Goal: Information Seeking & Learning: Learn about a topic

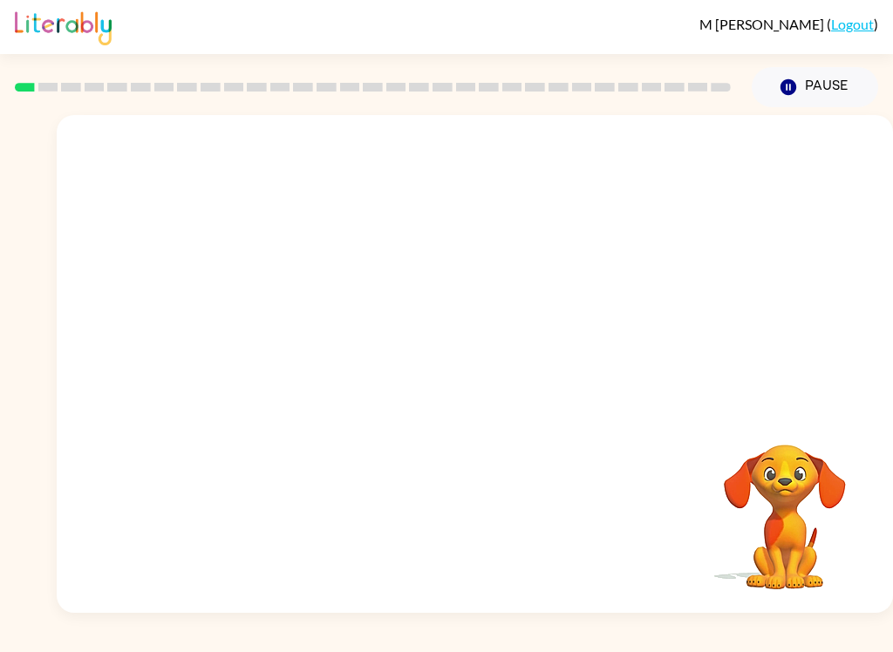
click at [795, 88] on icon "button" at bounding box center [788, 87] width 16 height 16
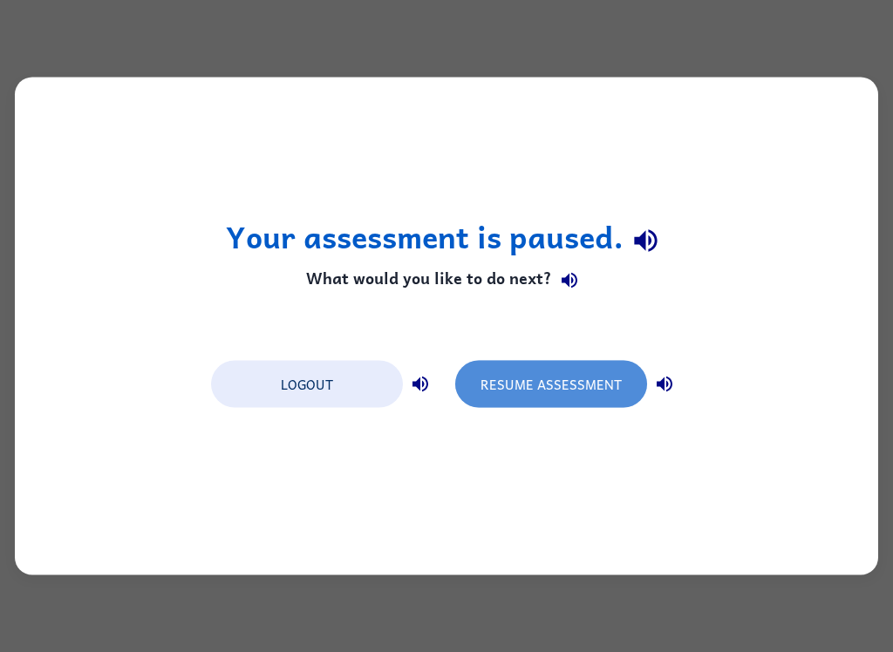
click at [587, 384] on button "Resume Assessment" at bounding box center [551, 384] width 192 height 47
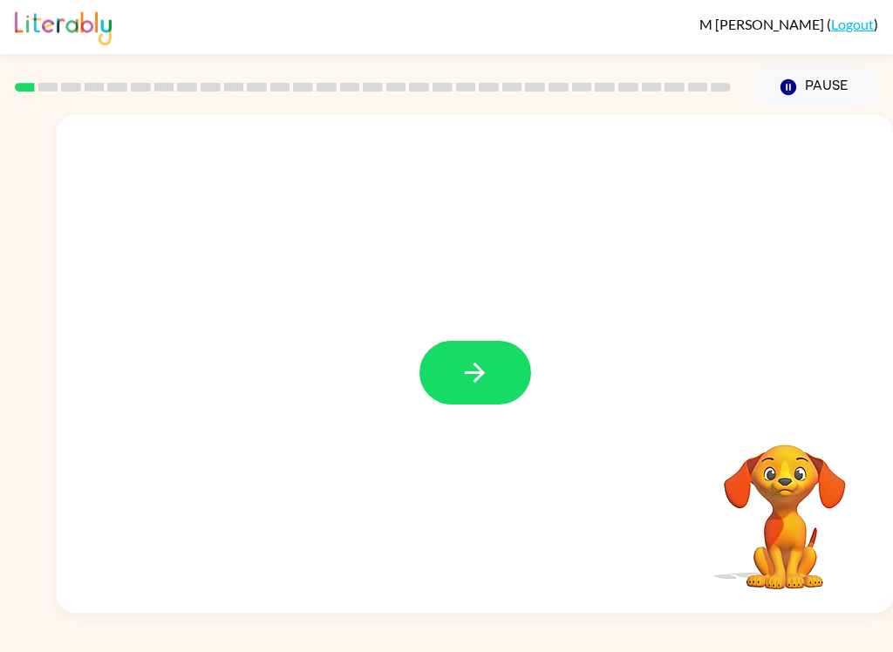
click at [472, 349] on button "button" at bounding box center [475, 373] width 112 height 64
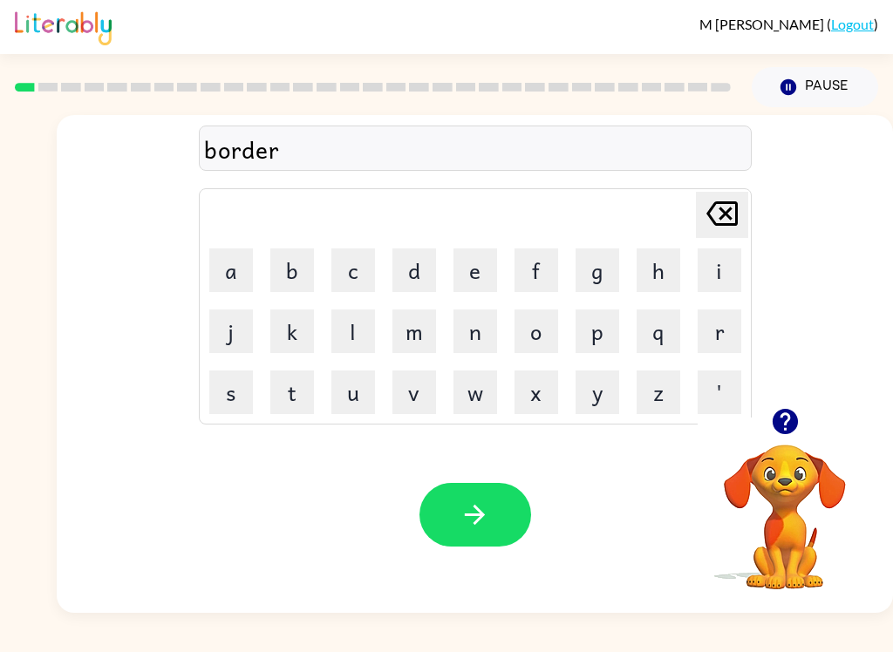
click at [460, 502] on icon "button" at bounding box center [475, 515] width 31 height 31
click at [501, 503] on button "button" at bounding box center [475, 515] width 112 height 64
click at [262, 148] on div "midmorning" at bounding box center [475, 149] width 542 height 37
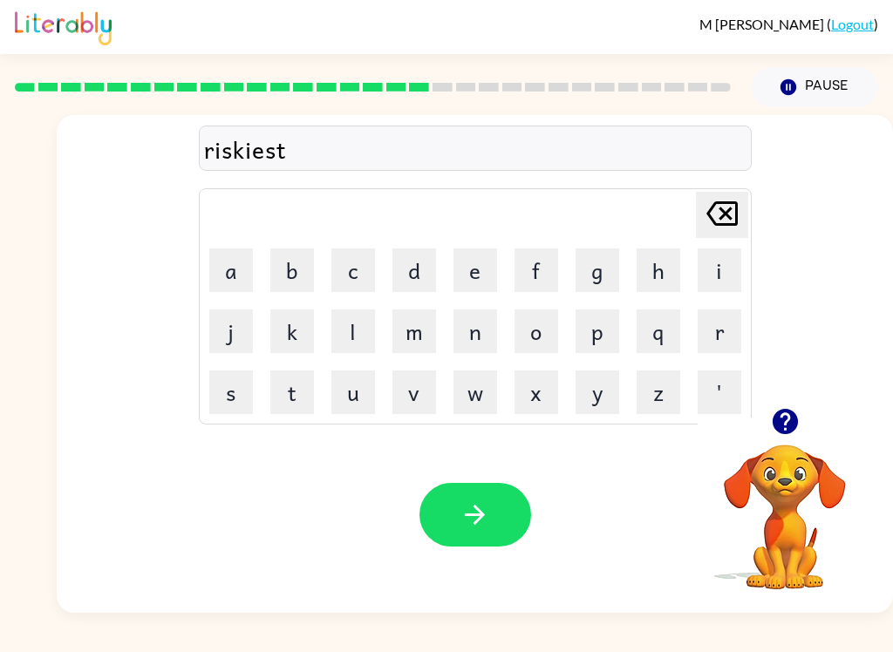
click at [263, 166] on div "riskiest" at bounding box center [475, 149] width 542 height 37
click at [253, 151] on div "riskiest" at bounding box center [475, 149] width 542 height 37
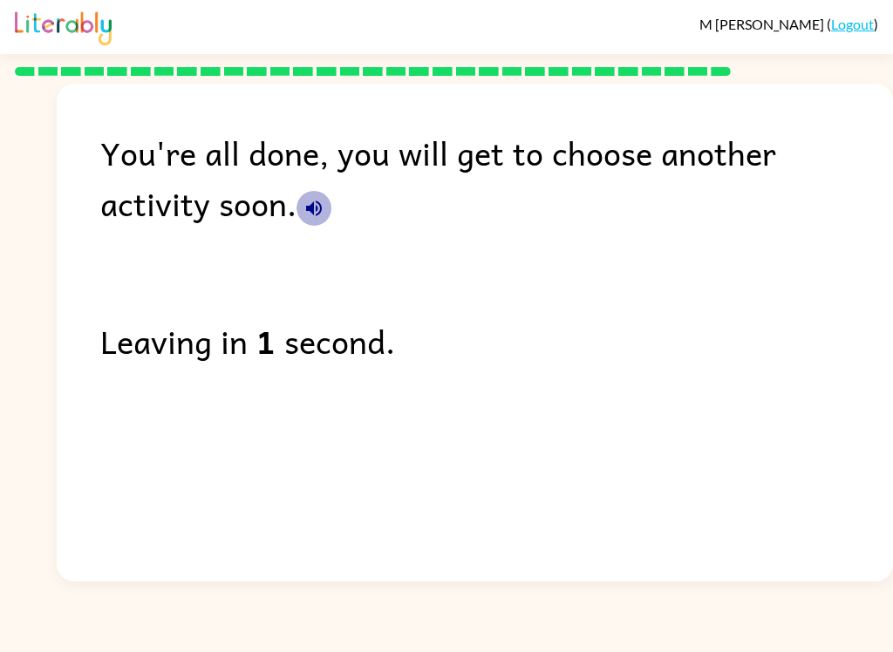
click at [303, 211] on icon "button" at bounding box center [313, 208] width 21 height 21
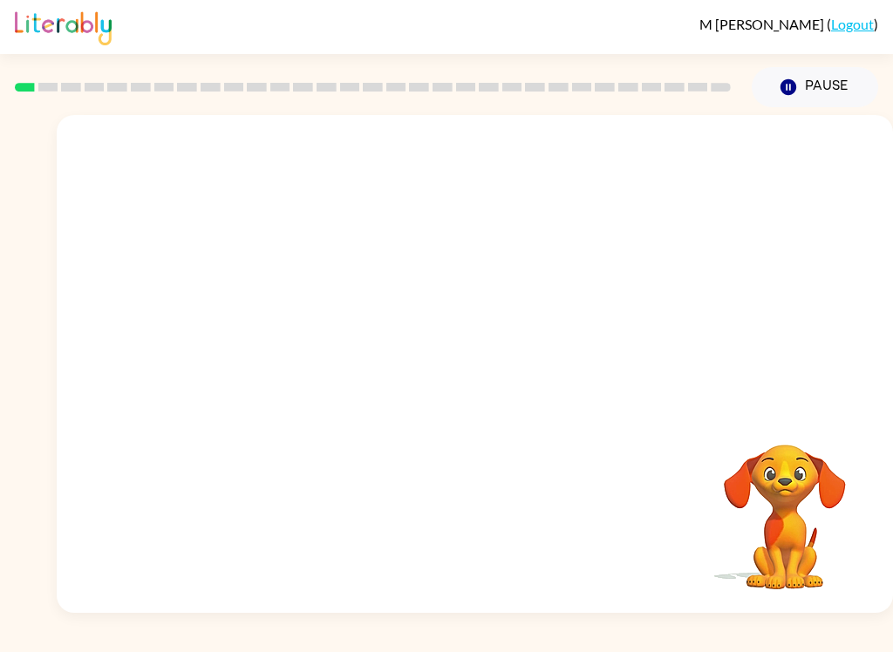
click at [269, 350] on video "Your browser must support playing .mp4 files to use Literably. Please try using…" at bounding box center [475, 261] width 836 height 293
click at [274, 315] on video "Your browser must support playing .mp4 files to use Literably. Please try using…" at bounding box center [475, 261] width 836 height 293
click at [277, 296] on video "Your browser must support playing .mp4 files to use Literably. Please try using…" at bounding box center [475, 261] width 836 height 293
click at [250, 325] on video "Your browser must support playing .mp4 files to use Literably. Please try using…" at bounding box center [475, 261] width 836 height 293
click at [236, 363] on video "Your browser must support playing .mp4 files to use Literably. Please try using…" at bounding box center [475, 261] width 836 height 293
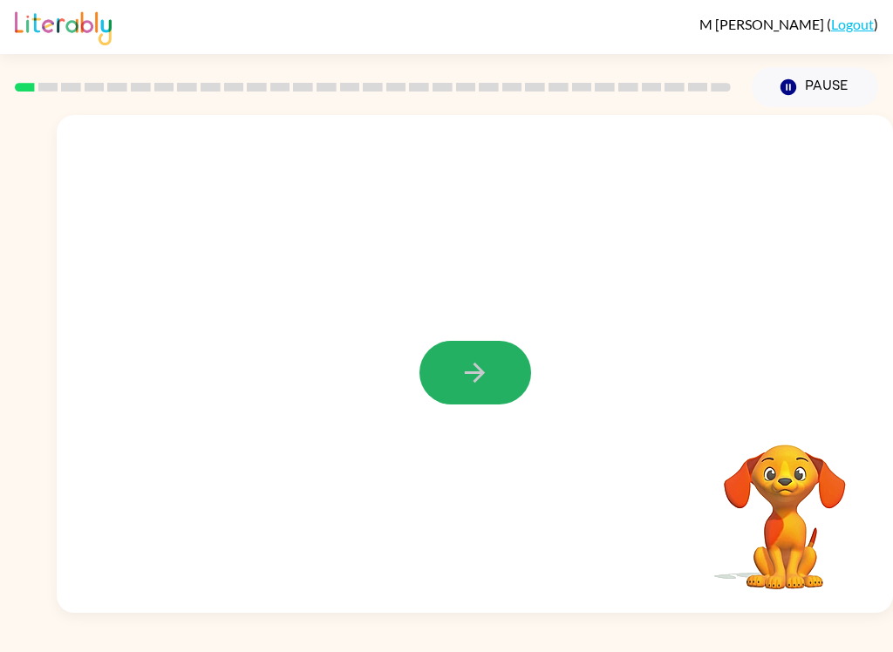
click at [447, 358] on button "button" at bounding box center [475, 373] width 112 height 64
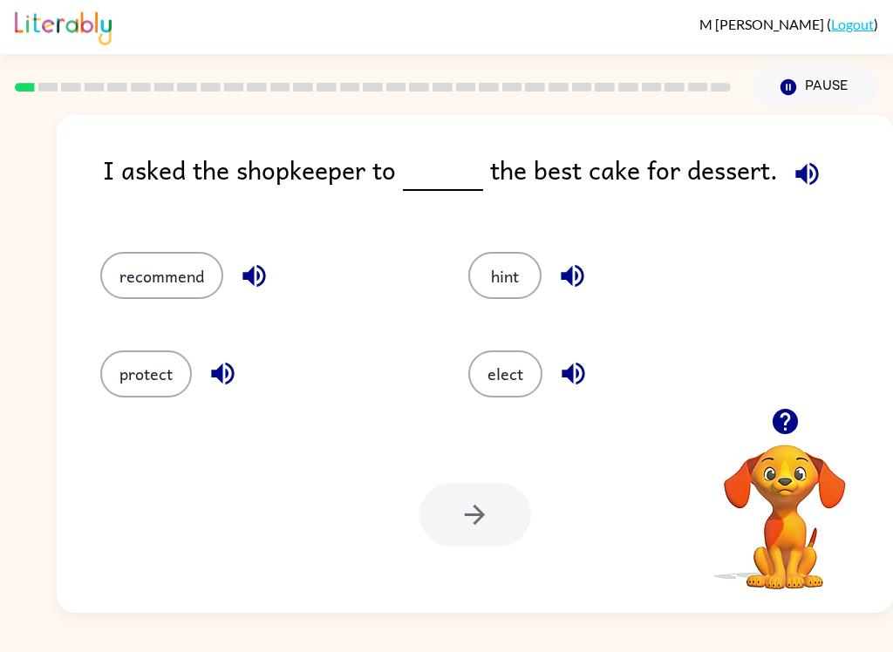
click at [123, 262] on button "recommend" at bounding box center [161, 275] width 123 height 47
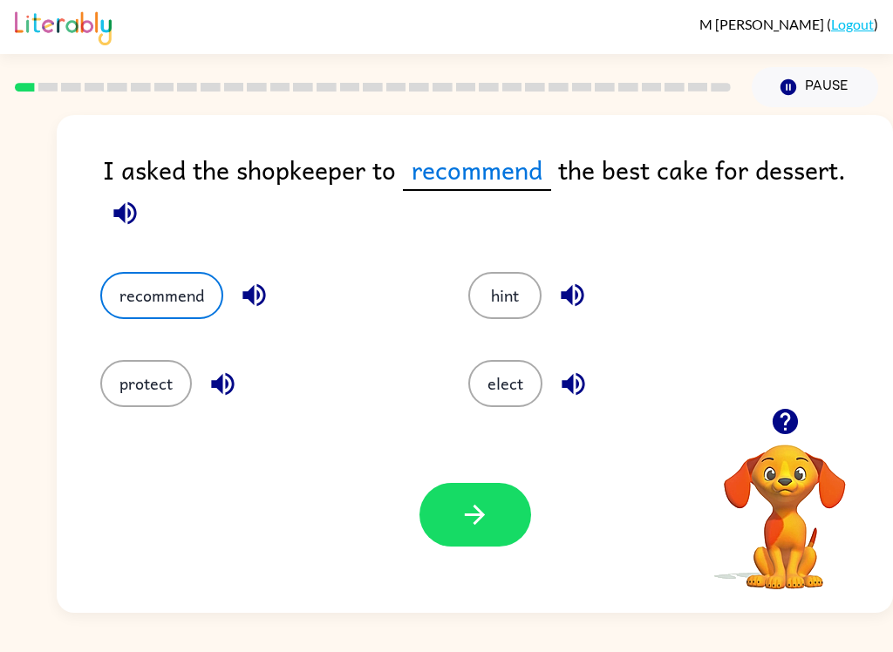
click at [515, 292] on button "hint" at bounding box center [504, 295] width 73 height 47
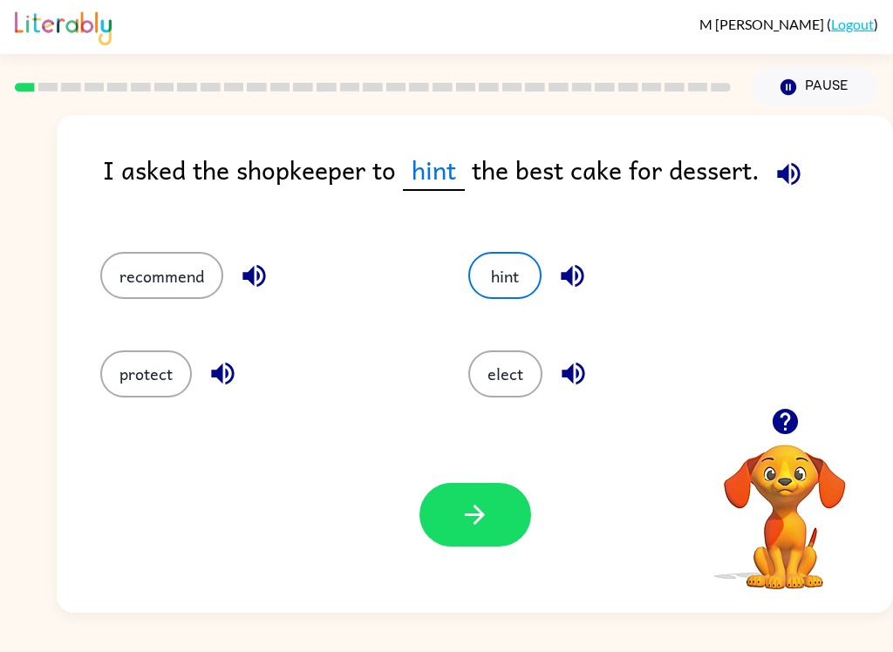
click at [496, 389] on button "elect" at bounding box center [505, 374] width 74 height 47
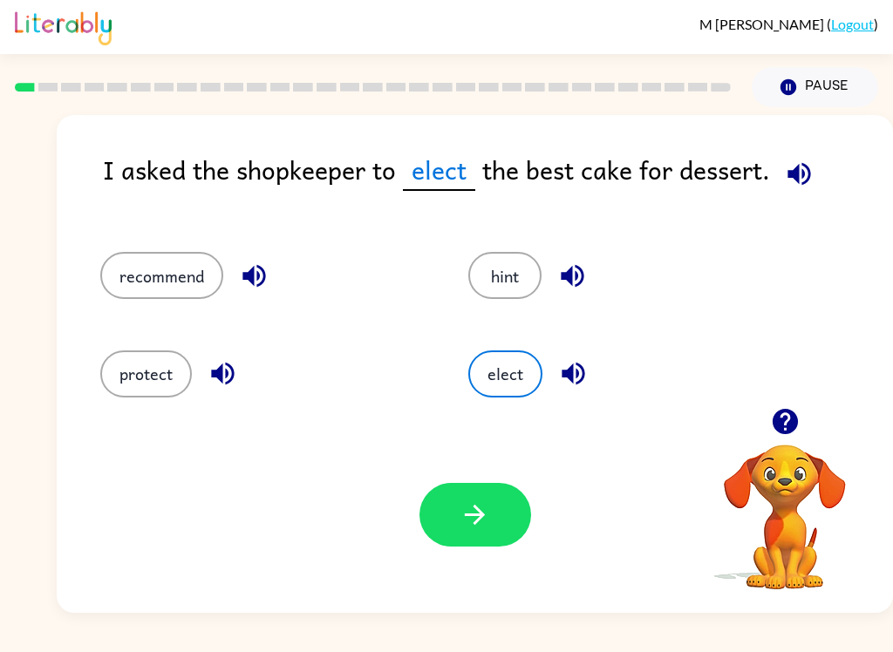
click at [113, 368] on button "protect" at bounding box center [146, 374] width 92 height 47
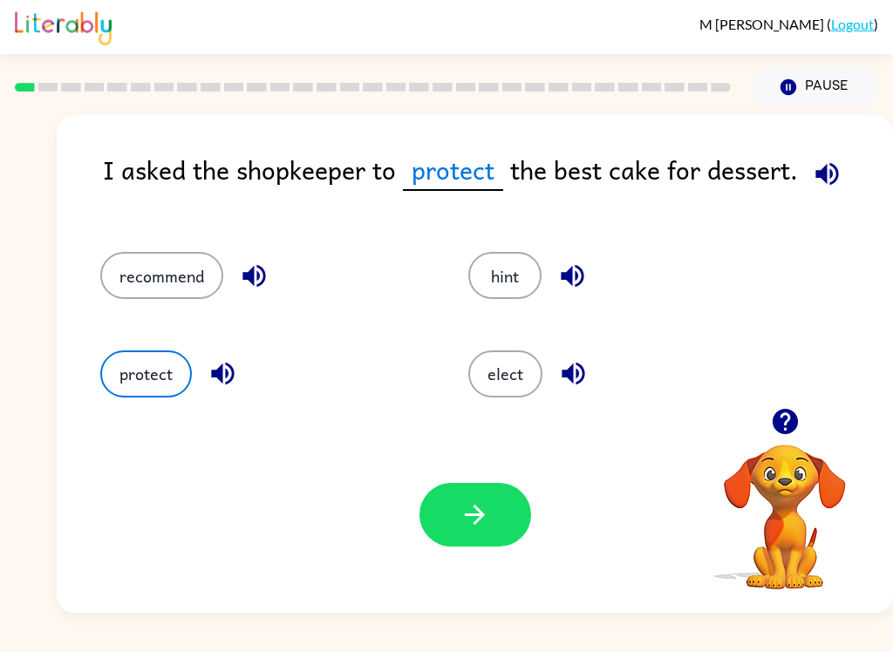
click at [135, 269] on button "recommend" at bounding box center [161, 275] width 123 height 47
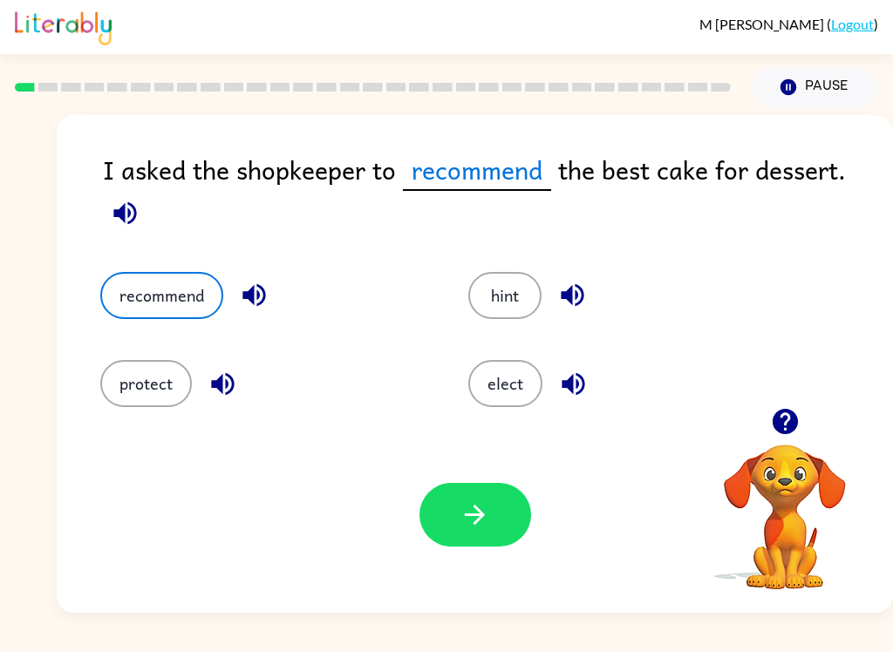
click at [450, 512] on button "button" at bounding box center [475, 515] width 112 height 64
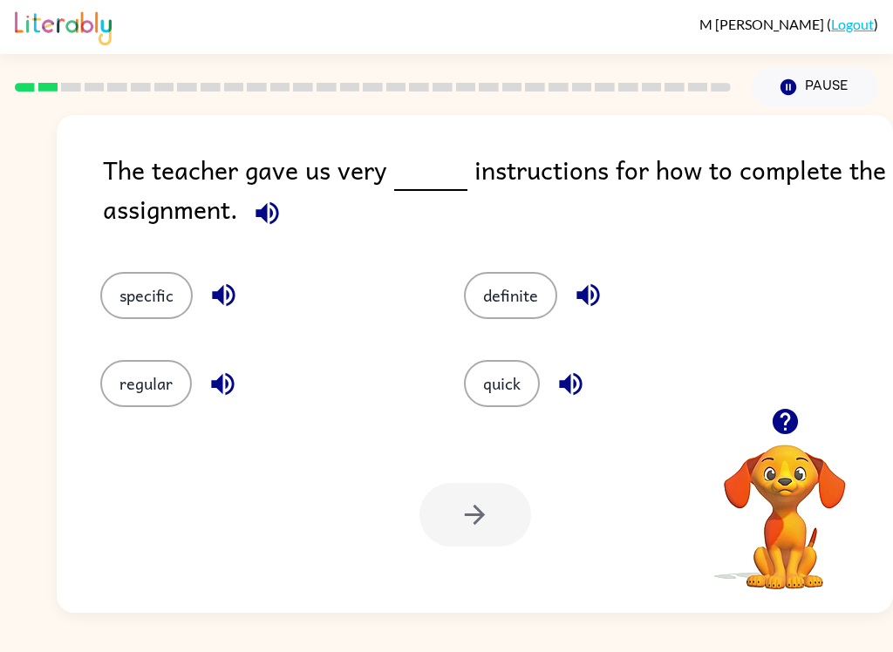
click at [160, 273] on button "specific" at bounding box center [146, 295] width 92 height 47
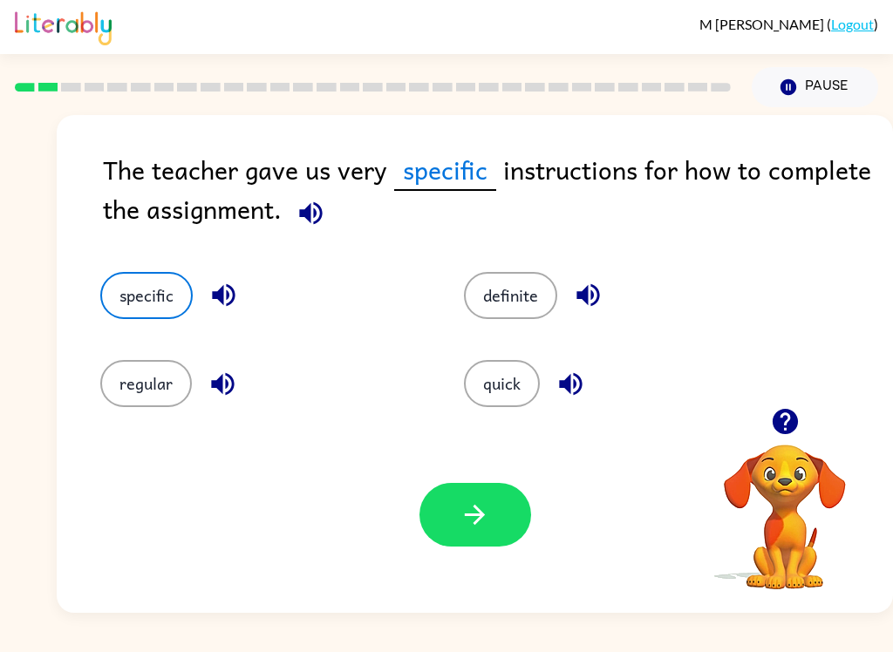
click at [522, 293] on button "definite" at bounding box center [510, 295] width 93 height 47
click at [500, 390] on button "quick" at bounding box center [502, 383] width 76 height 47
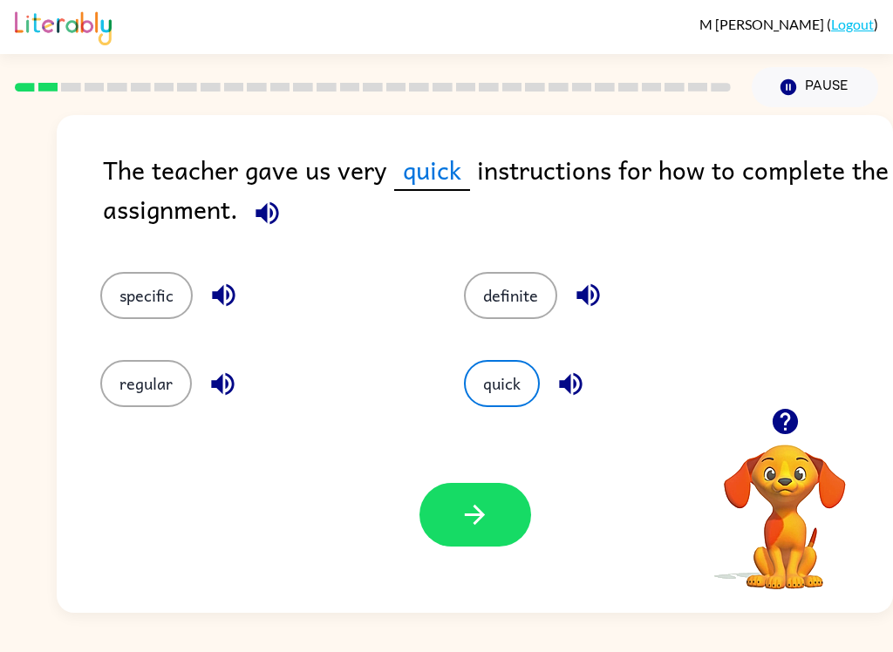
click at [159, 295] on button "specific" at bounding box center [146, 295] width 92 height 47
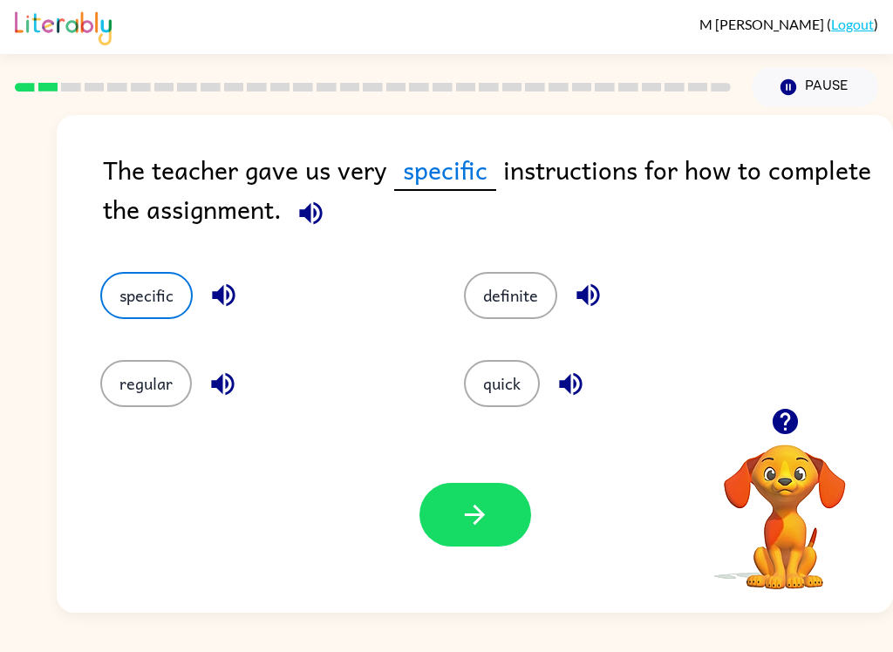
click at [445, 528] on button "button" at bounding box center [475, 515] width 112 height 64
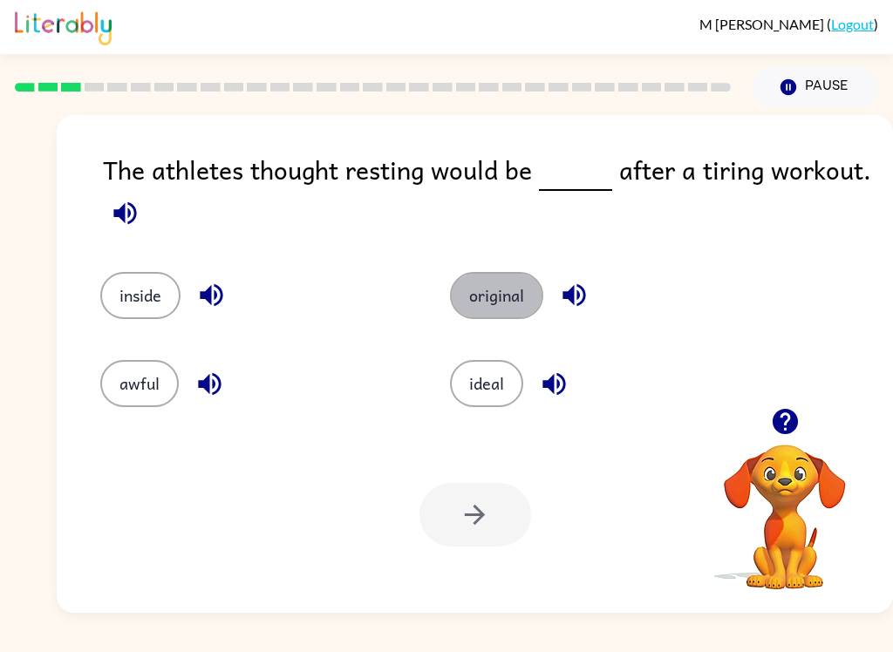
click at [502, 306] on button "original" at bounding box center [496, 295] width 93 height 47
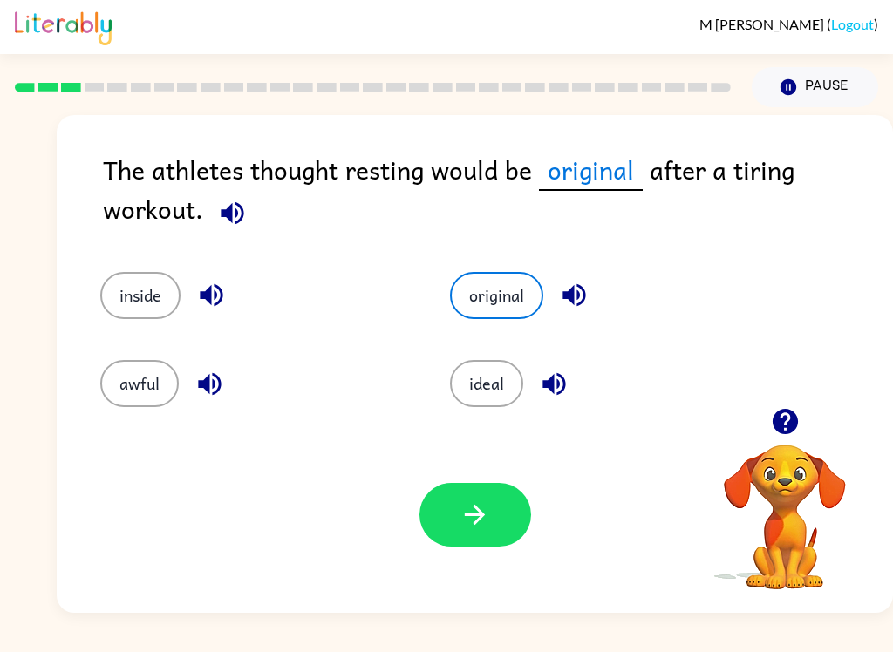
click at [510, 380] on button "ideal" at bounding box center [486, 383] width 73 height 47
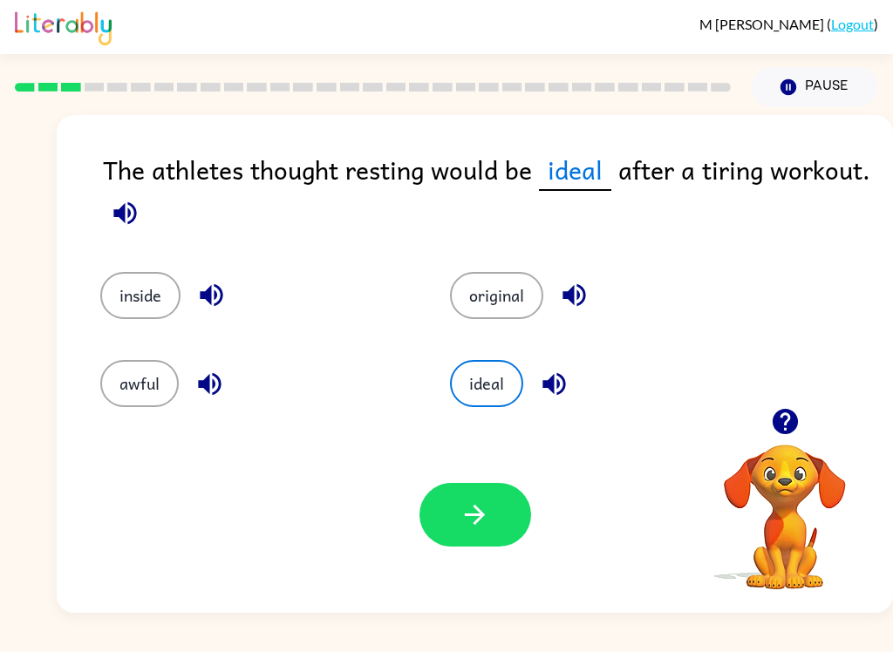
click at [484, 504] on icon "button" at bounding box center [475, 515] width 31 height 31
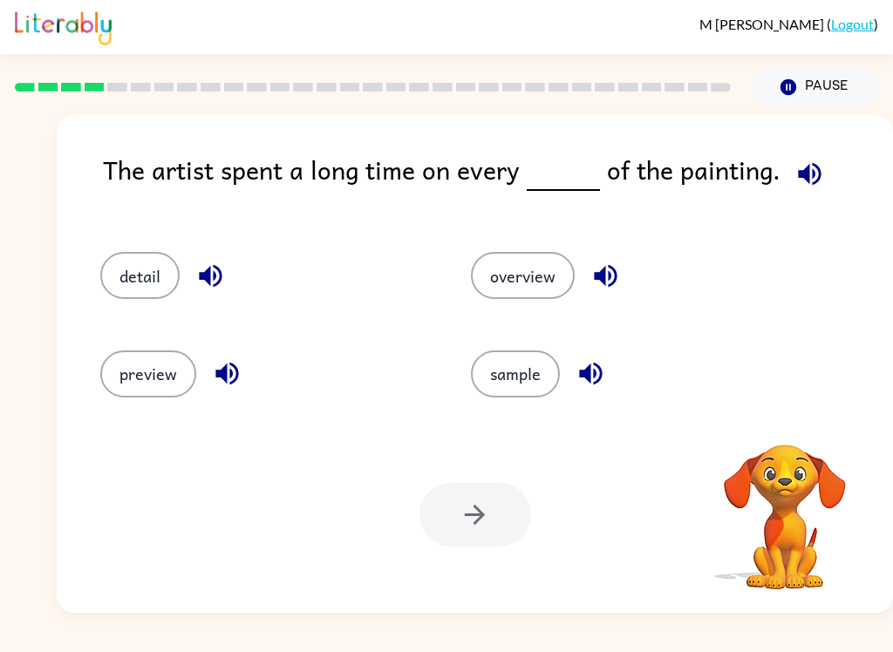
click at [161, 299] on button "detail" at bounding box center [139, 275] width 79 height 47
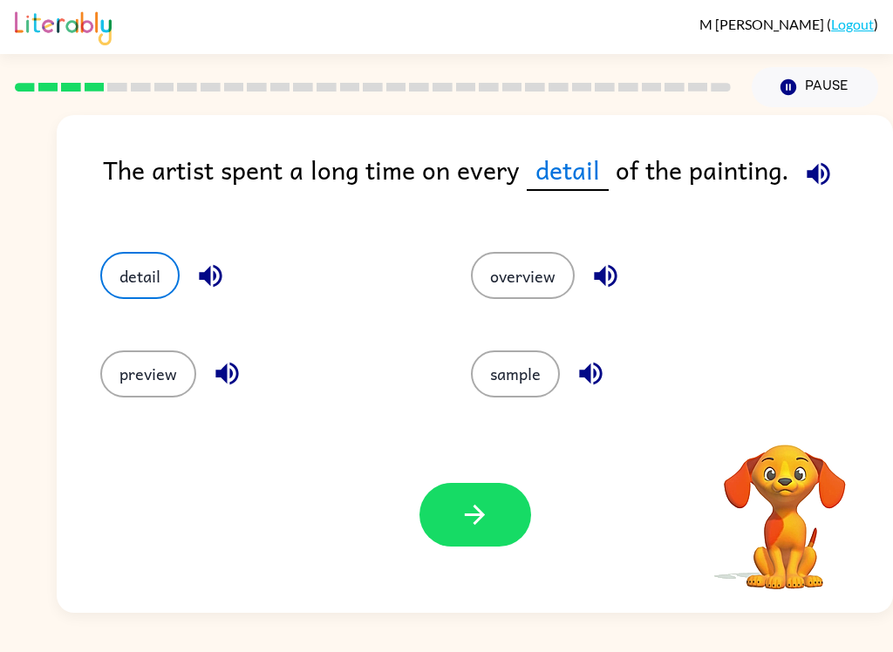
click at [492, 523] on button "button" at bounding box center [475, 515] width 112 height 64
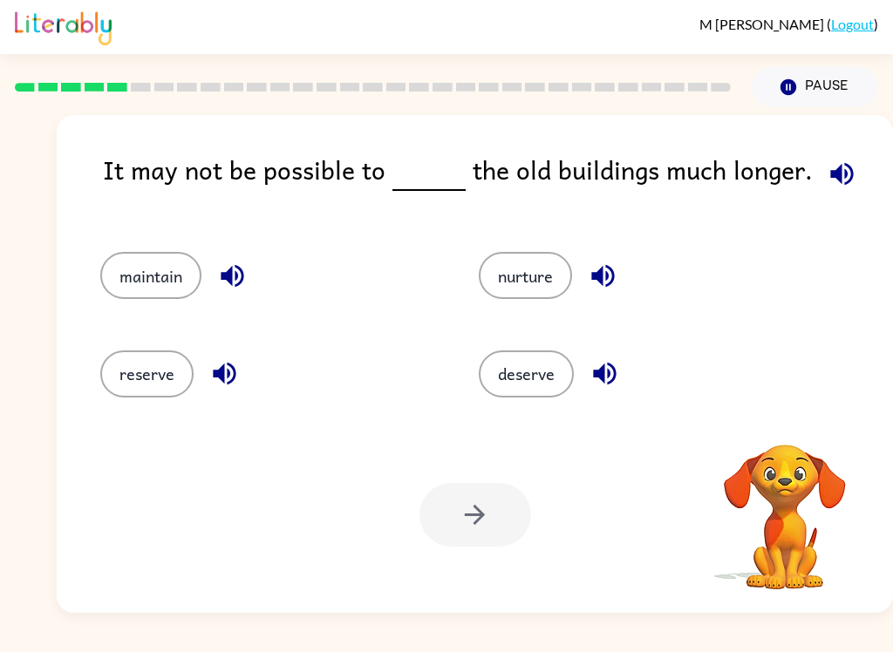
click at [157, 371] on button "reserve" at bounding box center [146, 374] width 93 height 47
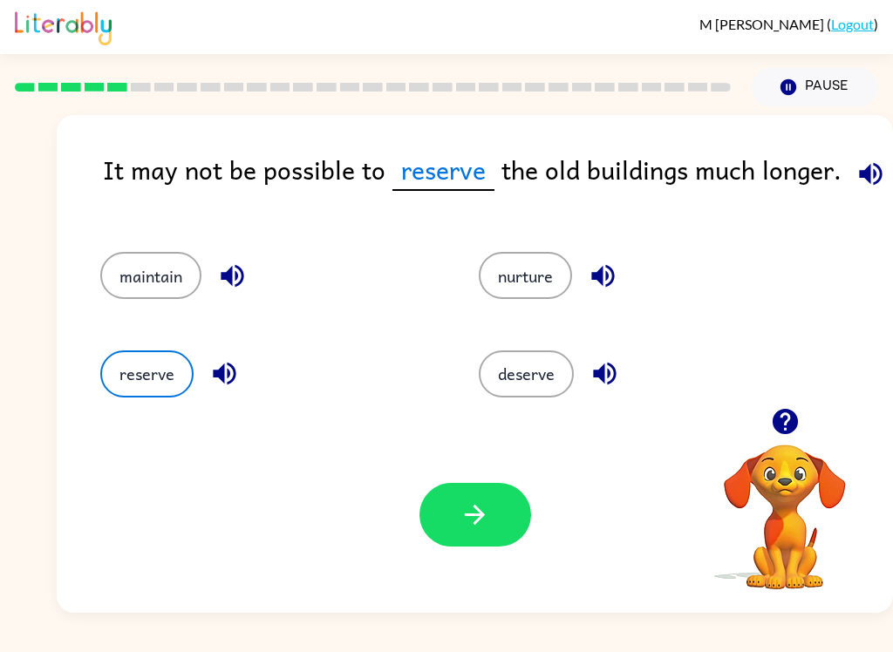
click at [158, 286] on button "maintain" at bounding box center [150, 275] width 101 height 47
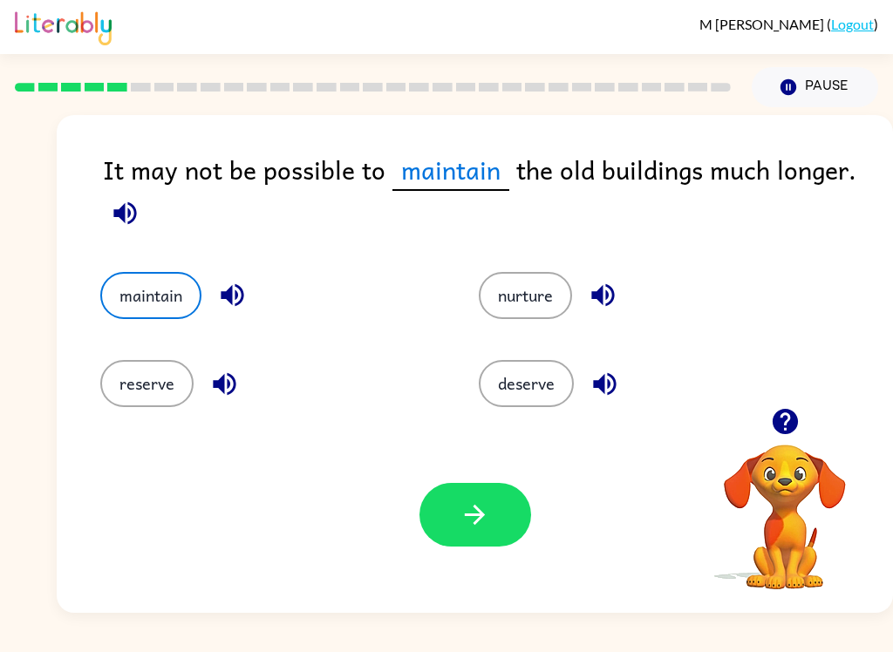
click at [489, 505] on icon "button" at bounding box center [475, 515] width 31 height 31
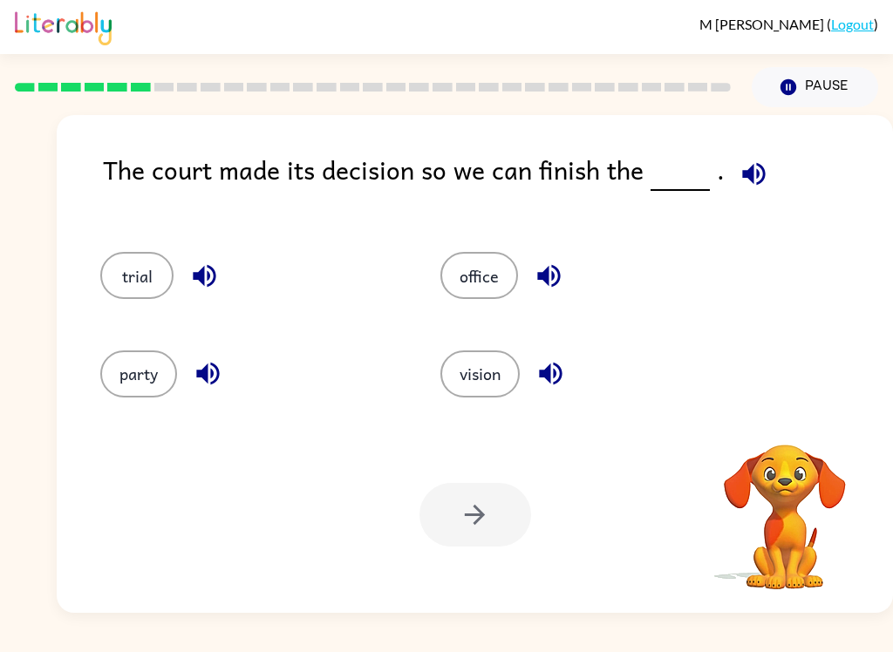
click at [144, 268] on button "trial" at bounding box center [136, 275] width 73 height 47
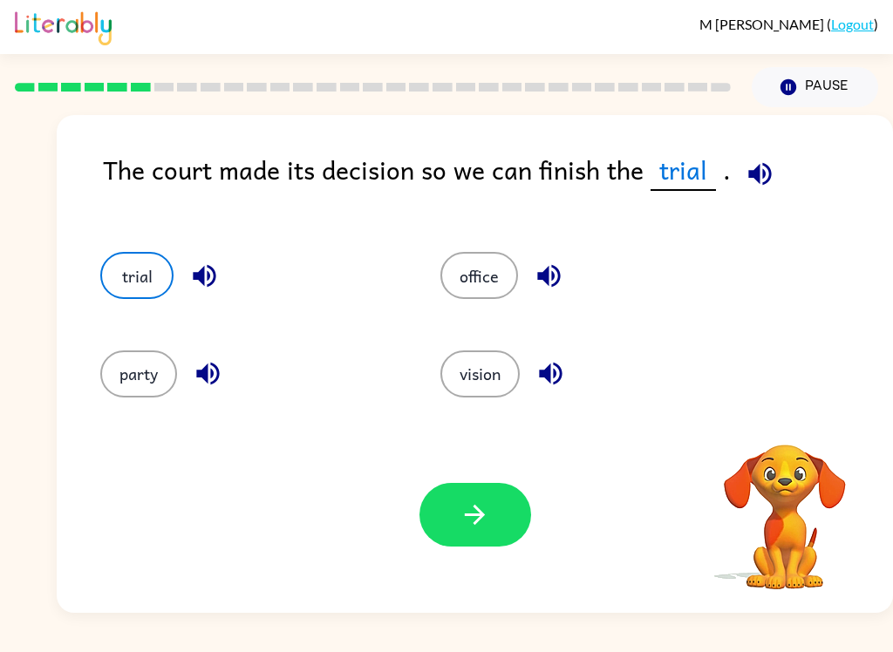
click at [478, 509] on icon "button" at bounding box center [475, 515] width 20 height 20
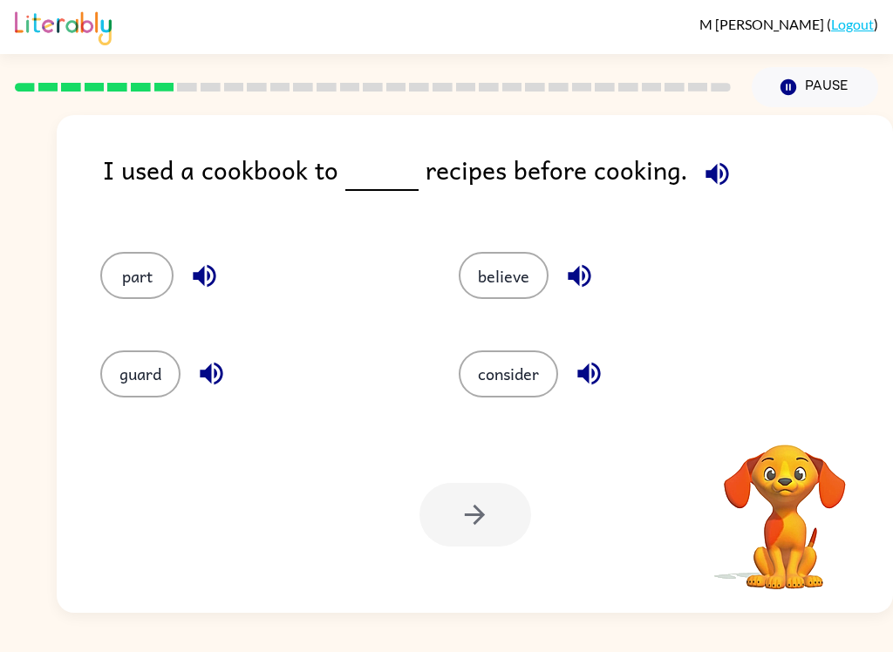
click at [510, 387] on button "consider" at bounding box center [508, 374] width 99 height 47
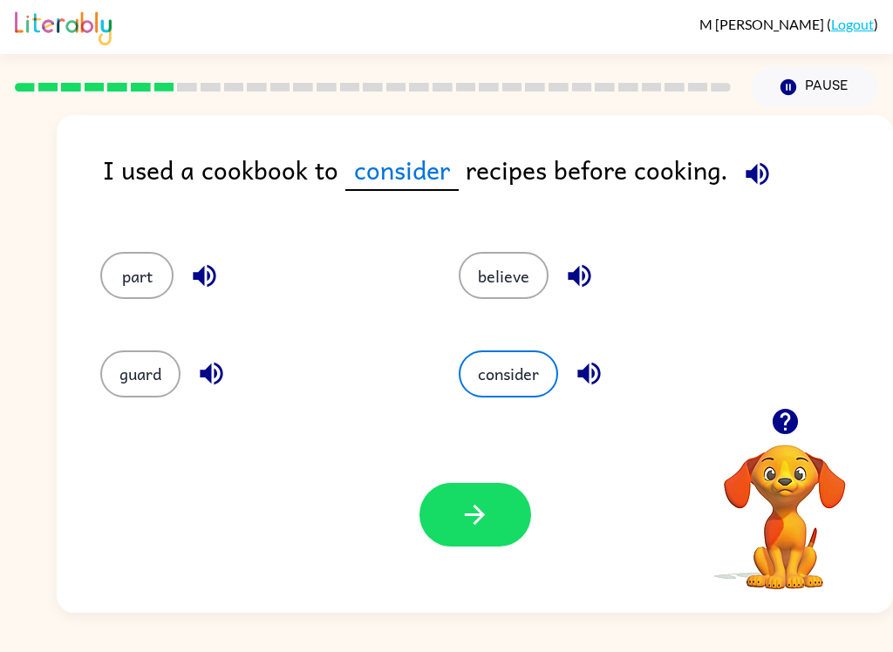
click at [141, 278] on button "part" at bounding box center [136, 275] width 73 height 47
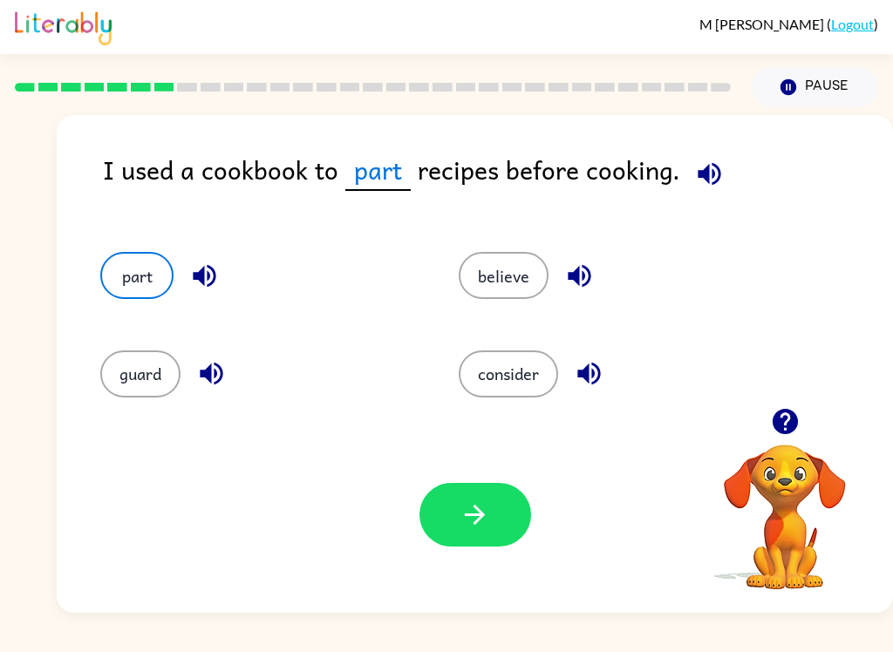
click at [517, 383] on button "consider" at bounding box center [508, 374] width 99 height 47
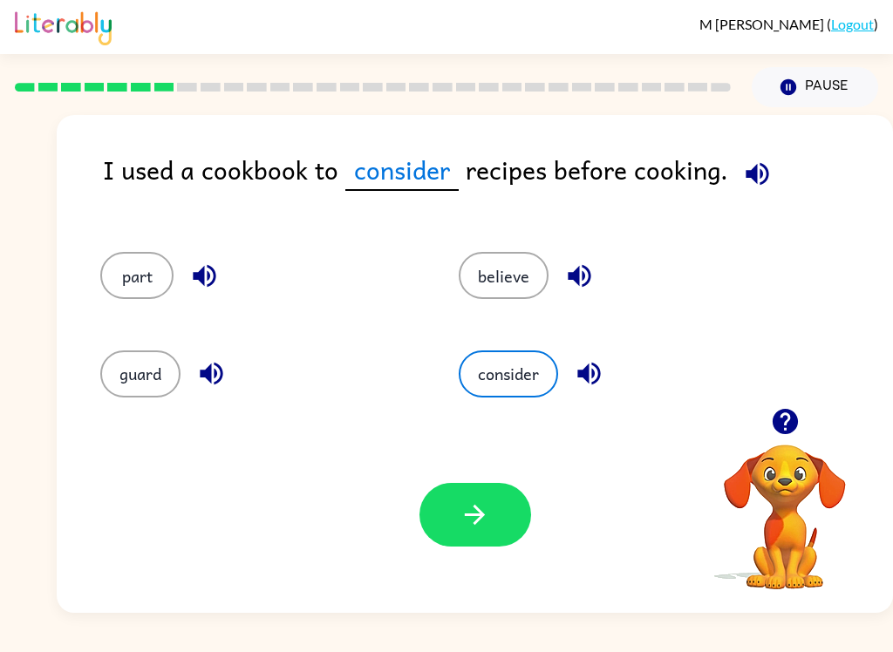
click at [469, 500] on button "button" at bounding box center [475, 515] width 112 height 64
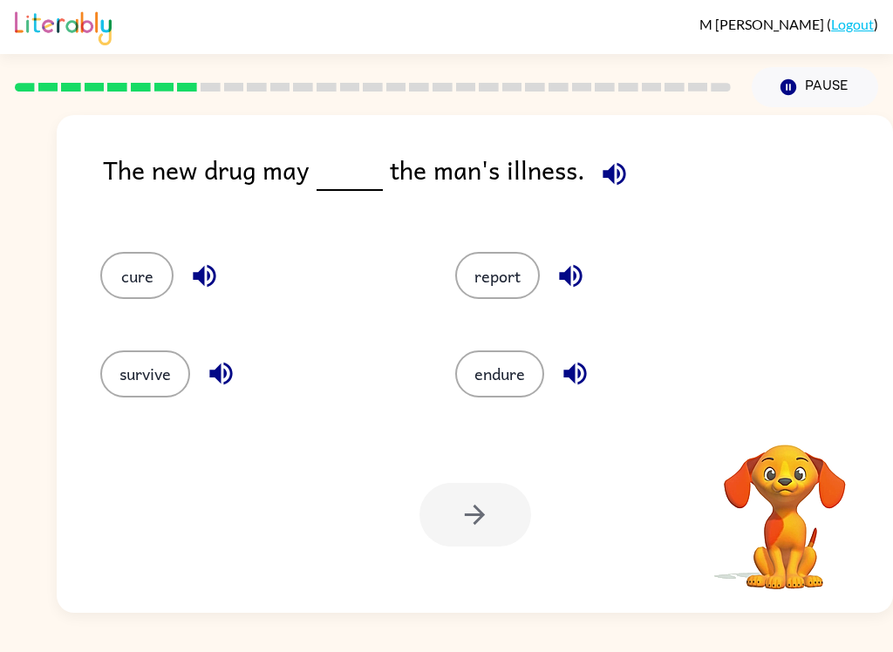
click at [137, 275] on button "cure" at bounding box center [136, 275] width 73 height 47
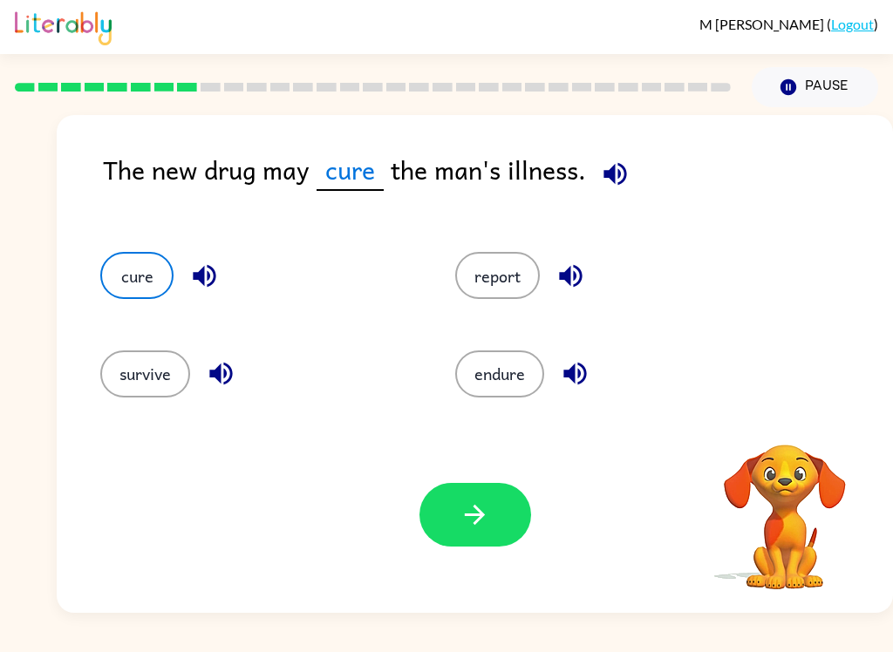
click at [467, 522] on icon "button" at bounding box center [475, 515] width 31 height 31
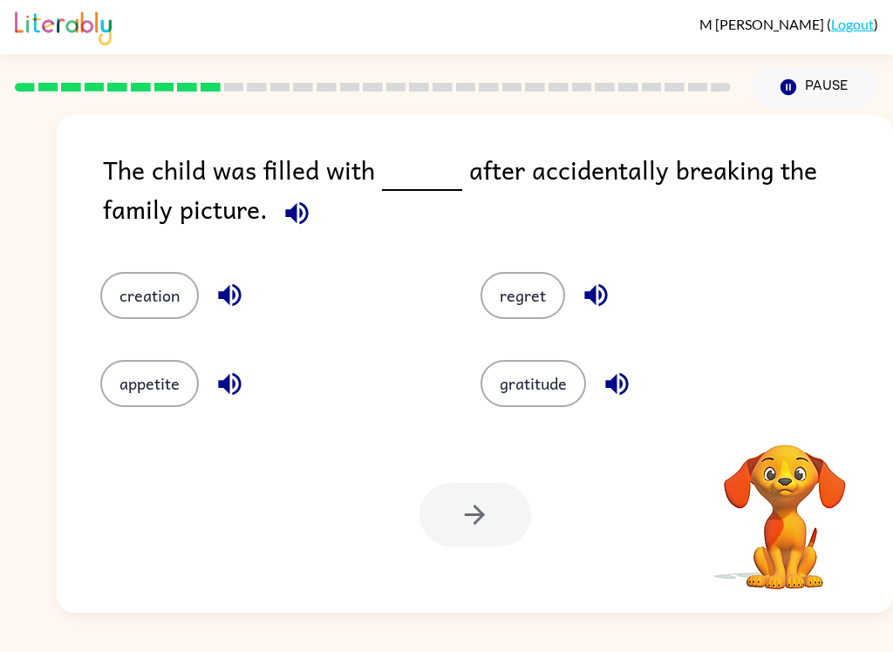
click at [545, 288] on button "regret" at bounding box center [523, 295] width 85 height 47
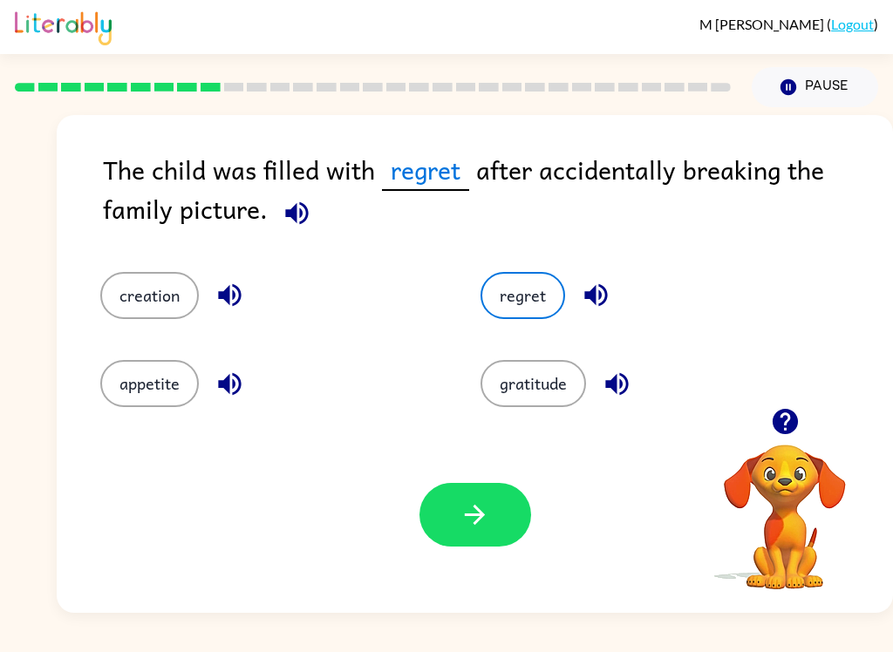
click at [489, 509] on icon "button" at bounding box center [475, 515] width 31 height 31
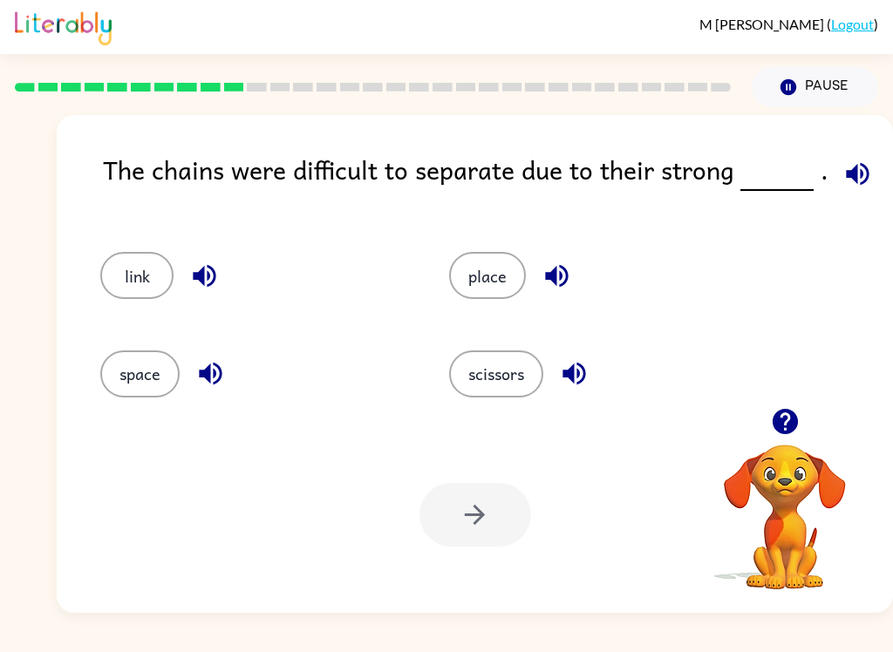
click at [130, 260] on button "link" at bounding box center [136, 275] width 73 height 47
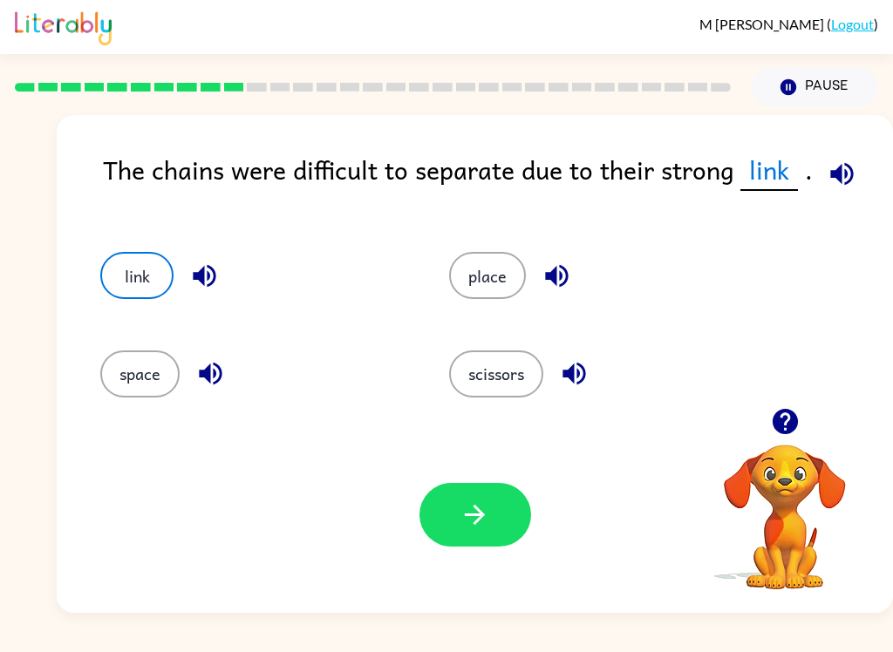
click at [486, 495] on button "button" at bounding box center [475, 515] width 112 height 64
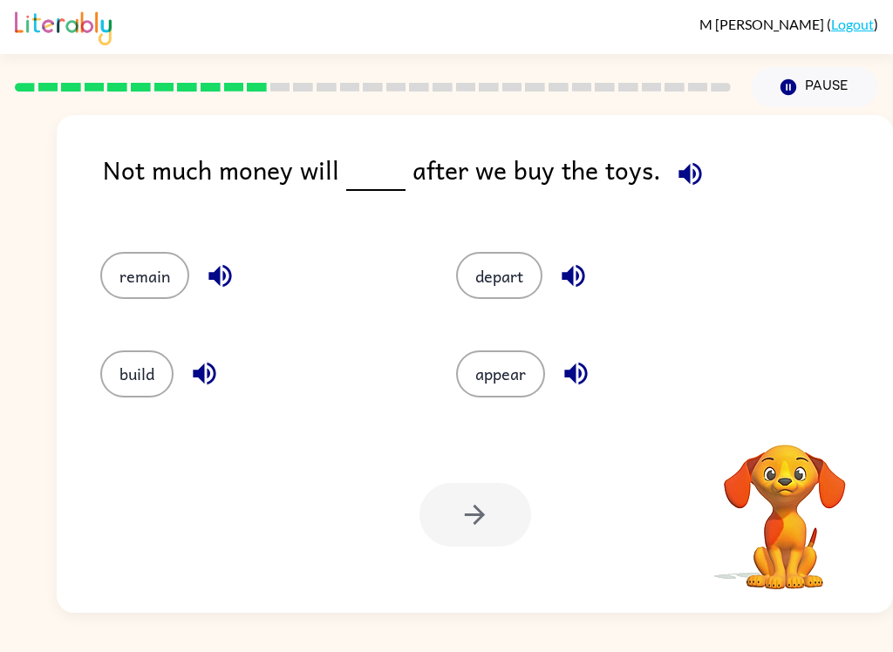
click at [140, 248] on div "remain" at bounding box center [245, 268] width 356 height 98
click at [145, 293] on button "remain" at bounding box center [144, 275] width 89 height 47
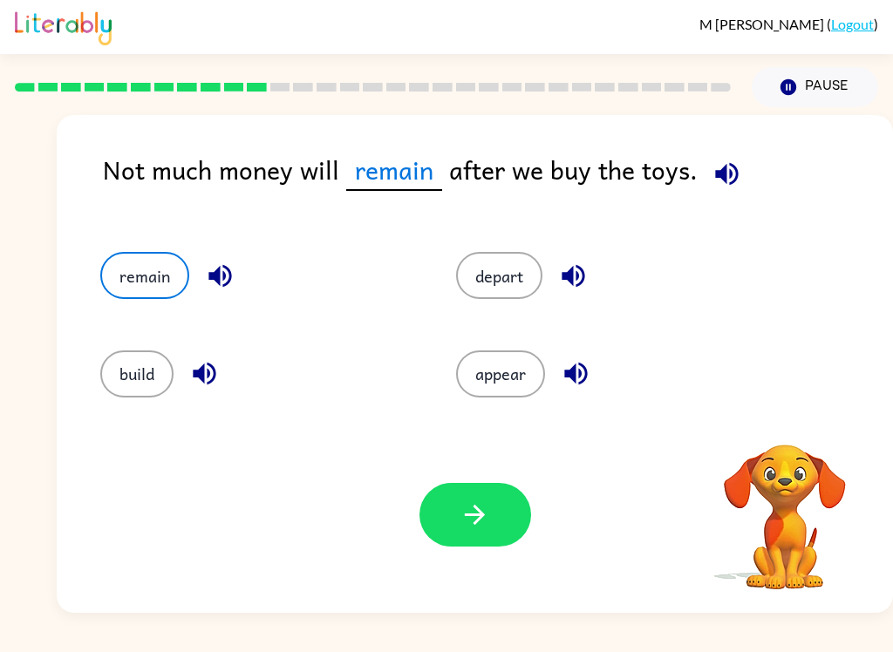
click at [485, 487] on button "button" at bounding box center [475, 515] width 112 height 64
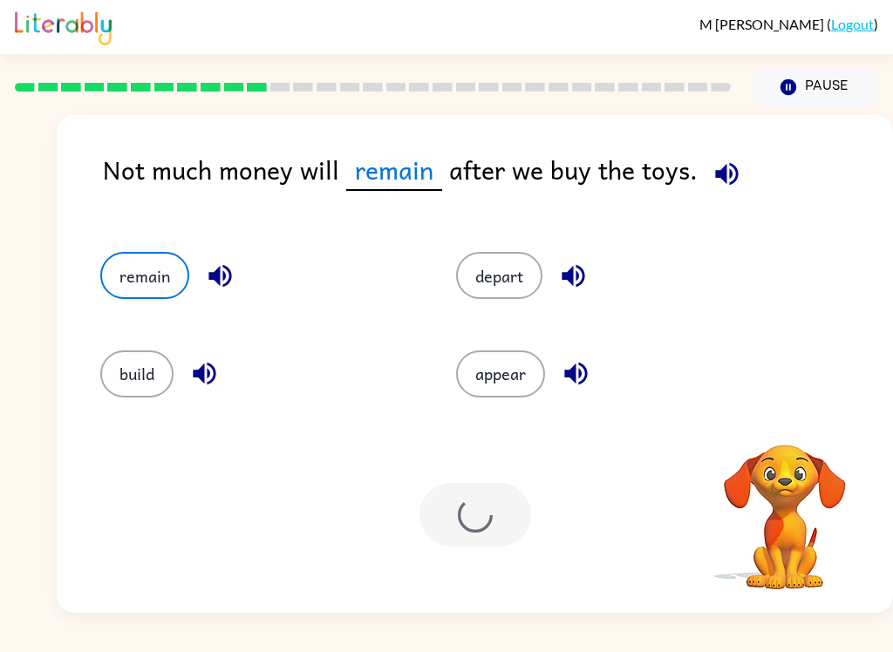
click at [485, 487] on div at bounding box center [475, 515] width 112 height 64
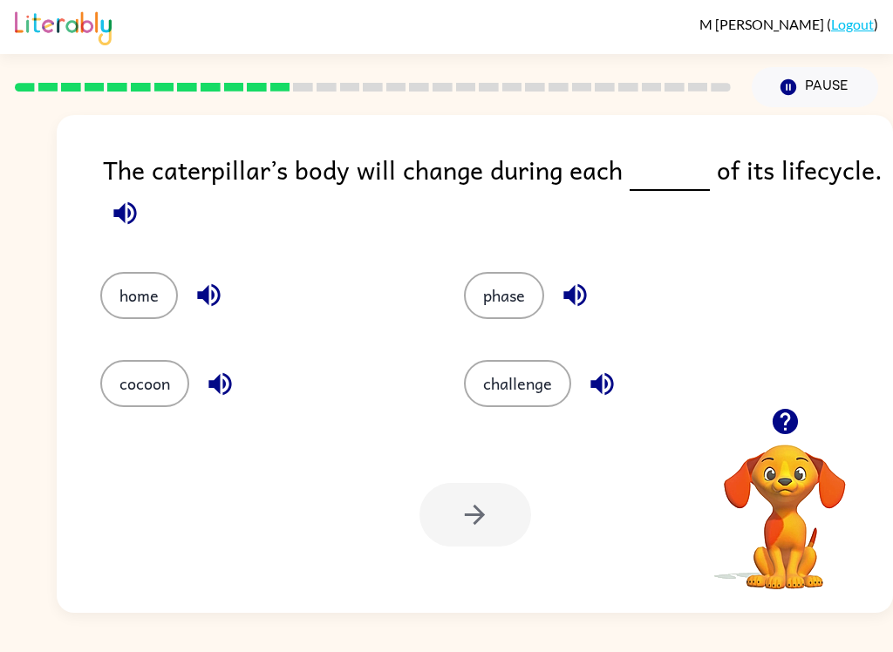
click at [525, 292] on button "phase" at bounding box center [504, 295] width 80 height 47
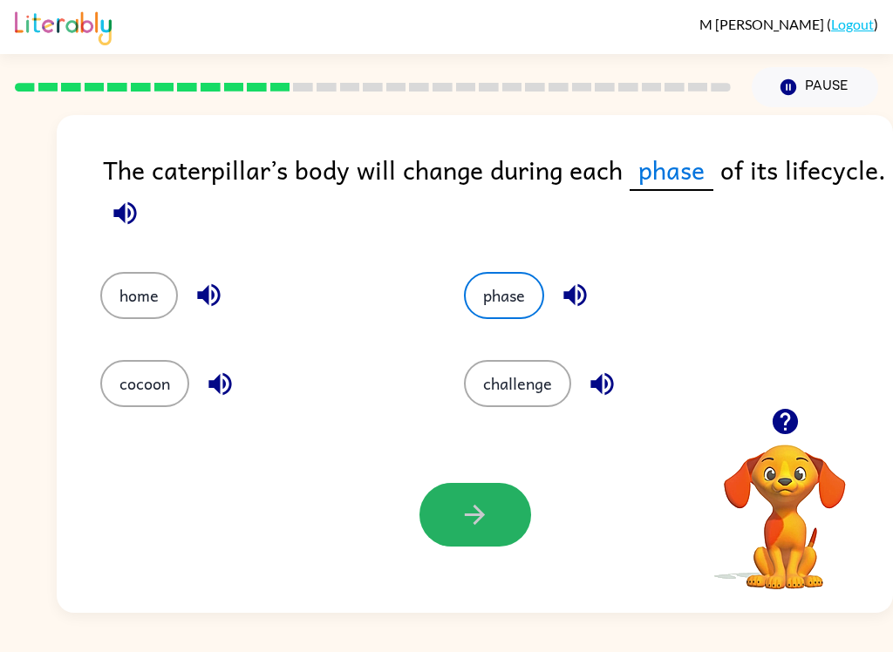
click at [470, 503] on icon "button" at bounding box center [475, 515] width 31 height 31
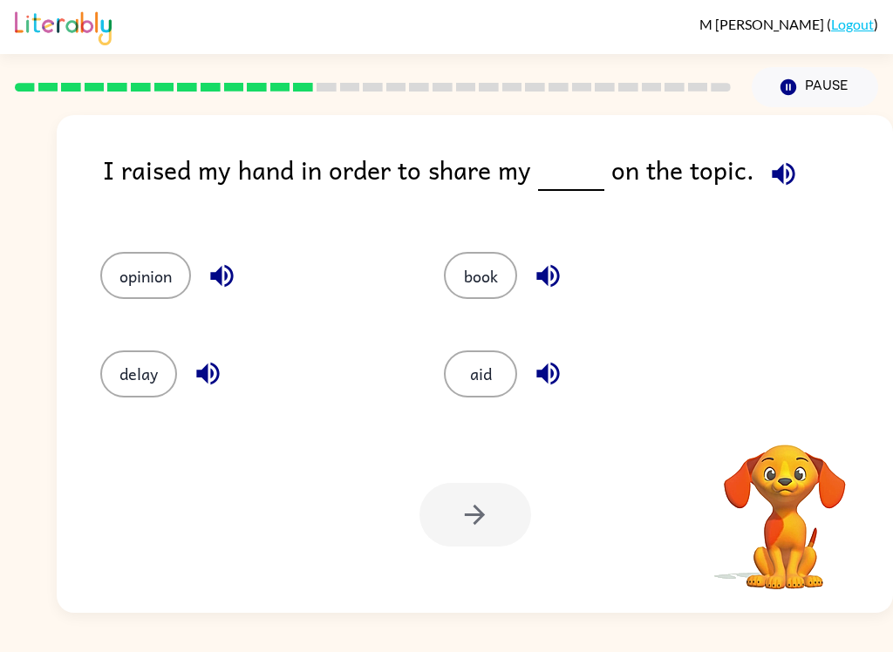
click at [147, 277] on button "opinion" at bounding box center [145, 275] width 91 height 47
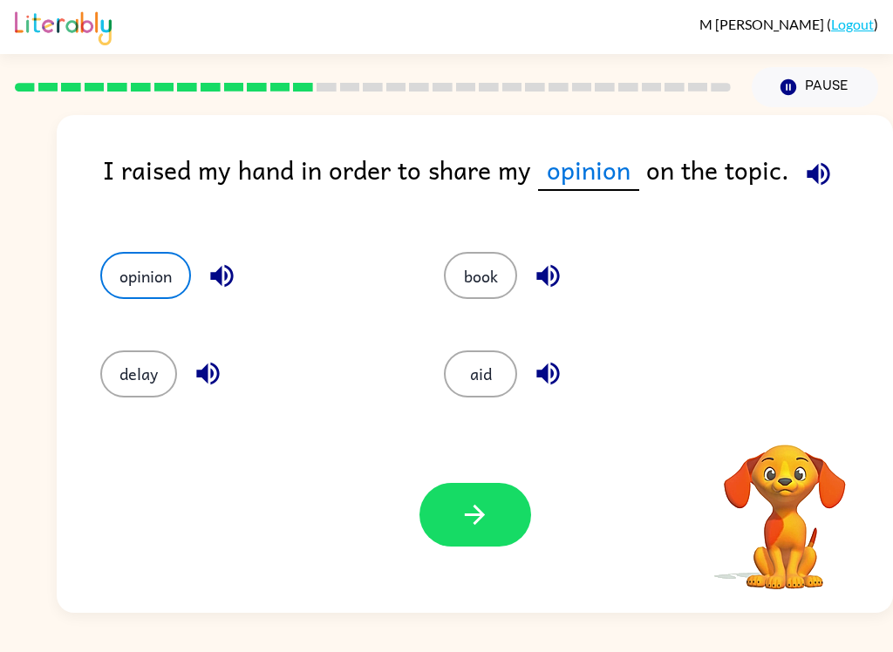
click at [482, 510] on icon "button" at bounding box center [475, 515] width 31 height 31
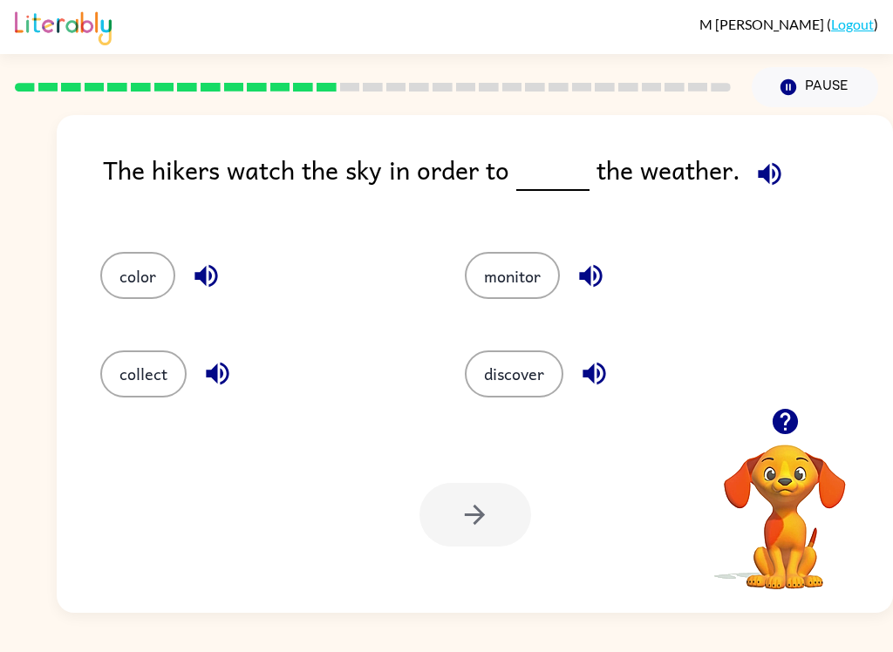
click at [531, 272] on button "monitor" at bounding box center [512, 275] width 95 height 47
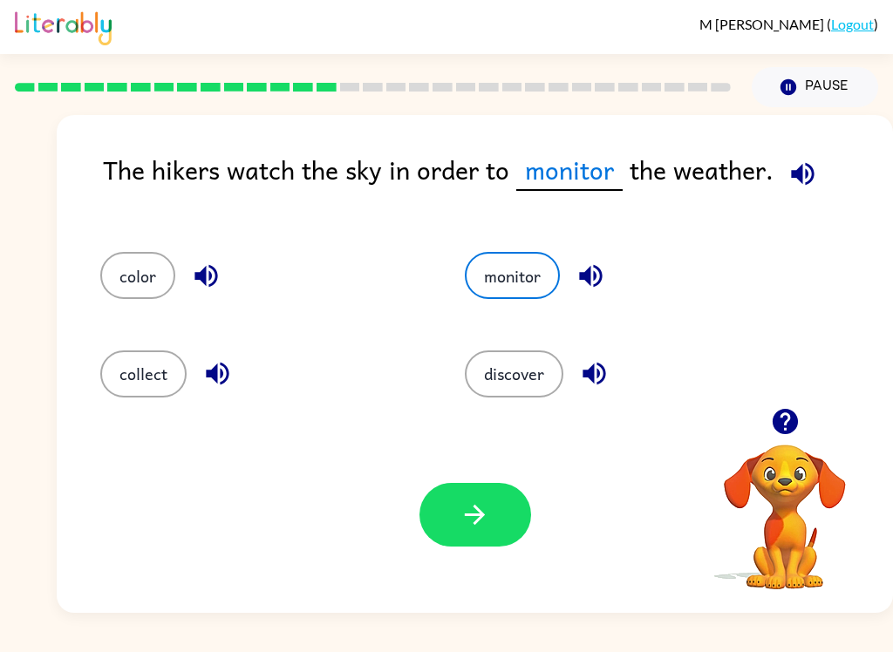
click at [477, 503] on icon "button" at bounding box center [475, 515] width 31 height 31
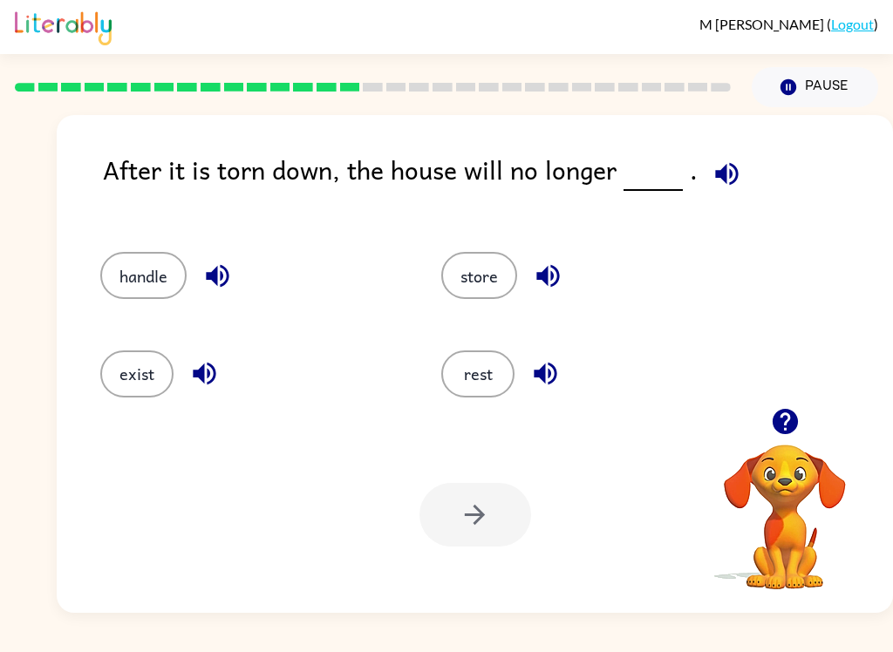
click at [153, 391] on button "exist" at bounding box center [136, 374] width 73 height 47
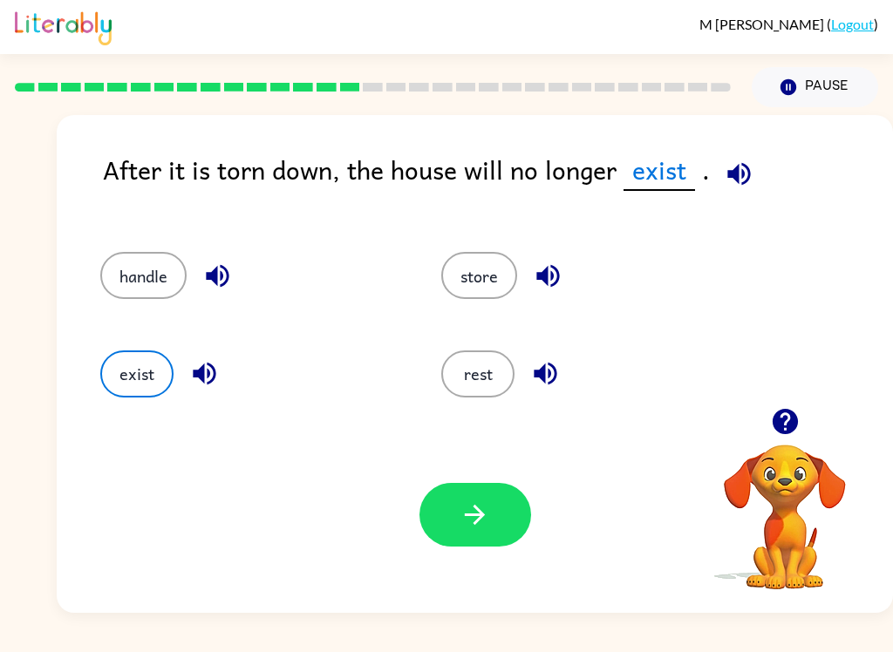
click at [489, 516] on icon "button" at bounding box center [475, 515] width 31 height 31
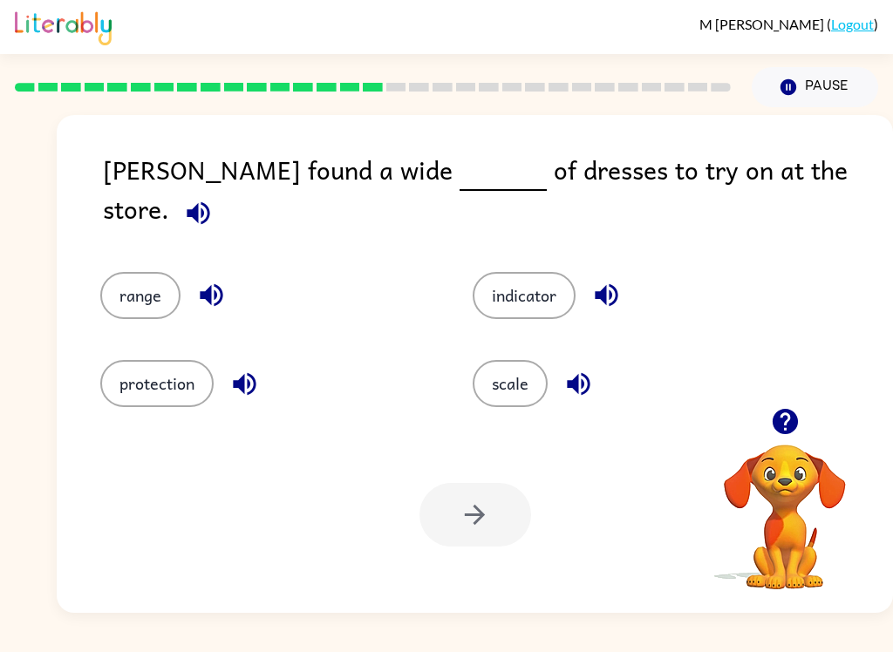
click at [156, 278] on button "range" at bounding box center [140, 295] width 80 height 47
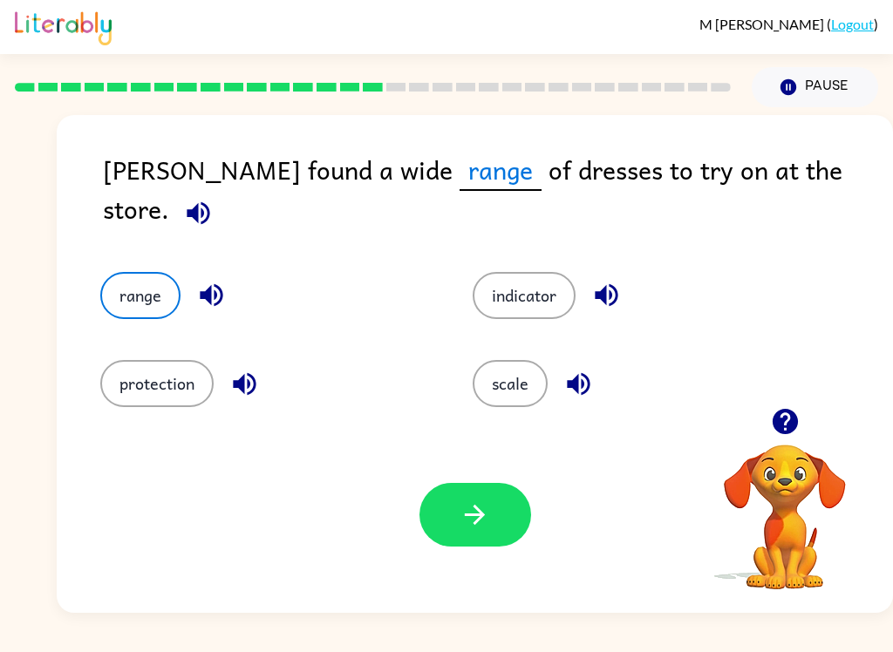
click at [501, 545] on button "button" at bounding box center [475, 515] width 112 height 64
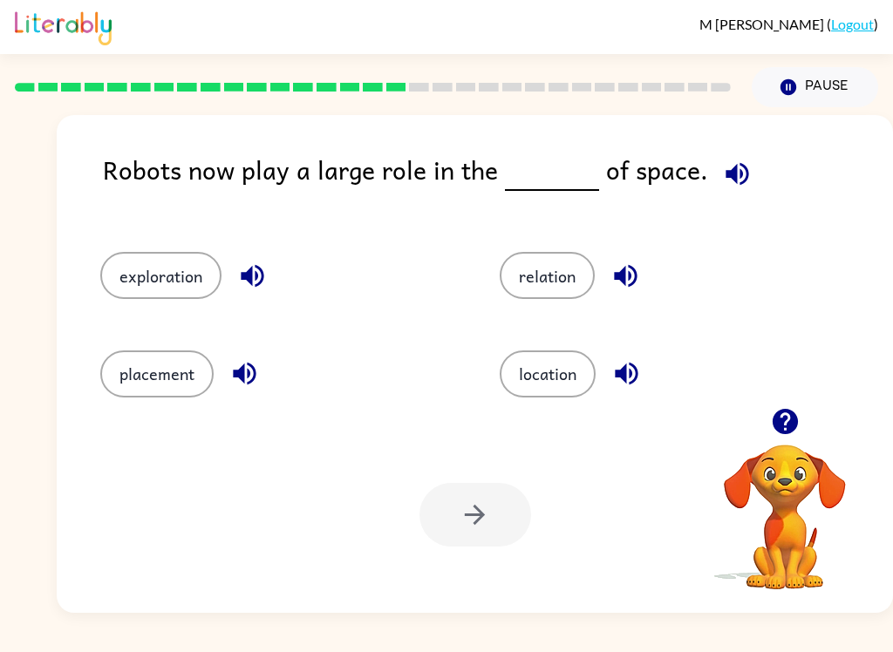
click at [168, 274] on button "exploration" at bounding box center [160, 275] width 121 height 47
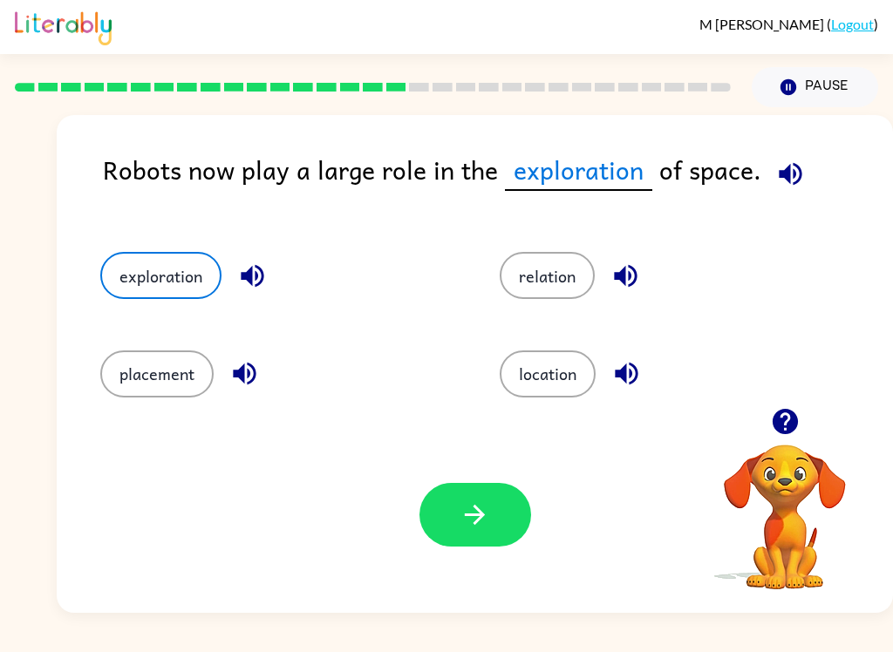
click at [494, 499] on button "button" at bounding box center [475, 515] width 112 height 64
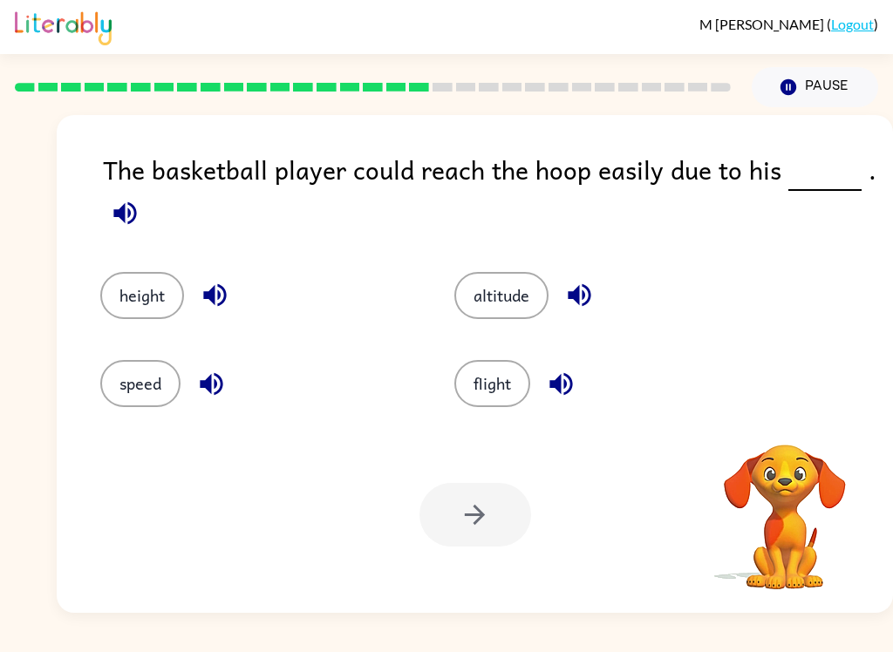
click at [143, 397] on button "speed" at bounding box center [140, 383] width 80 height 47
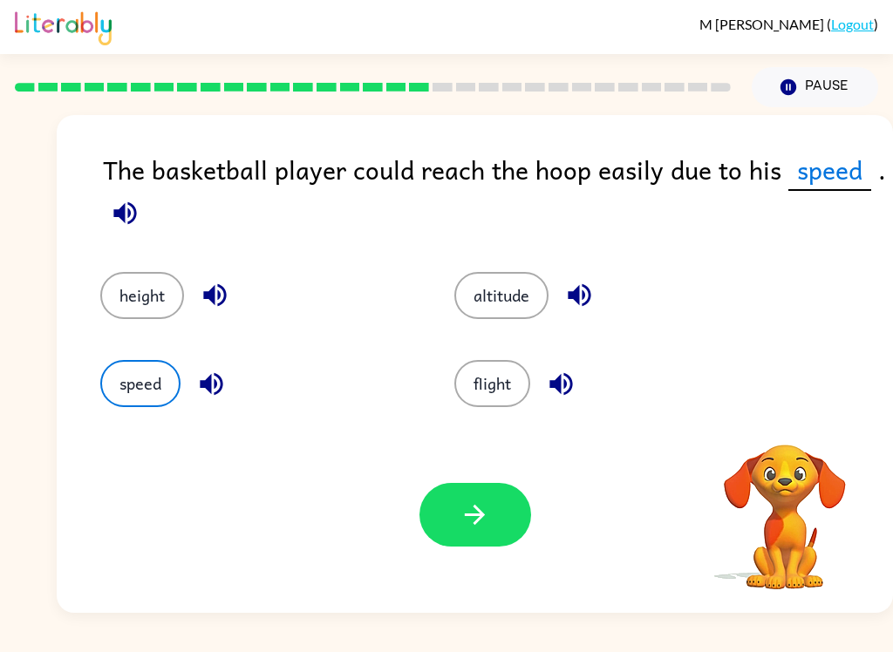
click at [160, 316] on button "height" at bounding box center [142, 295] width 84 height 47
click at [460, 521] on icon "button" at bounding box center [475, 515] width 31 height 31
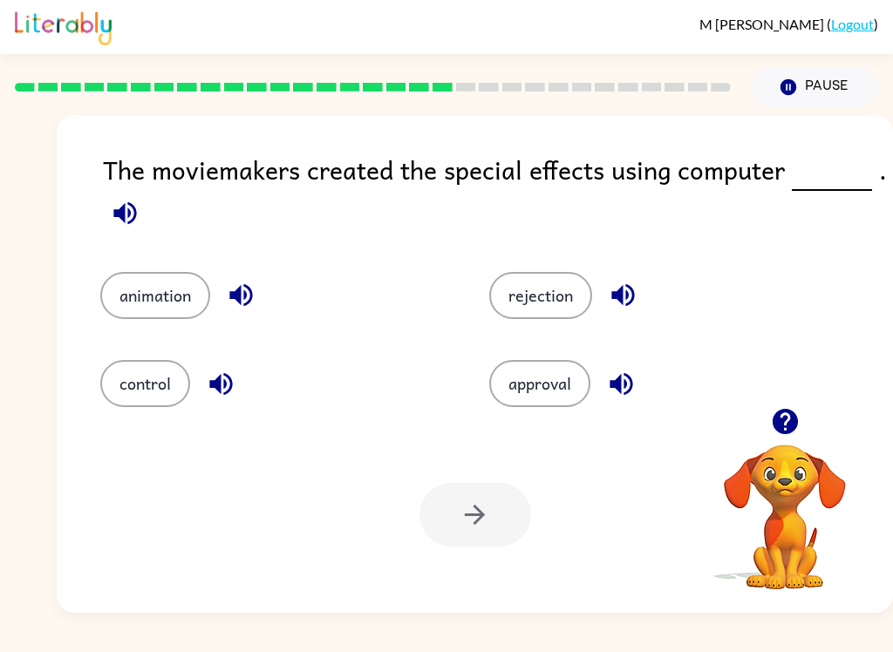
click at [155, 283] on button "animation" at bounding box center [155, 295] width 110 height 47
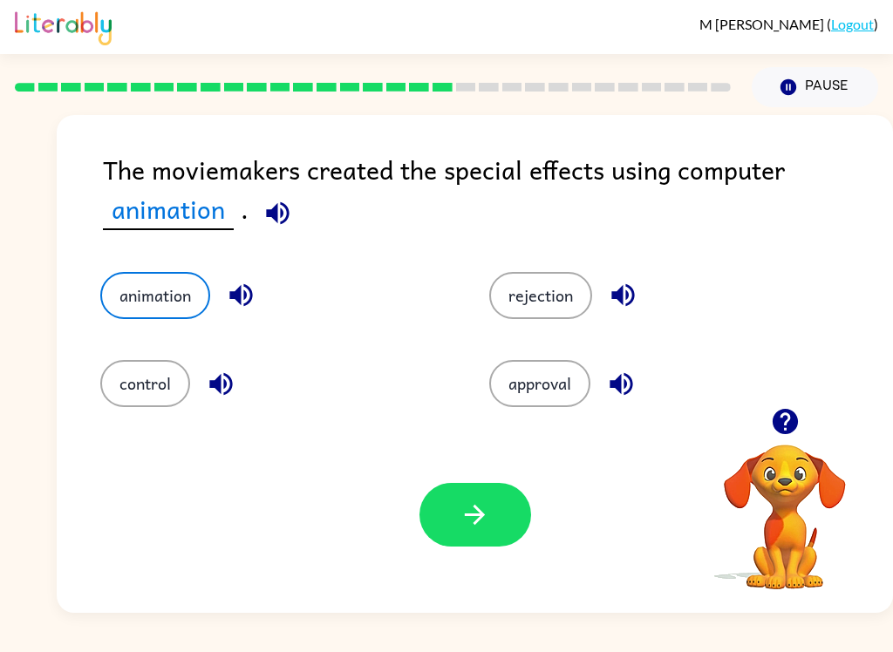
click at [467, 540] on button "button" at bounding box center [475, 515] width 112 height 64
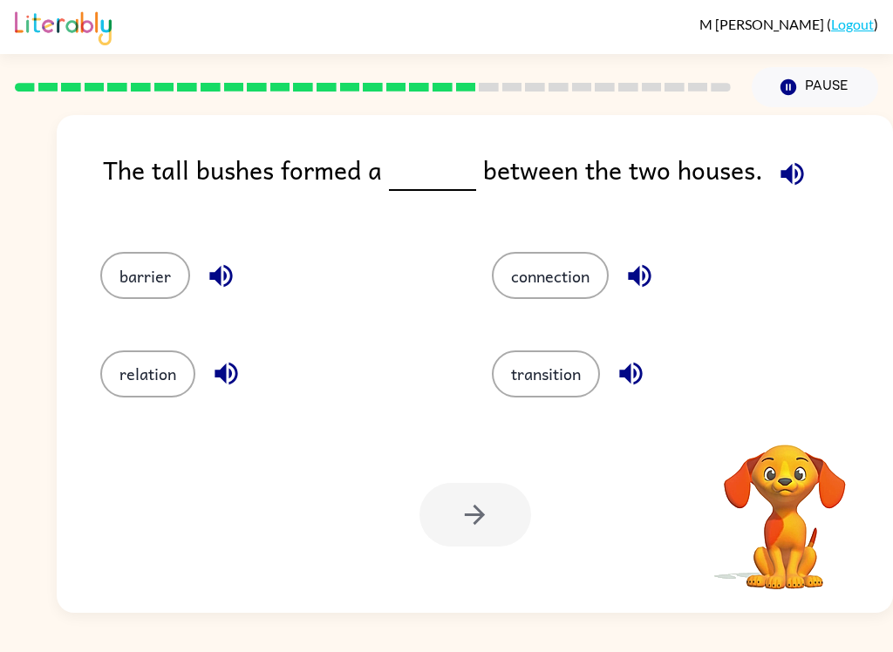
click at [163, 280] on button "barrier" at bounding box center [145, 275] width 90 height 47
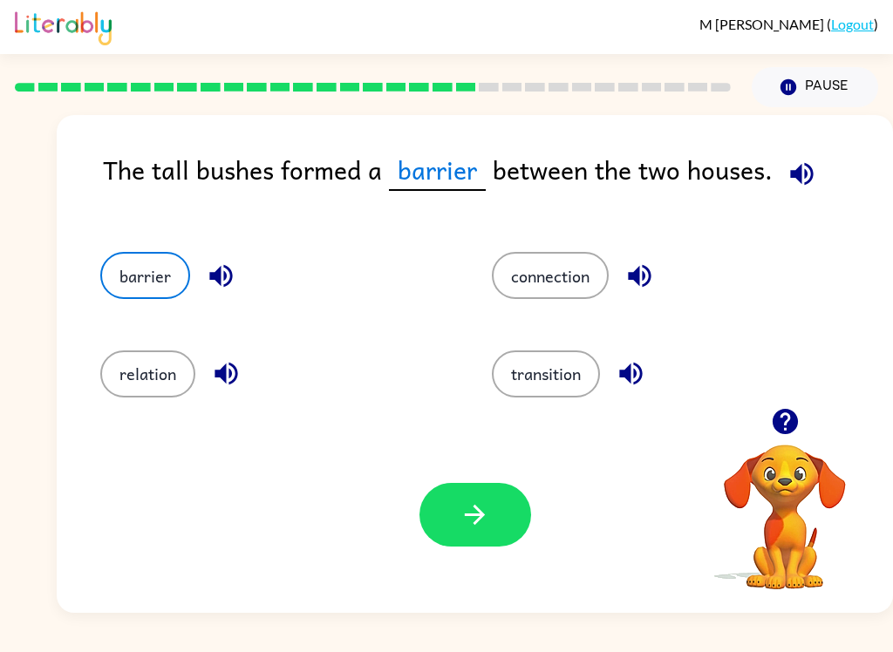
click at [484, 515] on icon "button" at bounding box center [475, 515] width 20 height 20
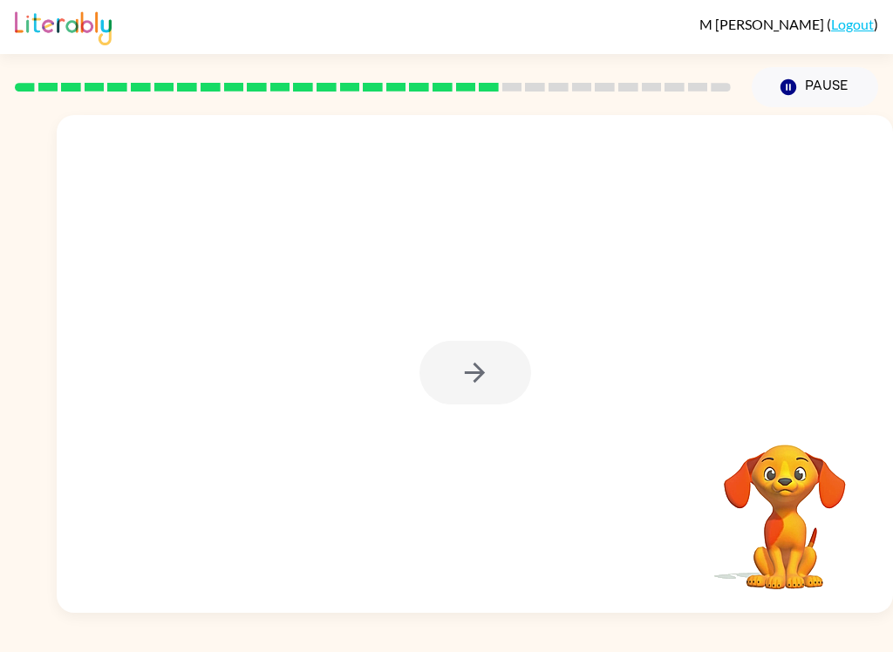
click at [470, 348] on div at bounding box center [475, 373] width 112 height 64
click at [464, 375] on div at bounding box center [475, 373] width 112 height 64
click at [468, 383] on div at bounding box center [475, 373] width 112 height 64
click at [457, 352] on div at bounding box center [475, 373] width 112 height 64
click at [457, 369] on div at bounding box center [475, 373] width 112 height 64
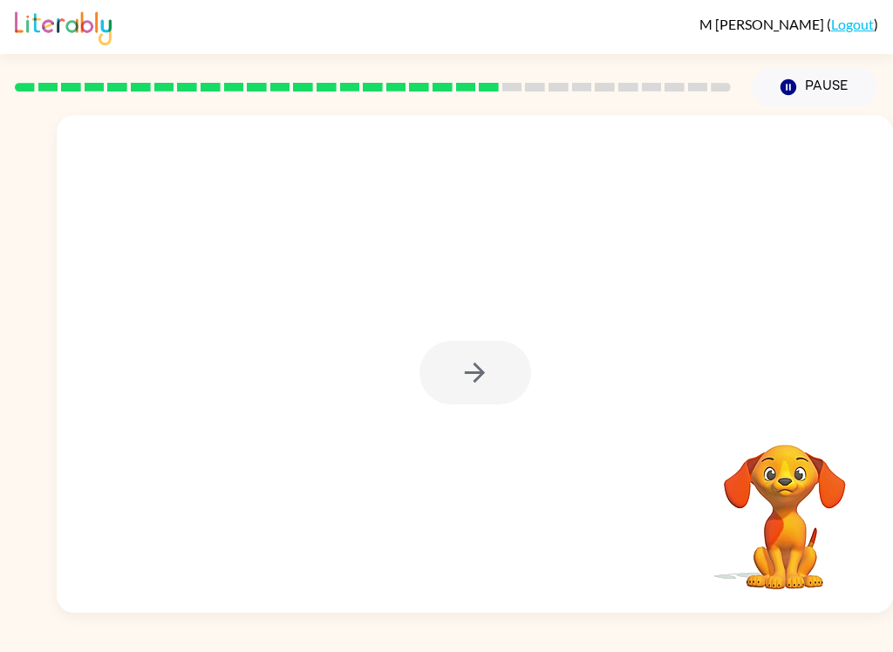
click at [454, 367] on div at bounding box center [475, 373] width 112 height 64
click at [453, 366] on div at bounding box center [475, 373] width 112 height 64
click at [466, 368] on icon "button" at bounding box center [475, 373] width 31 height 31
click at [473, 359] on div at bounding box center [475, 373] width 112 height 64
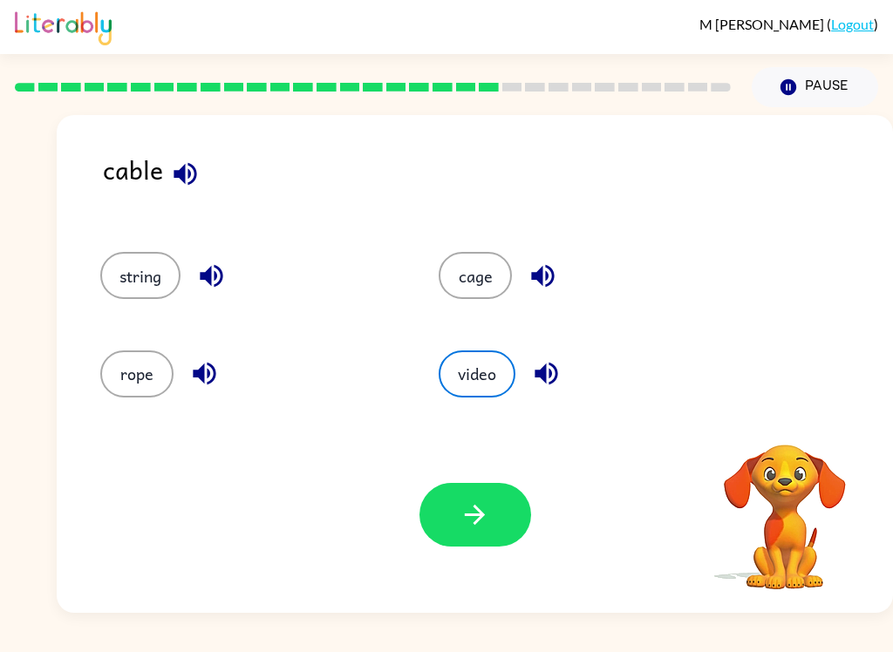
click at [128, 397] on button "rope" at bounding box center [136, 374] width 73 height 47
click at [474, 509] on icon "button" at bounding box center [475, 515] width 31 height 31
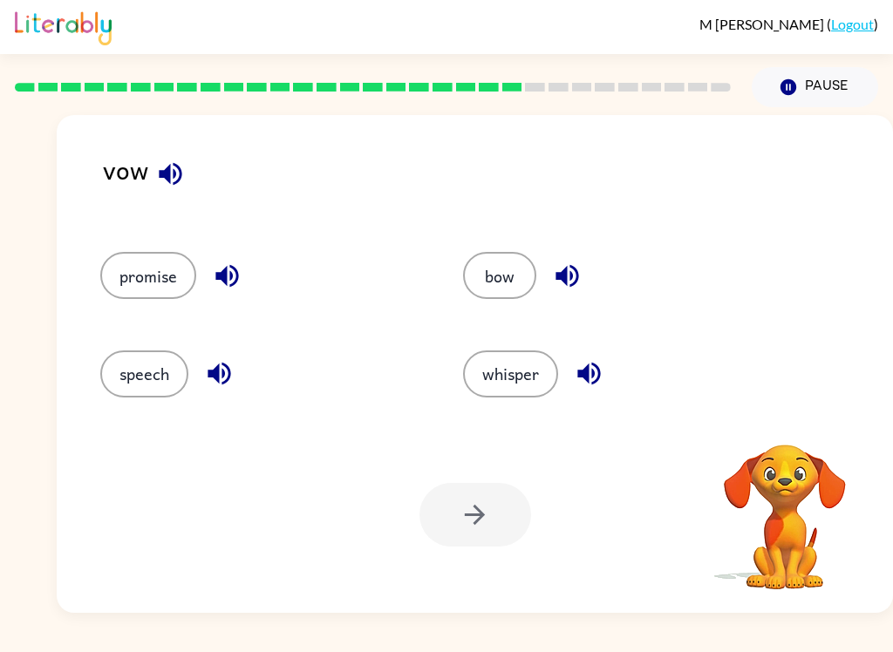
click at [155, 254] on button "promise" at bounding box center [148, 275] width 96 height 47
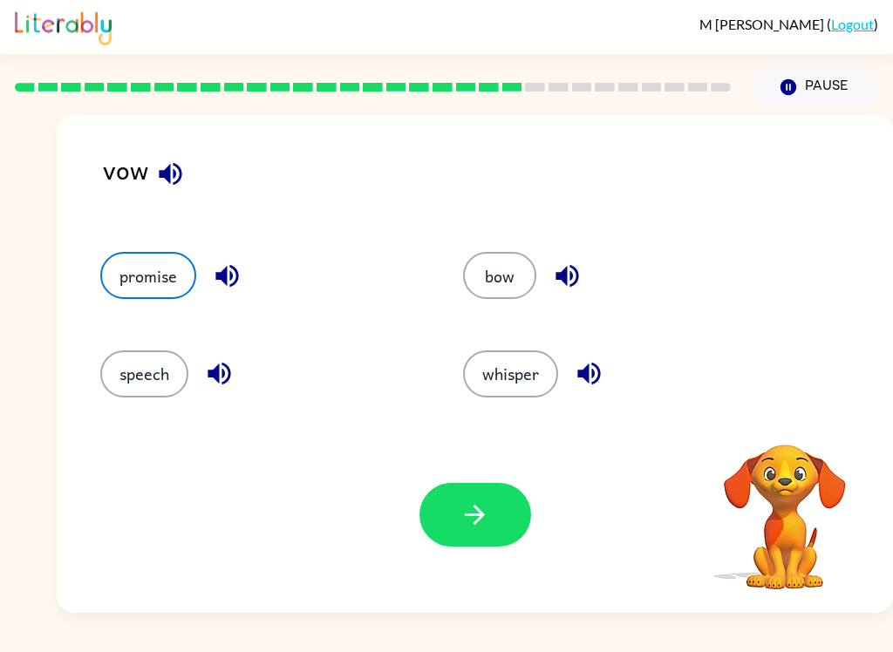
click at [457, 502] on button "button" at bounding box center [475, 515] width 112 height 64
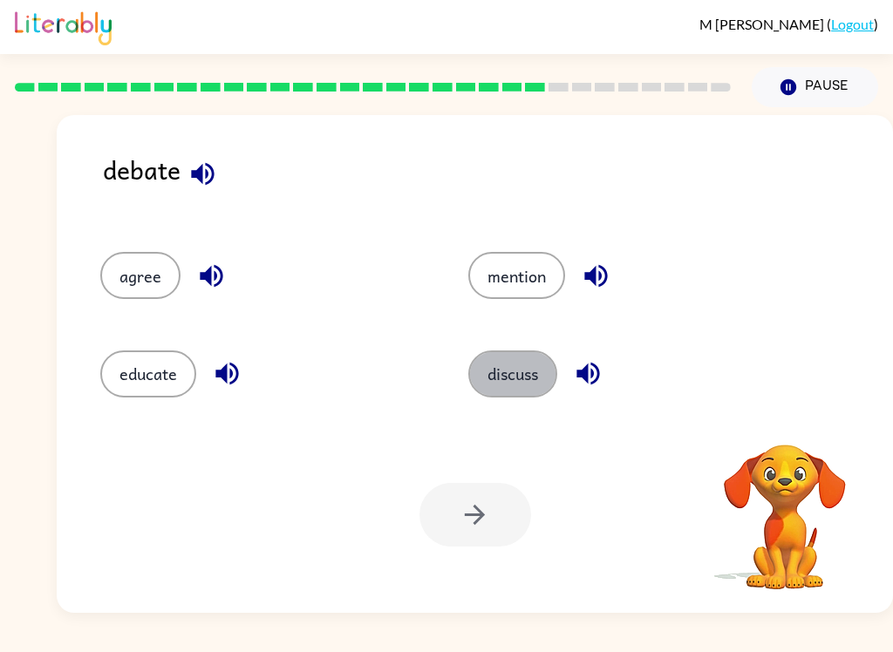
click at [521, 373] on button "discuss" at bounding box center [512, 374] width 89 height 47
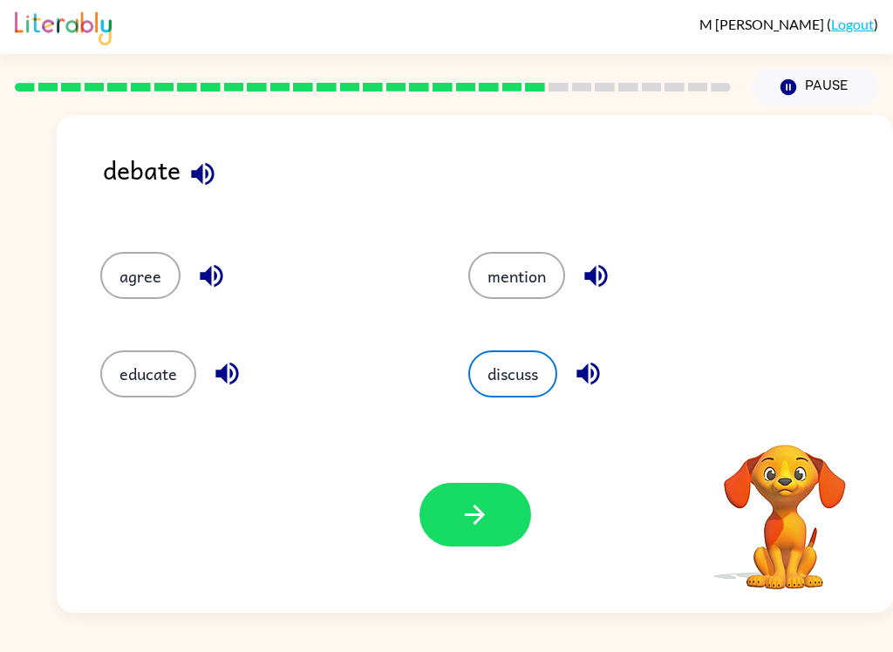
click at [484, 525] on icon "button" at bounding box center [475, 515] width 31 height 31
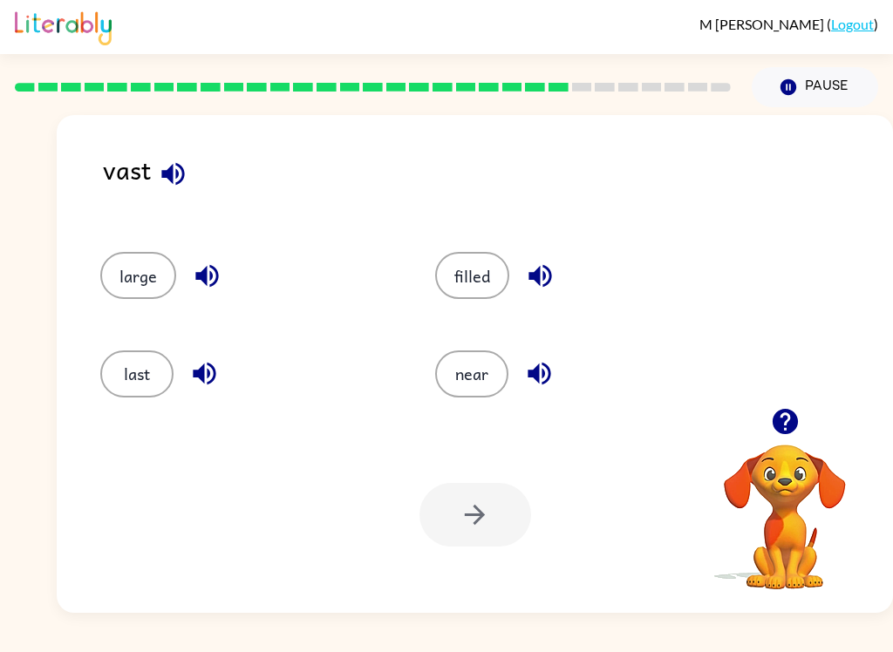
click at [153, 288] on button "large" at bounding box center [138, 275] width 76 height 47
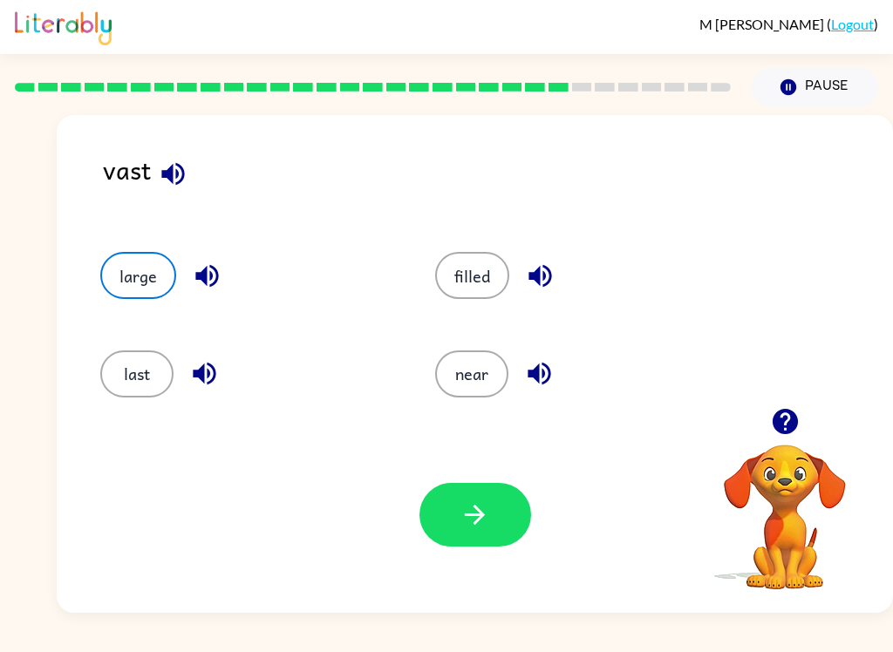
click at [507, 503] on button "button" at bounding box center [475, 515] width 112 height 64
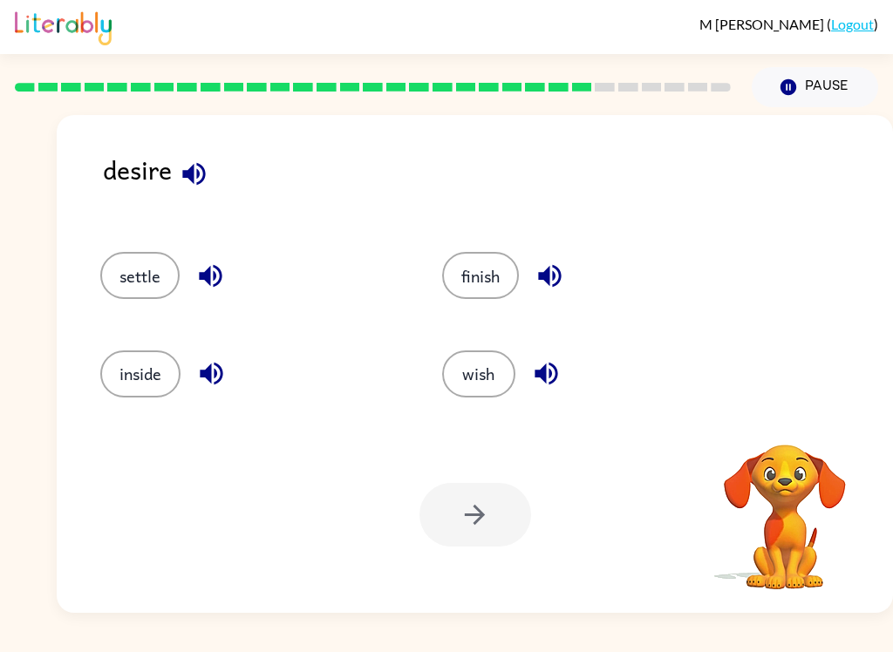
click at [490, 377] on button "wish" at bounding box center [478, 374] width 73 height 47
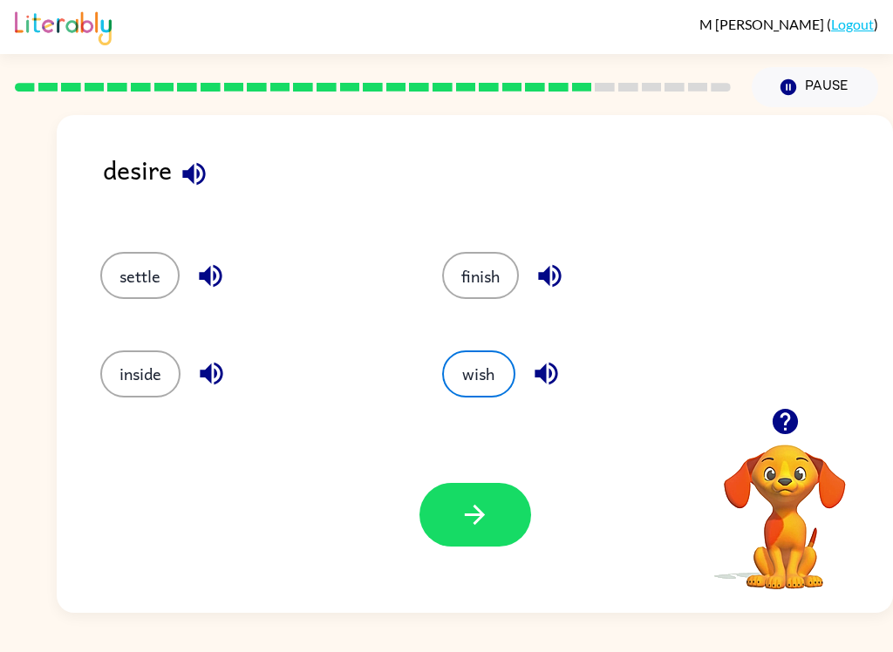
click at [470, 528] on icon "button" at bounding box center [475, 515] width 31 height 31
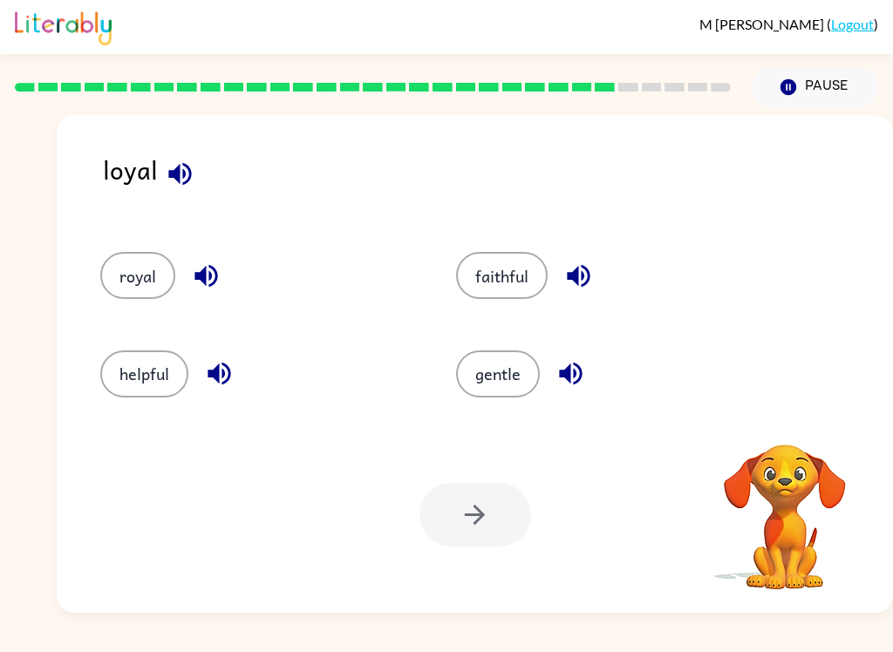
click at [501, 266] on button "faithful" at bounding box center [502, 275] width 92 height 47
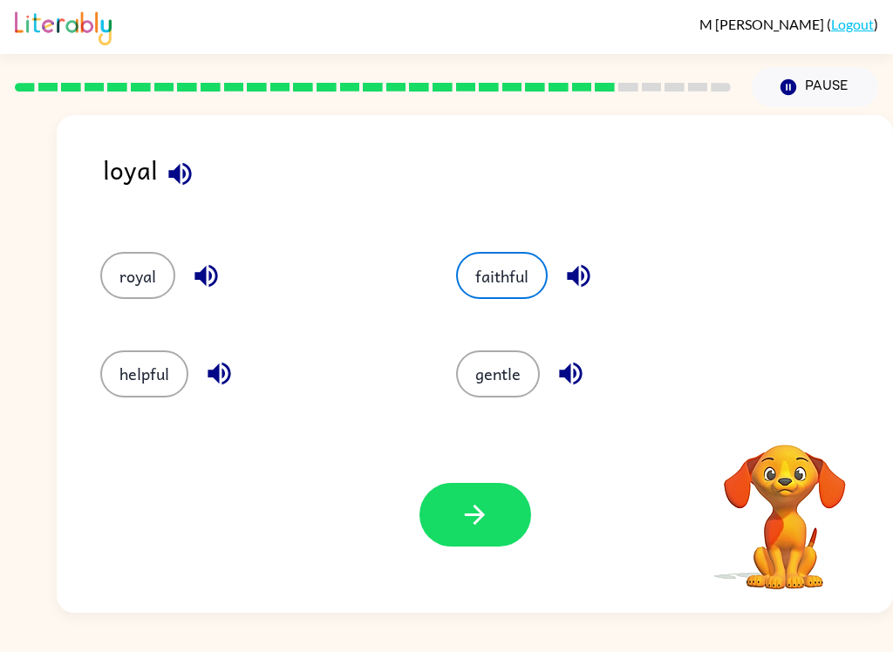
click at [489, 508] on icon "button" at bounding box center [475, 515] width 31 height 31
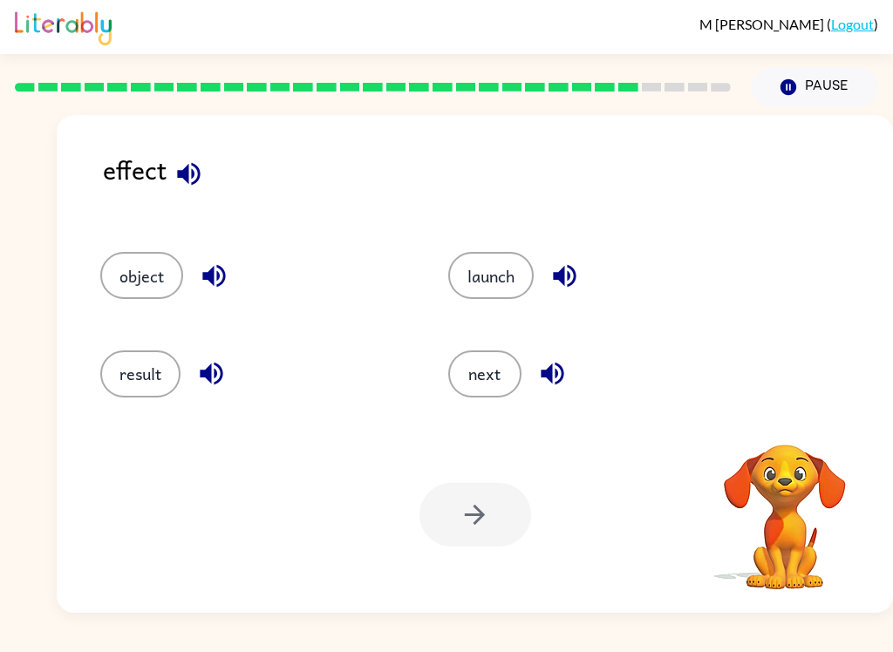
click at [147, 371] on button "result" at bounding box center [140, 374] width 80 height 47
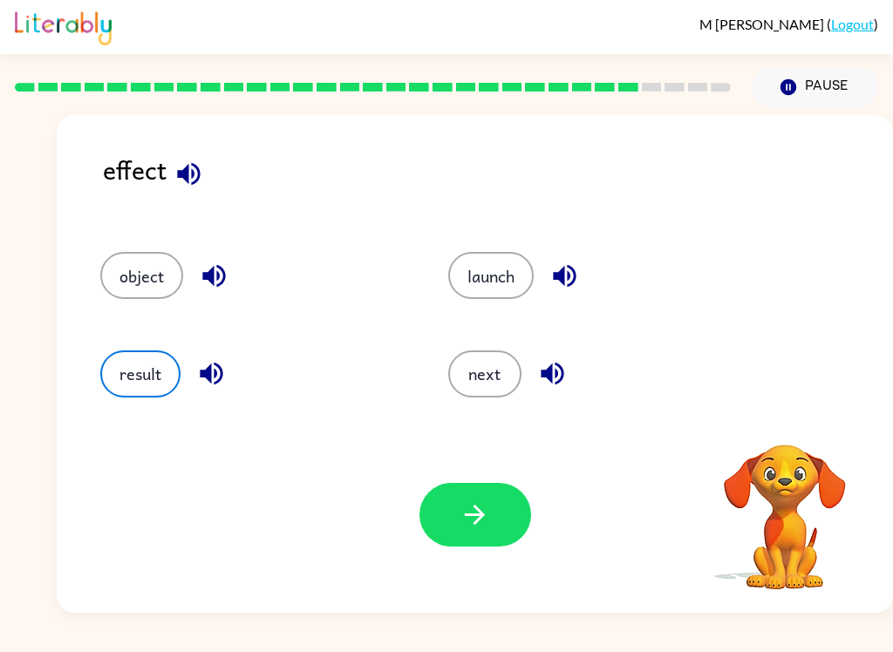
click at [507, 512] on button "button" at bounding box center [475, 515] width 112 height 64
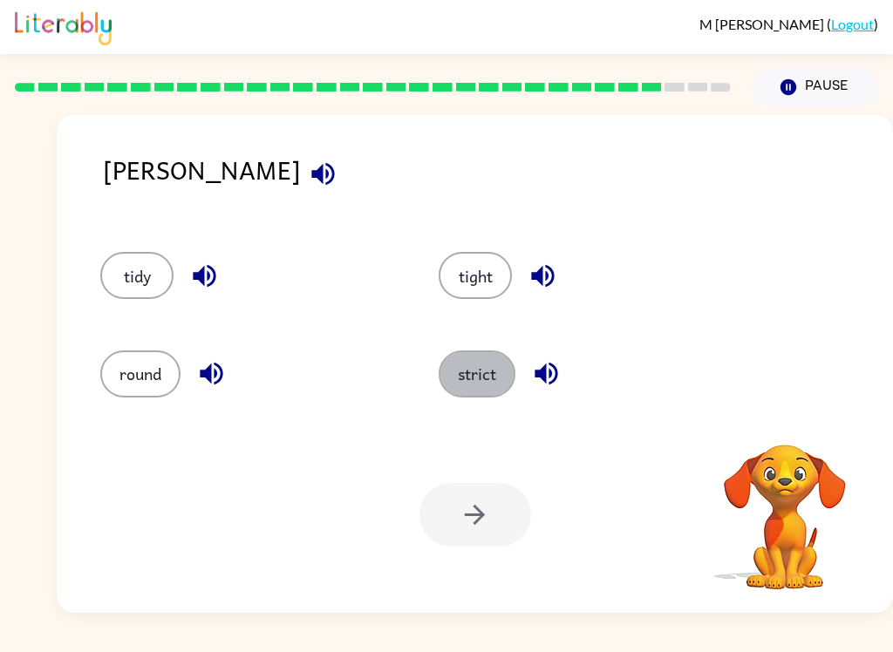
click at [467, 374] on button "strict" at bounding box center [477, 374] width 77 height 47
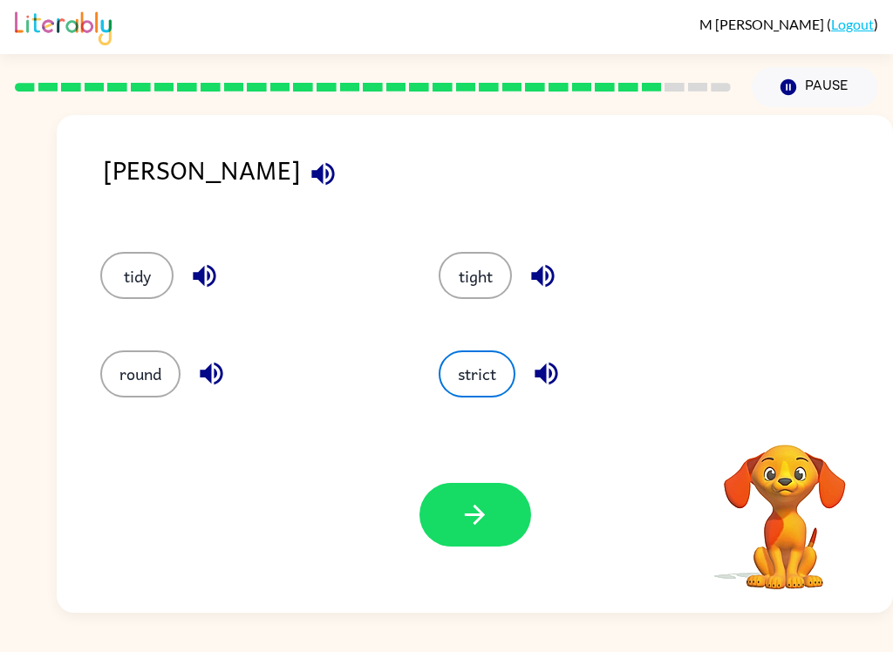
click at [481, 515] on icon "button" at bounding box center [475, 515] width 20 height 20
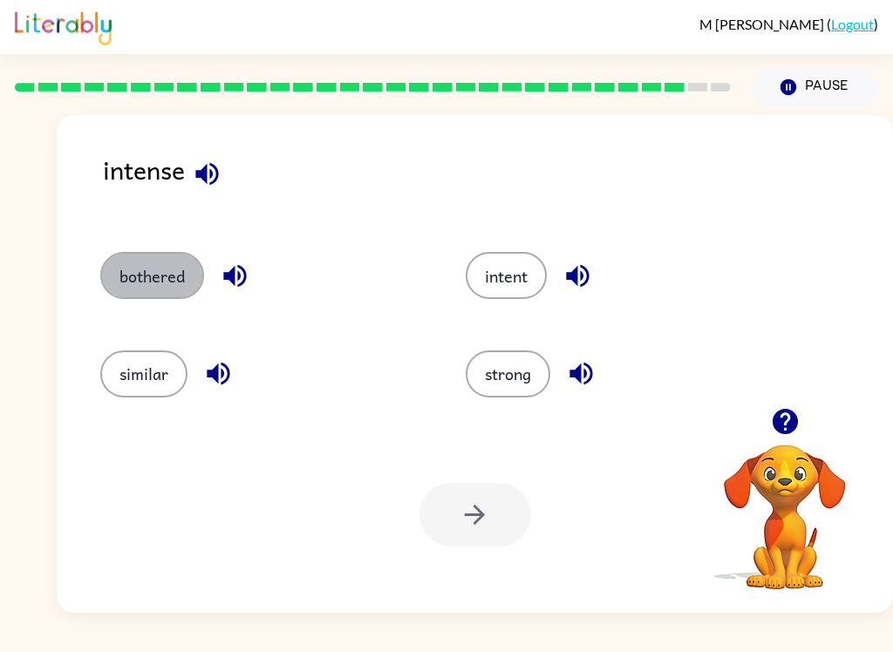
click at [131, 276] on button "bothered" at bounding box center [152, 275] width 104 height 47
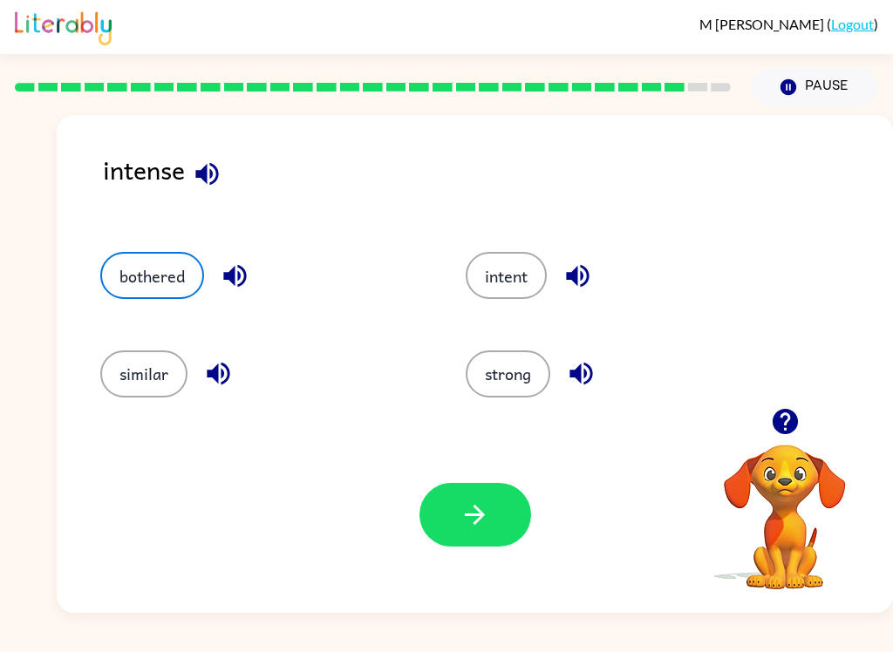
click at [480, 507] on icon "button" at bounding box center [475, 515] width 31 height 31
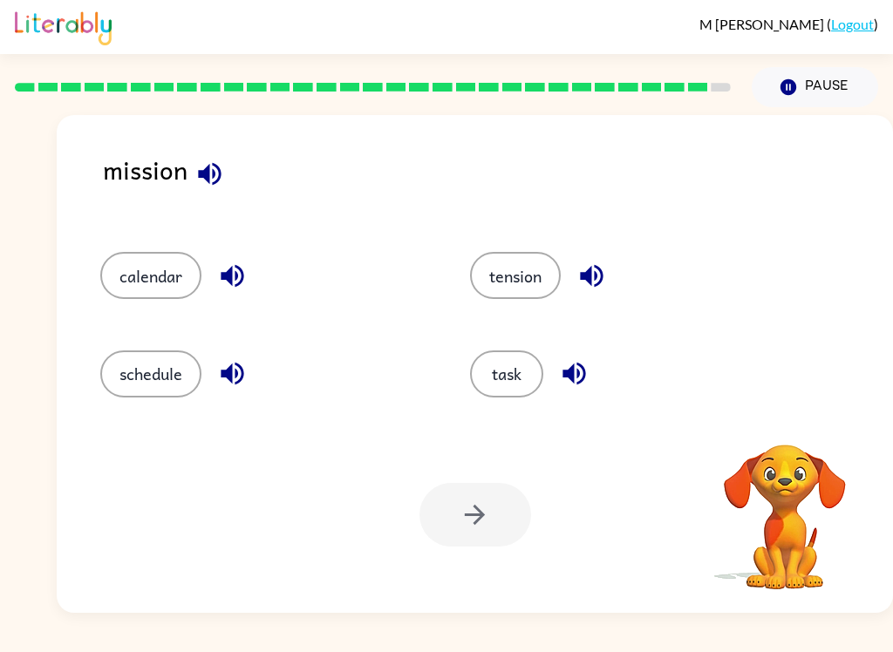
click at [515, 384] on button "task" at bounding box center [506, 374] width 73 height 47
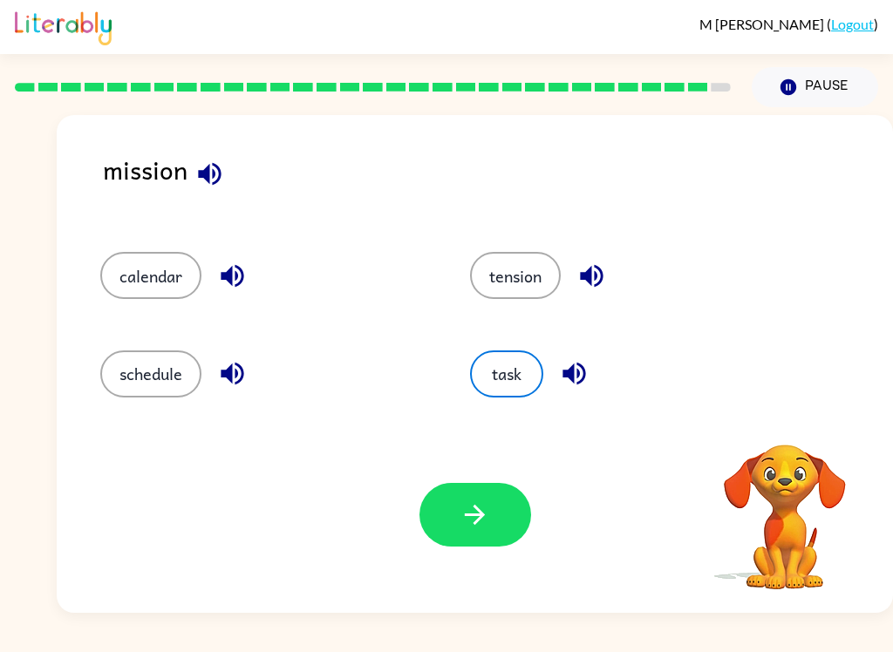
click at [492, 508] on button "button" at bounding box center [475, 515] width 112 height 64
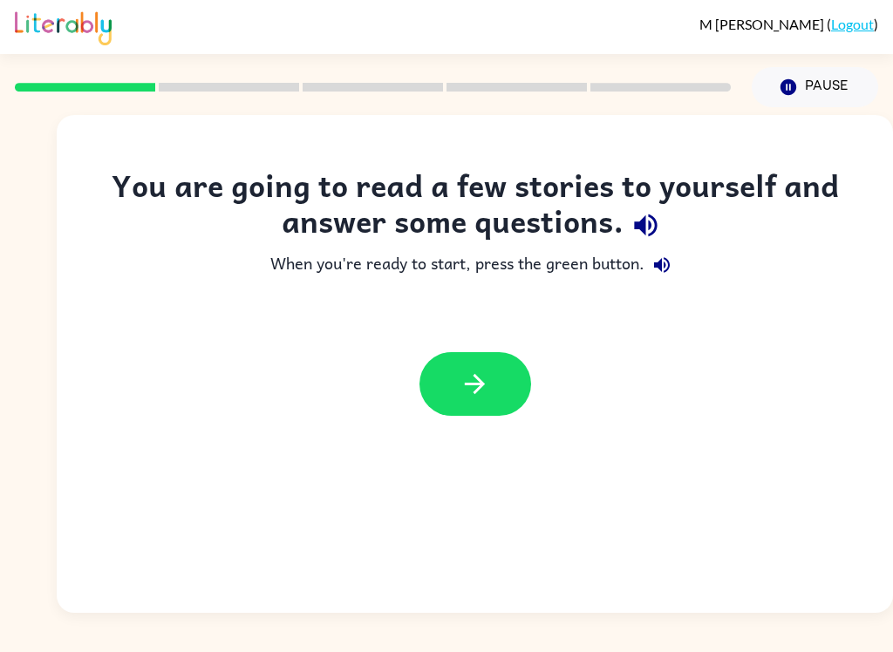
click at [489, 382] on icon "button" at bounding box center [475, 384] width 31 height 31
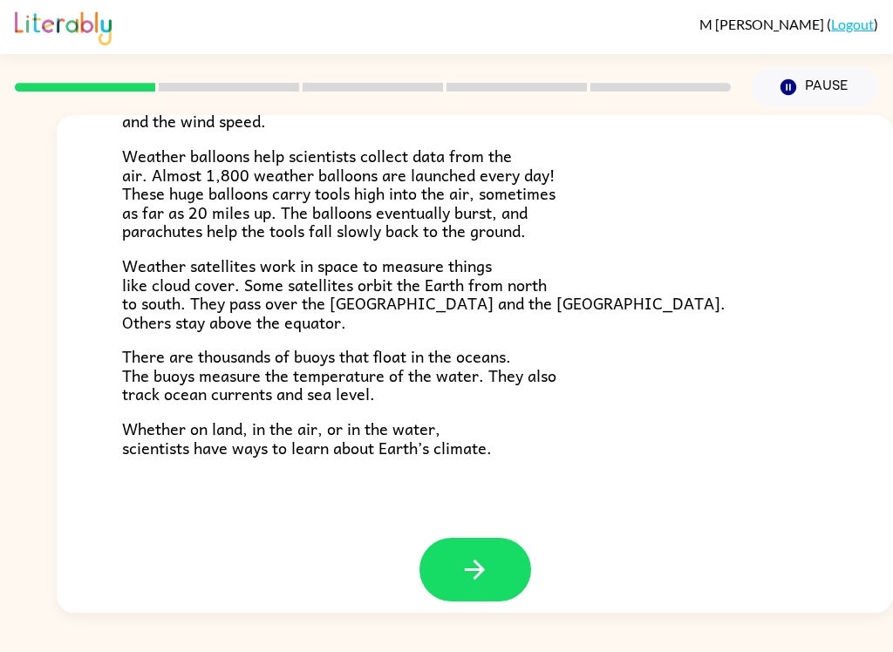
scroll to position [472, 0]
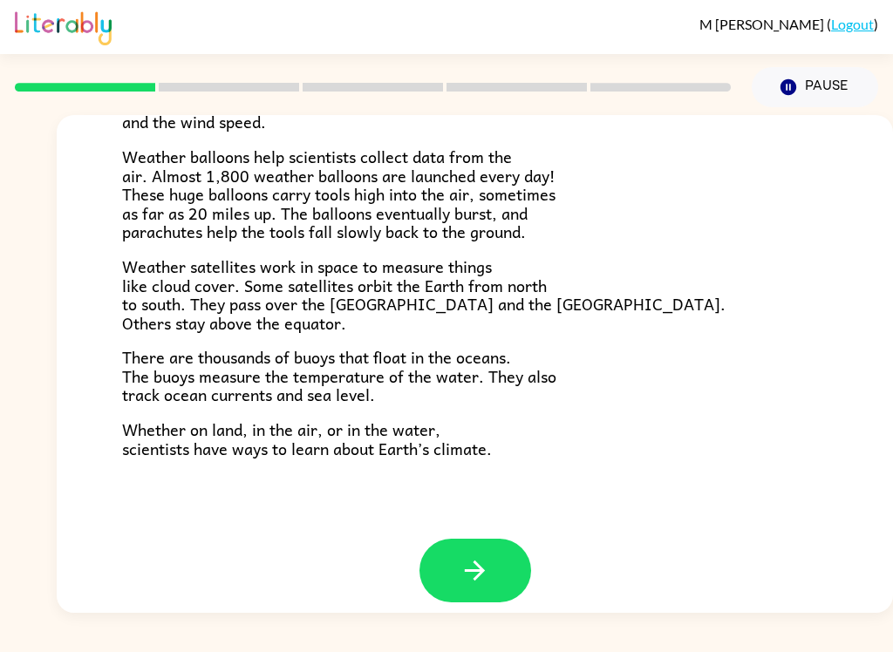
click at [489, 556] on icon "button" at bounding box center [475, 571] width 31 height 31
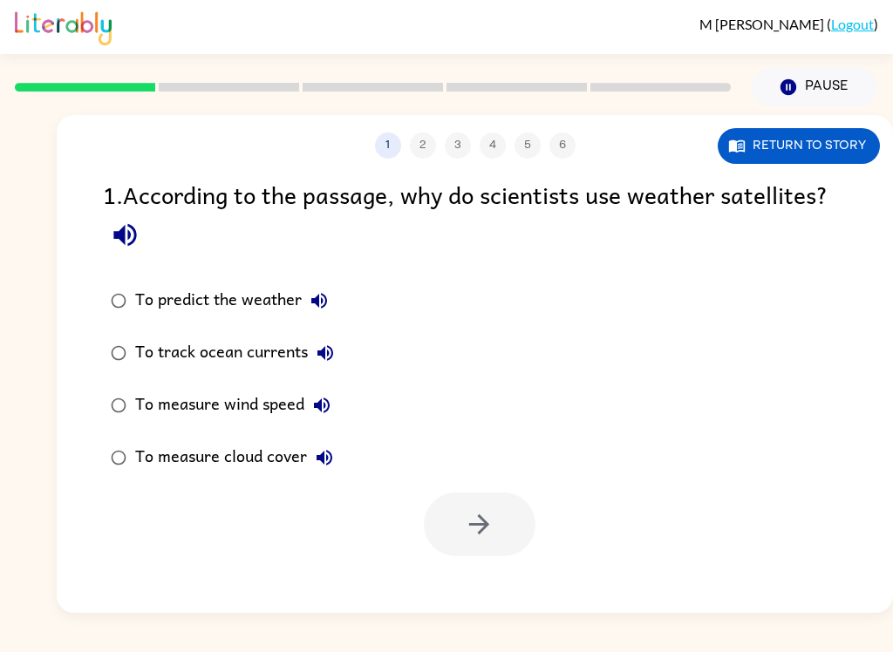
scroll to position [0, 0]
click at [773, 151] on button "Return to story" at bounding box center [799, 146] width 162 height 36
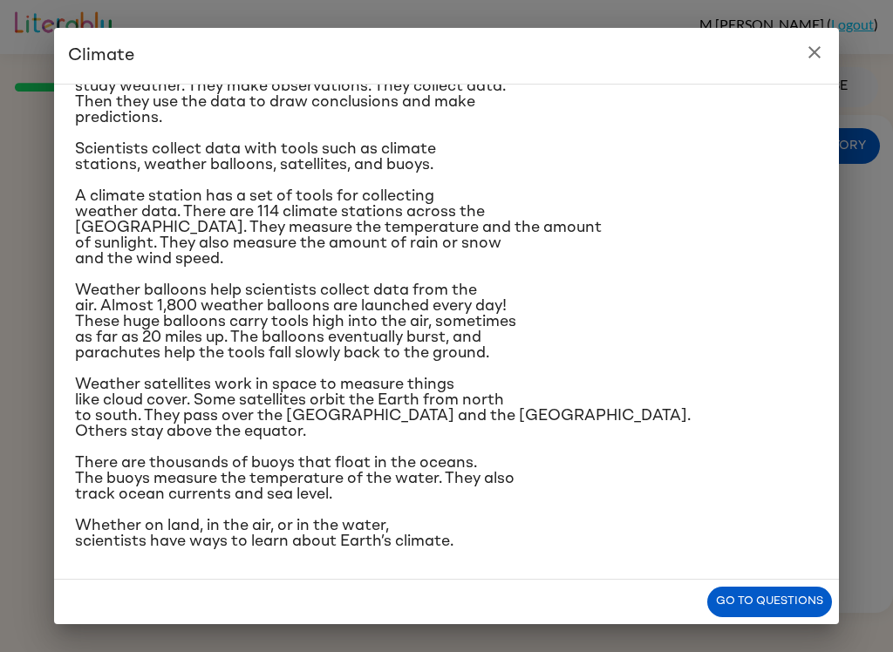
scroll to position [323, 0]
click at [815, 612] on button "Go to questions" at bounding box center [769, 602] width 125 height 31
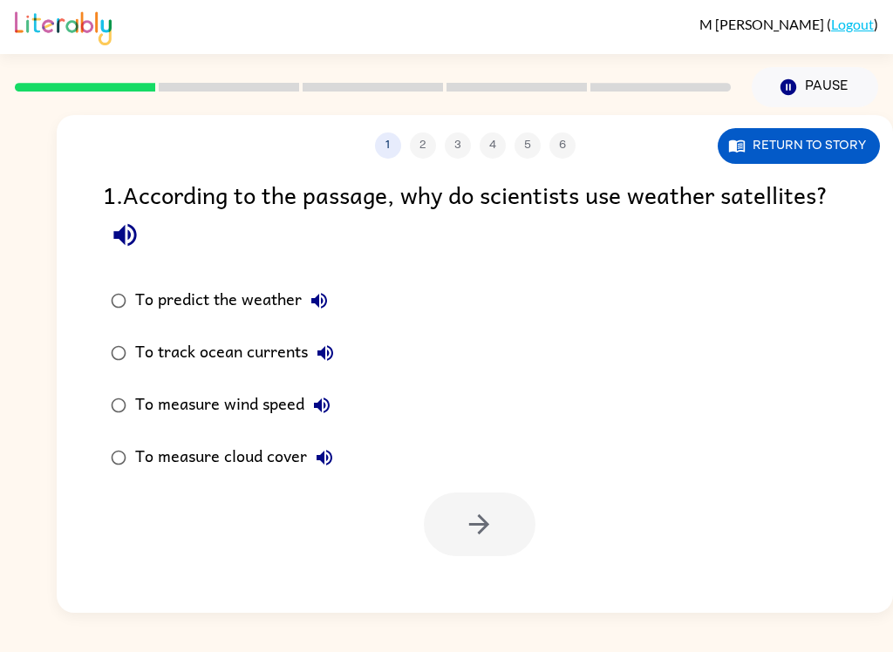
click at [801, 136] on button "Return to story" at bounding box center [799, 146] width 162 height 36
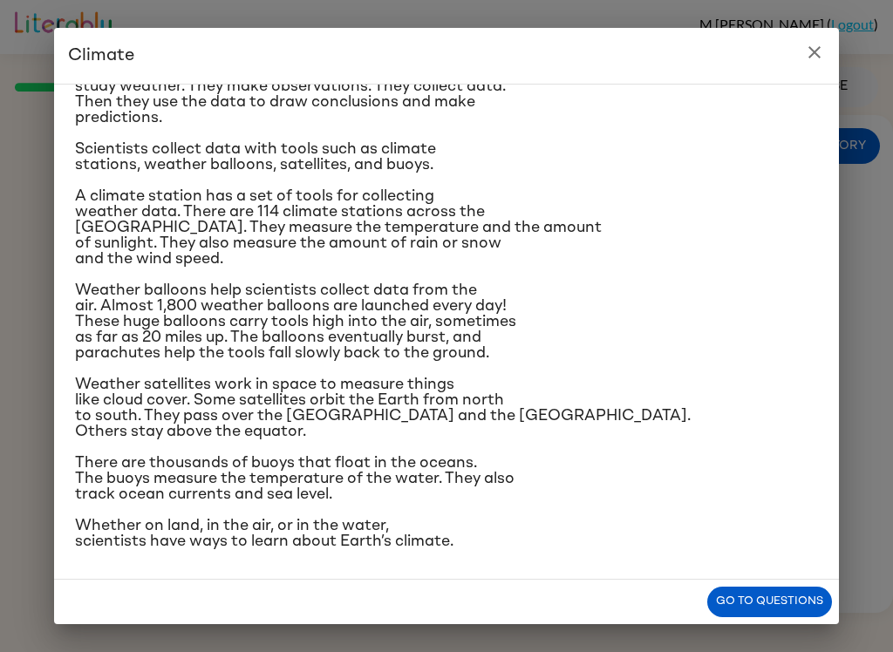
scroll to position [225, 0]
click at [753, 617] on button "Go to questions" at bounding box center [769, 602] width 125 height 31
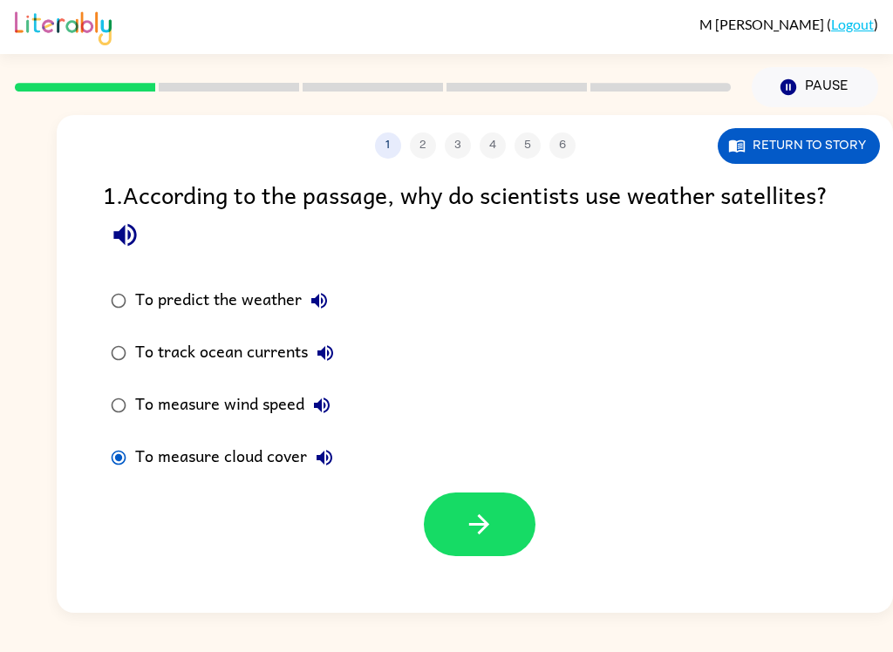
click at [508, 519] on button "button" at bounding box center [480, 525] width 112 height 64
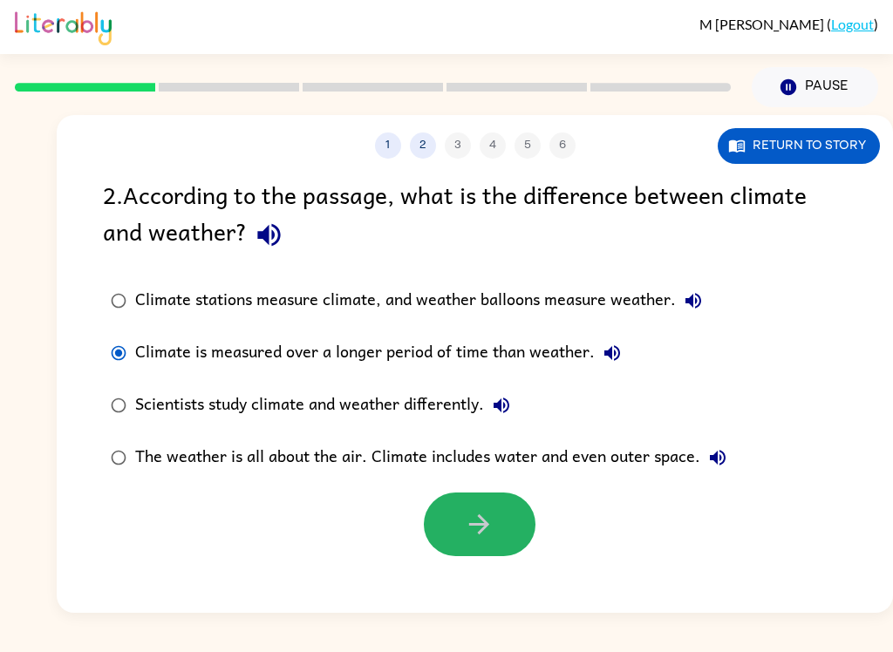
click at [498, 519] on button "button" at bounding box center [480, 525] width 112 height 64
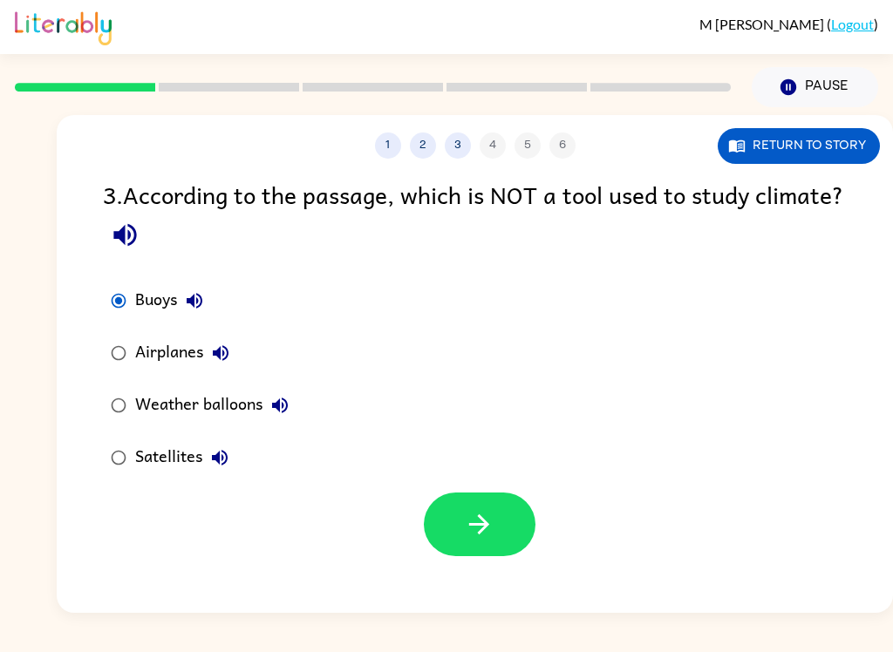
click at [852, 132] on button "Return to story" at bounding box center [799, 146] width 162 height 36
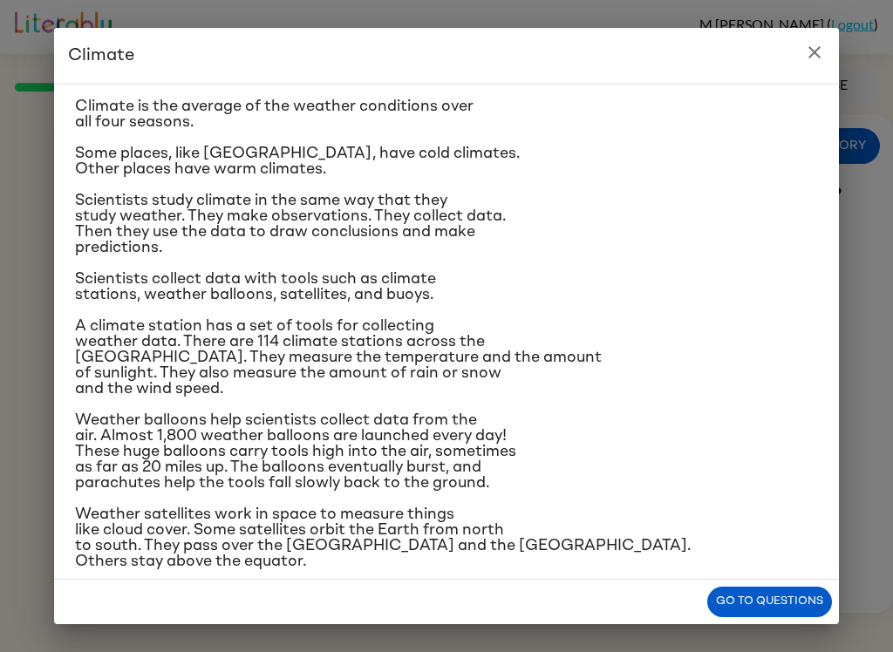
scroll to position [43, 0]
click at [775, 603] on button "Go to questions" at bounding box center [769, 602] width 125 height 31
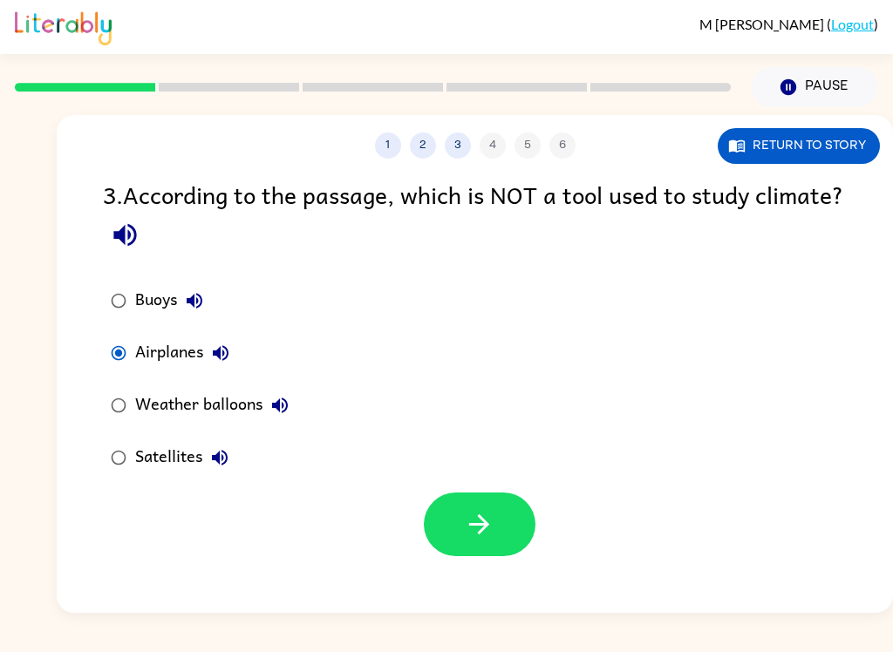
click at [841, 138] on button "Return to story" at bounding box center [799, 146] width 162 height 36
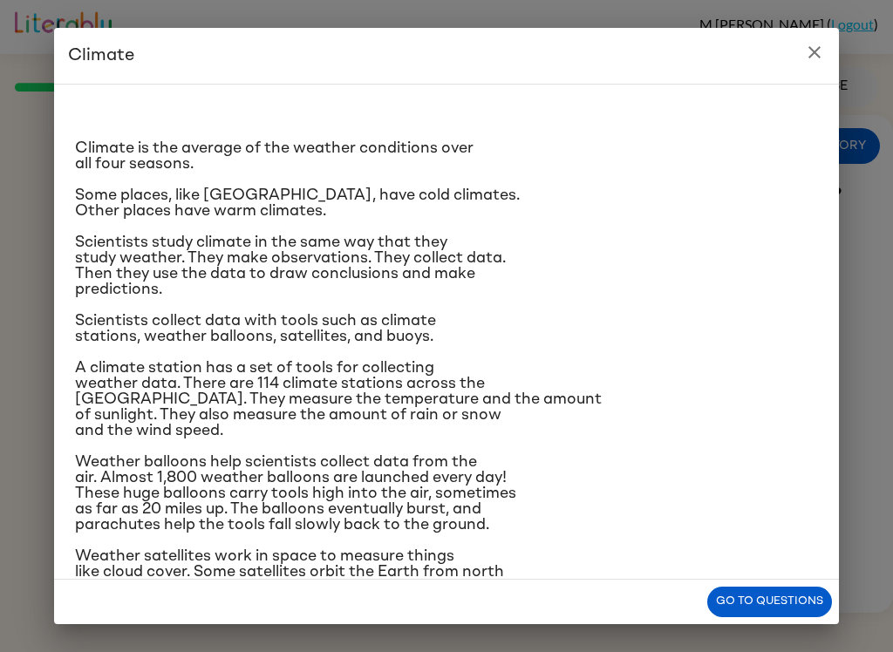
click at [780, 601] on button "Go to questions" at bounding box center [769, 602] width 125 height 31
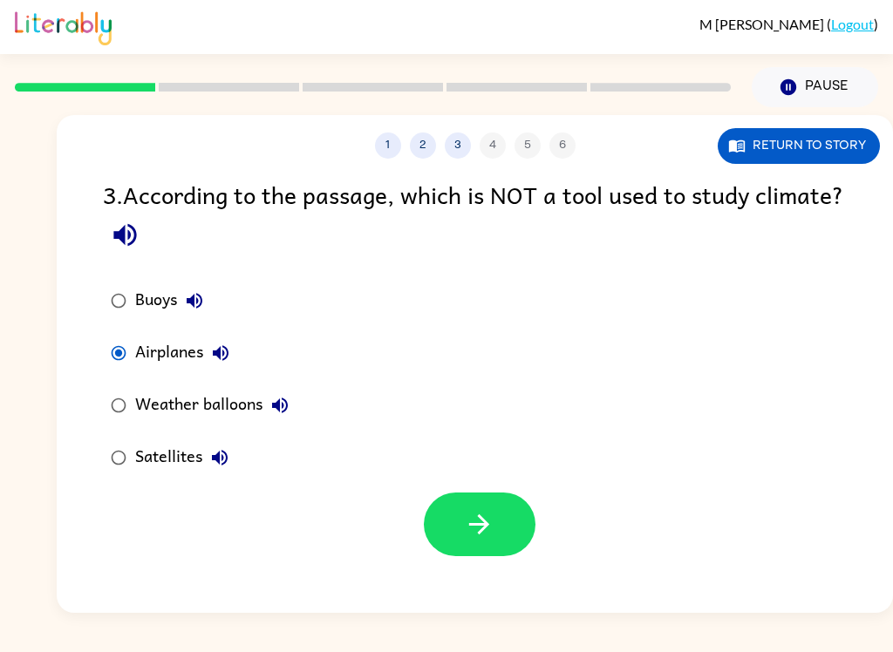
click at [487, 527] on icon "button" at bounding box center [479, 525] width 20 height 20
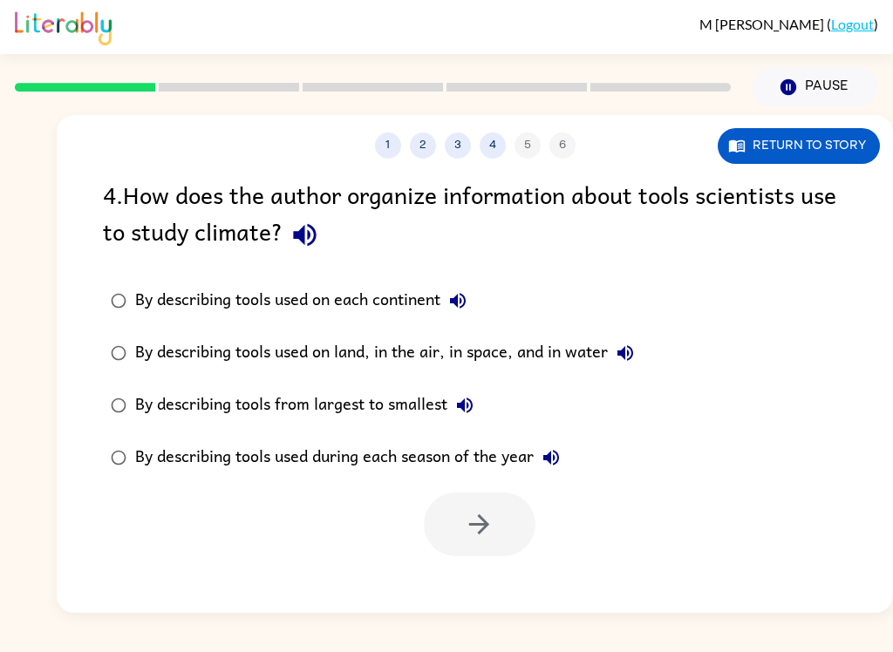
click at [416, 144] on button "2" at bounding box center [423, 146] width 26 height 26
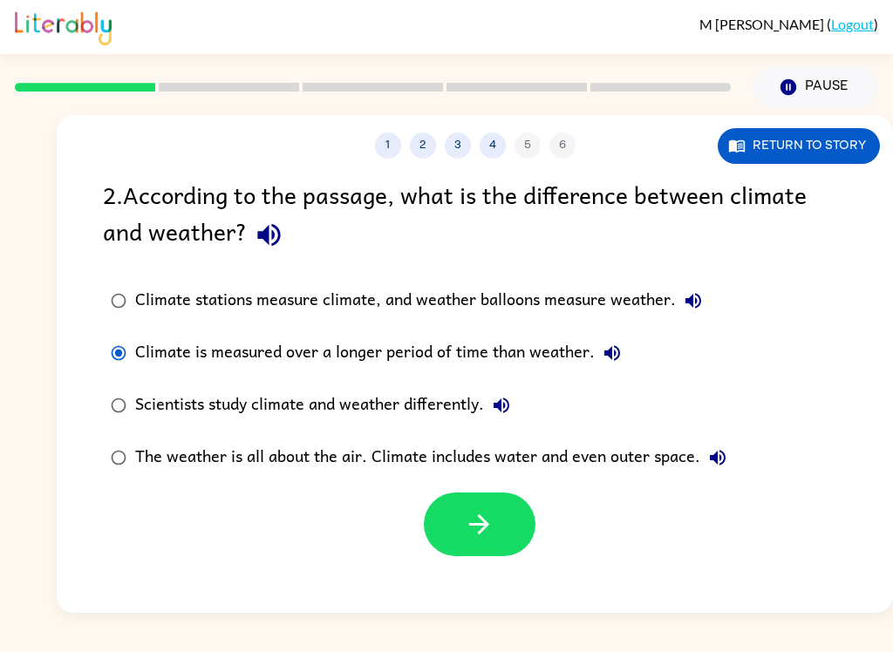
click at [499, 137] on button "4" at bounding box center [493, 146] width 26 height 26
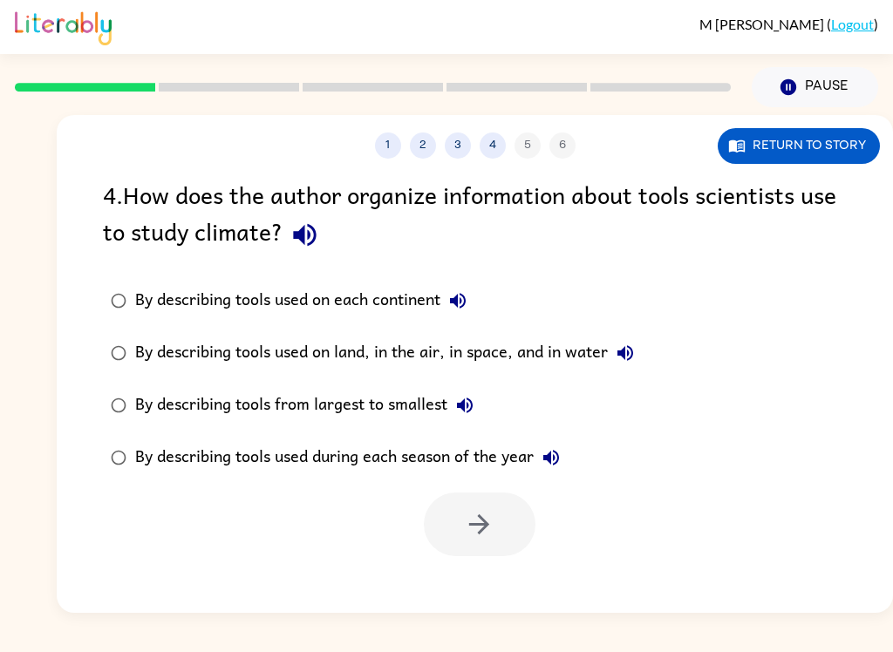
click at [535, 149] on div "1 2 3 4 5 6" at bounding box center [475, 146] width 836 height 26
click at [519, 146] on div "1 2 3 4 5 6" at bounding box center [475, 146] width 836 height 26
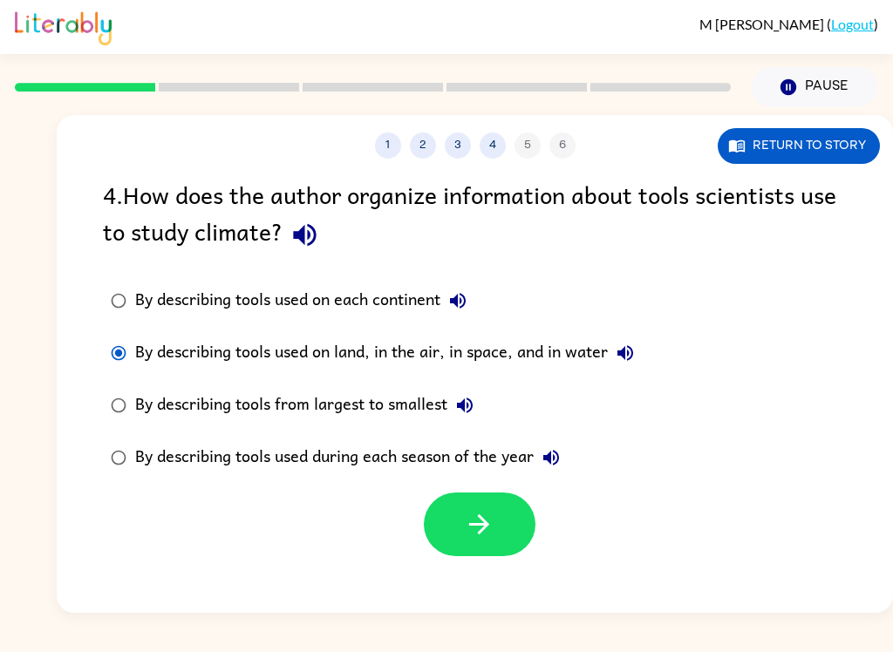
click at [497, 524] on button "button" at bounding box center [480, 525] width 112 height 64
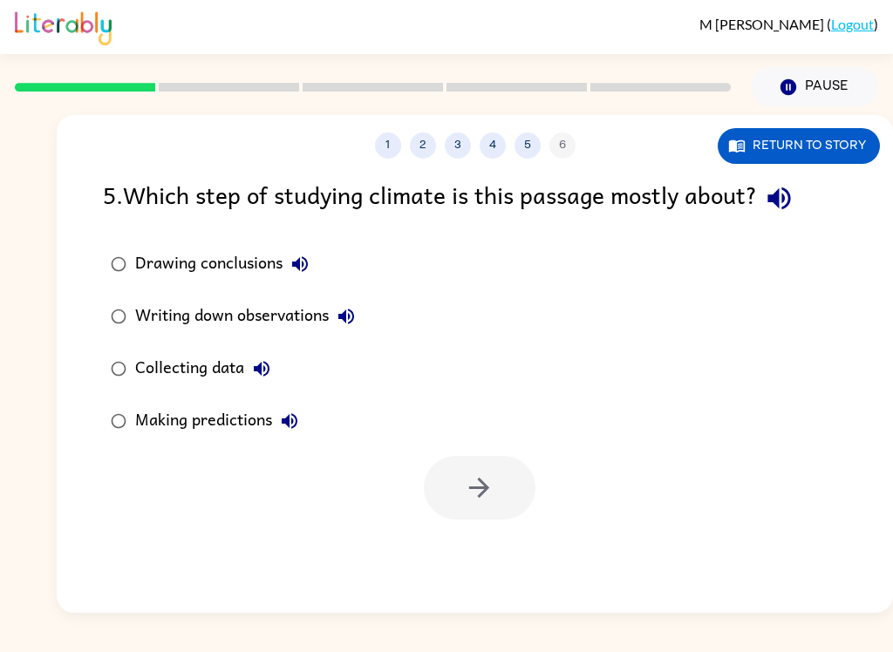
click at [820, 151] on button "Return to story" at bounding box center [799, 146] width 162 height 36
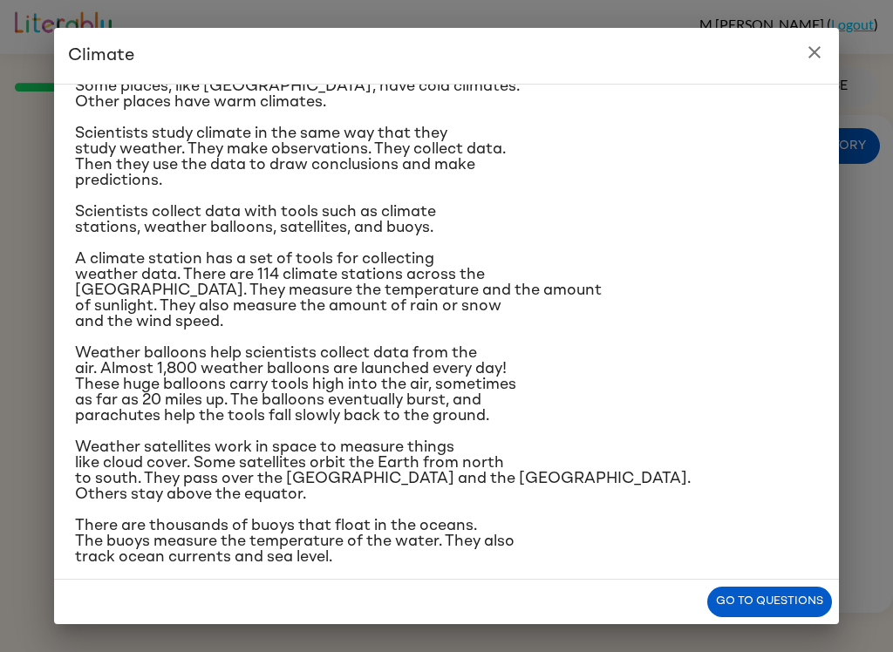
scroll to position [129, 0]
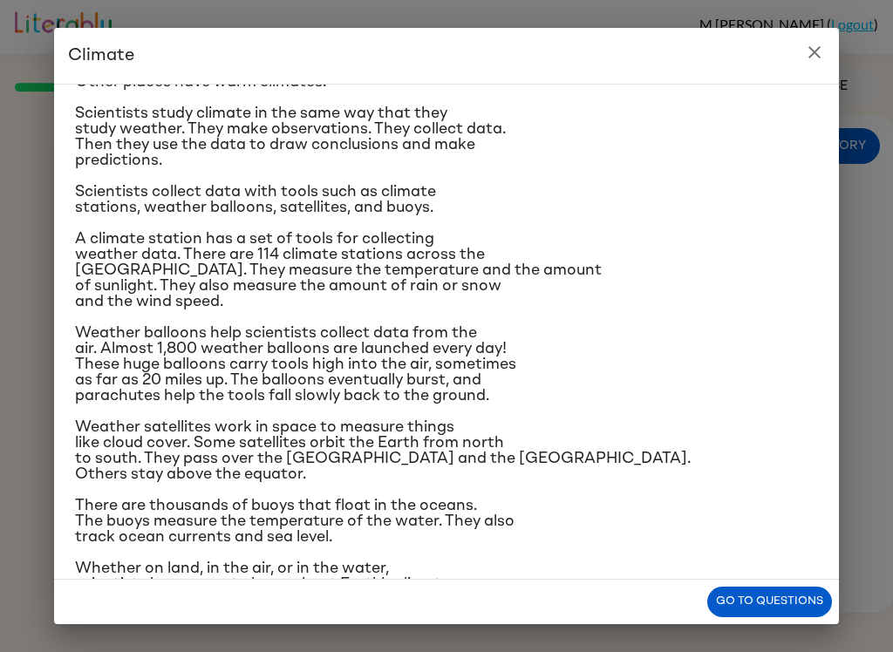
click at [802, 602] on button "Go to questions" at bounding box center [769, 602] width 125 height 31
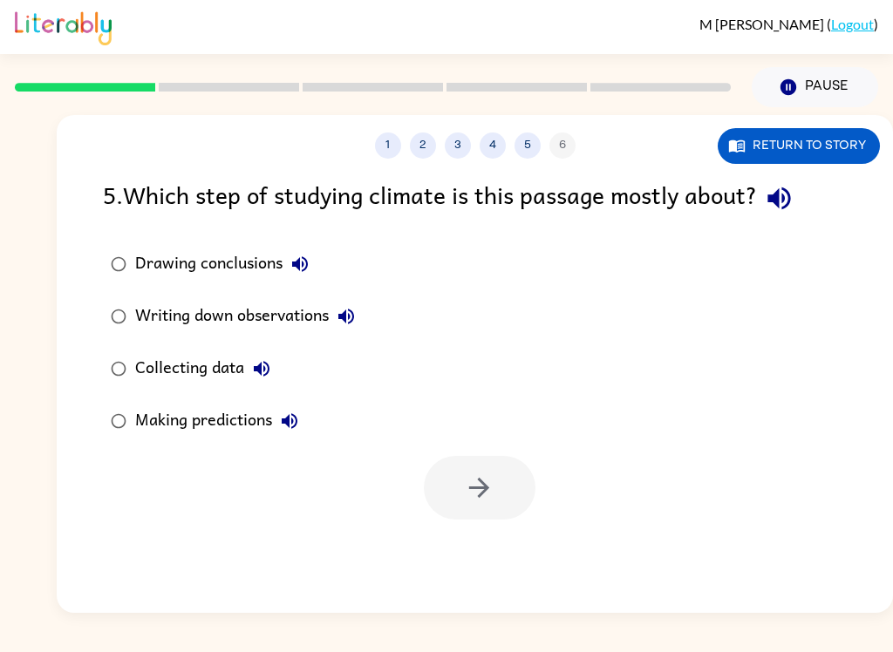
click at [293, 315] on div "Writing down observations" at bounding box center [249, 316] width 228 height 35
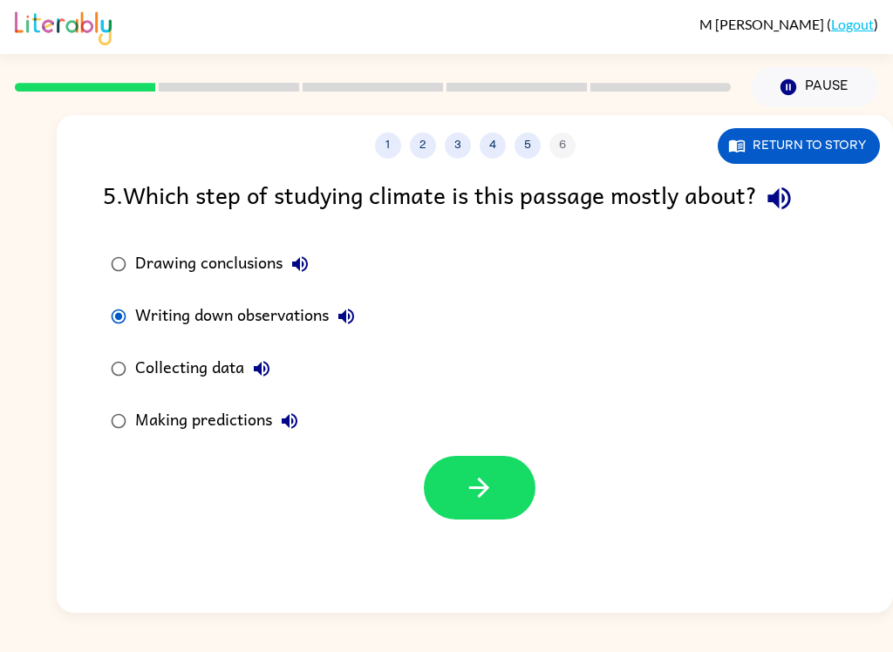
click at [194, 378] on div "Collecting data" at bounding box center [207, 368] width 144 height 35
click at [487, 487] on icon "button" at bounding box center [479, 488] width 20 height 20
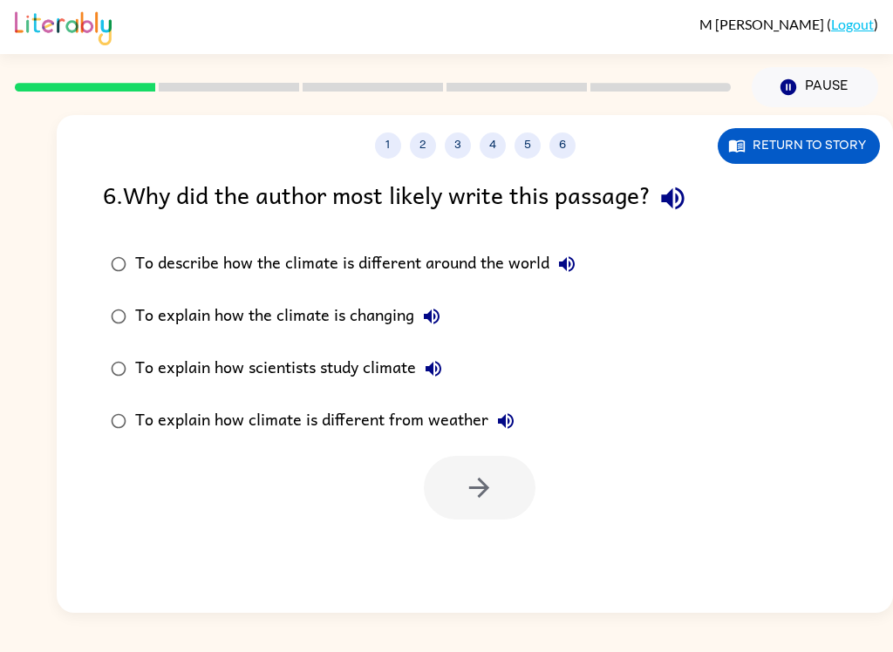
click at [337, 364] on div "To explain how scientists study climate" at bounding box center [293, 368] width 316 height 35
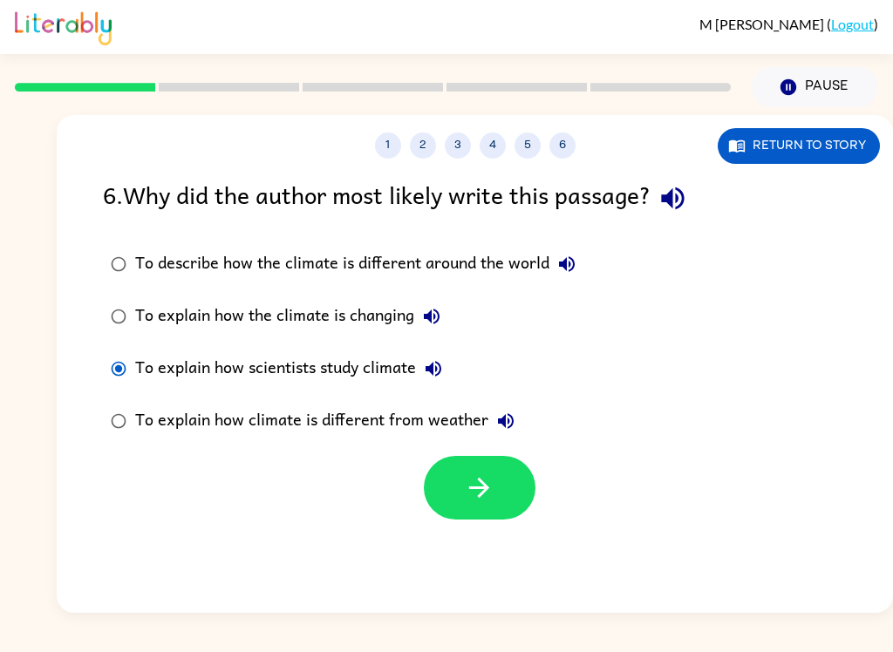
click at [471, 480] on icon "button" at bounding box center [479, 488] width 31 height 31
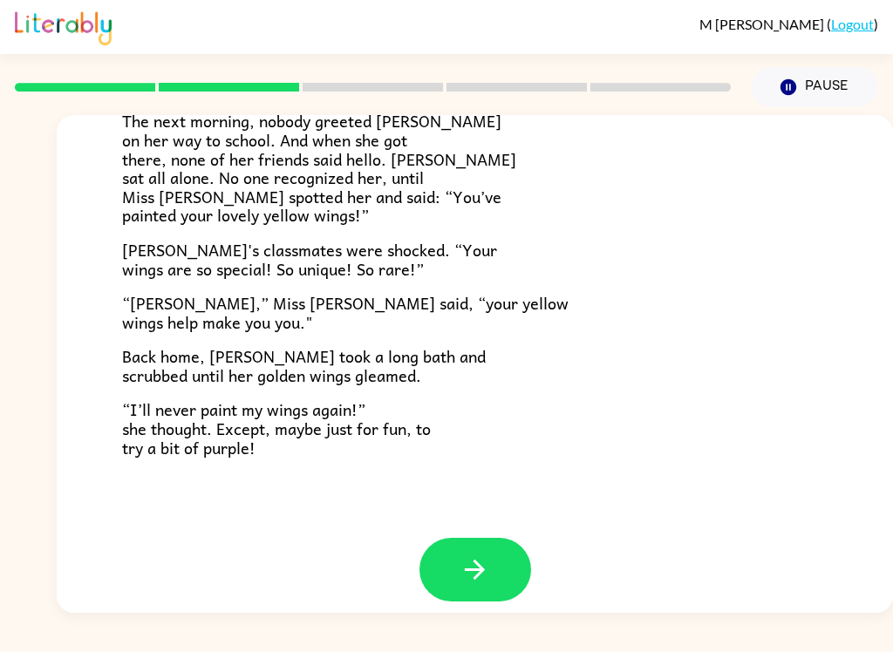
scroll to position [472, 0]
click at [509, 567] on button "button" at bounding box center [475, 571] width 112 height 64
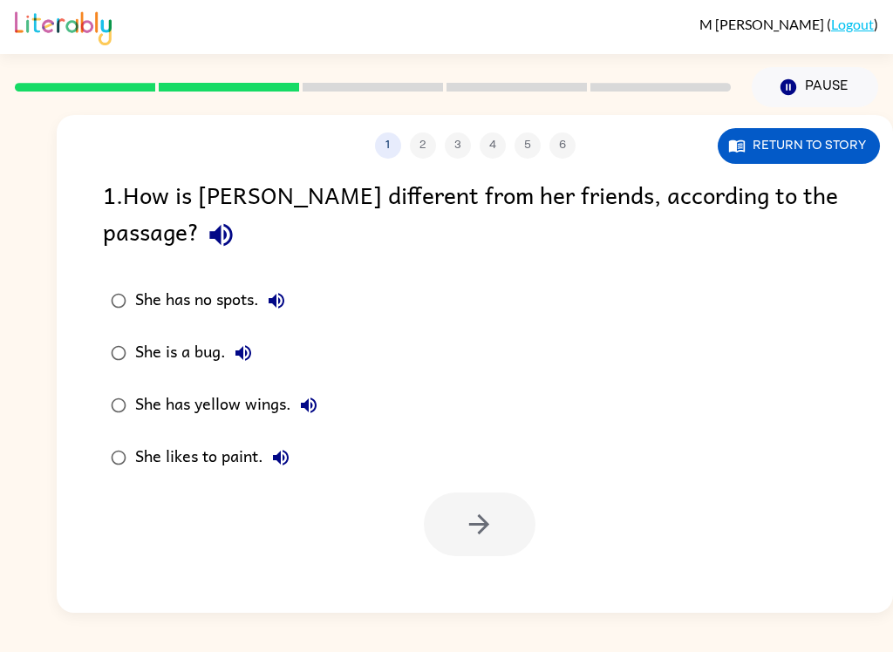
scroll to position [0, 0]
click at [218, 388] on div "She has yellow wings." at bounding box center [230, 405] width 191 height 35
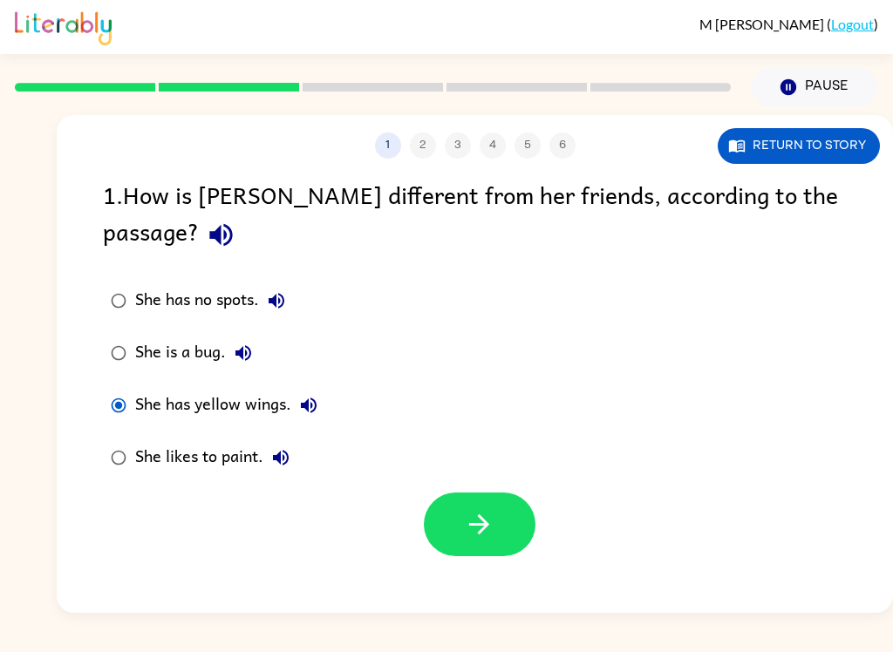
click at [481, 509] on icon "button" at bounding box center [479, 524] width 31 height 31
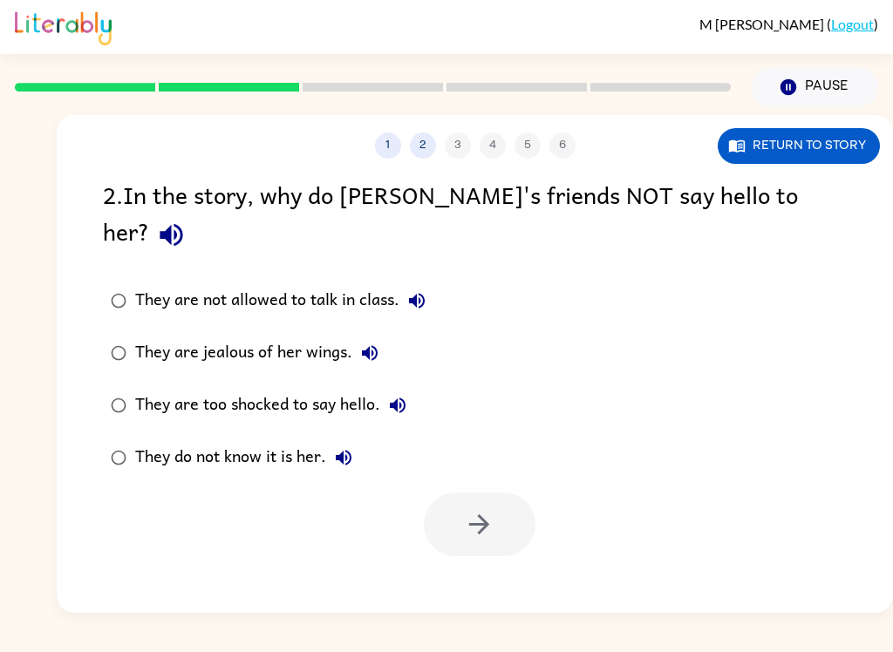
click at [261, 440] on div "They do not know it is her." at bounding box center [248, 457] width 226 height 35
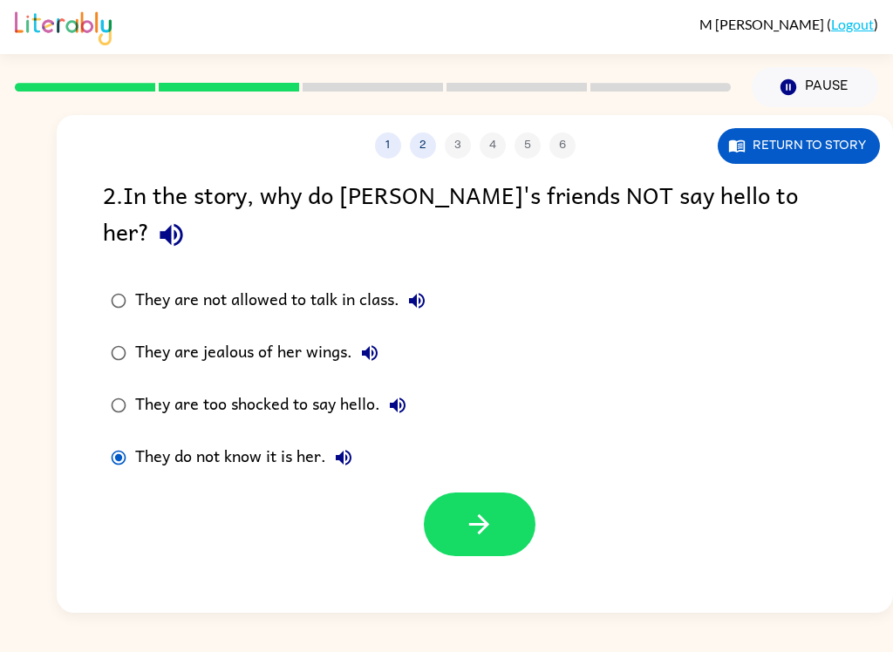
click at [474, 509] on icon "button" at bounding box center [479, 524] width 31 height 31
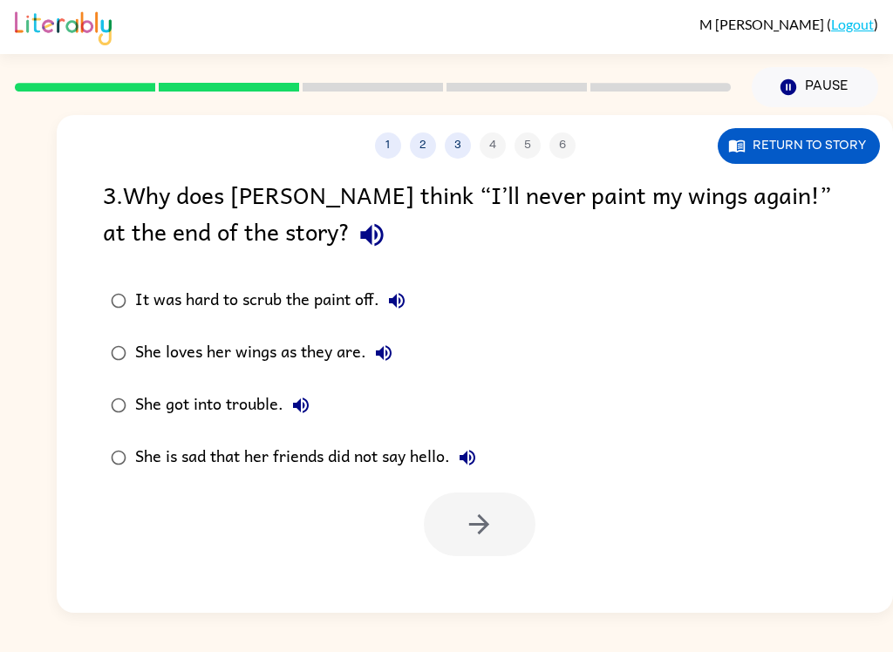
click at [303, 351] on div "She loves her wings as they are." at bounding box center [268, 353] width 266 height 35
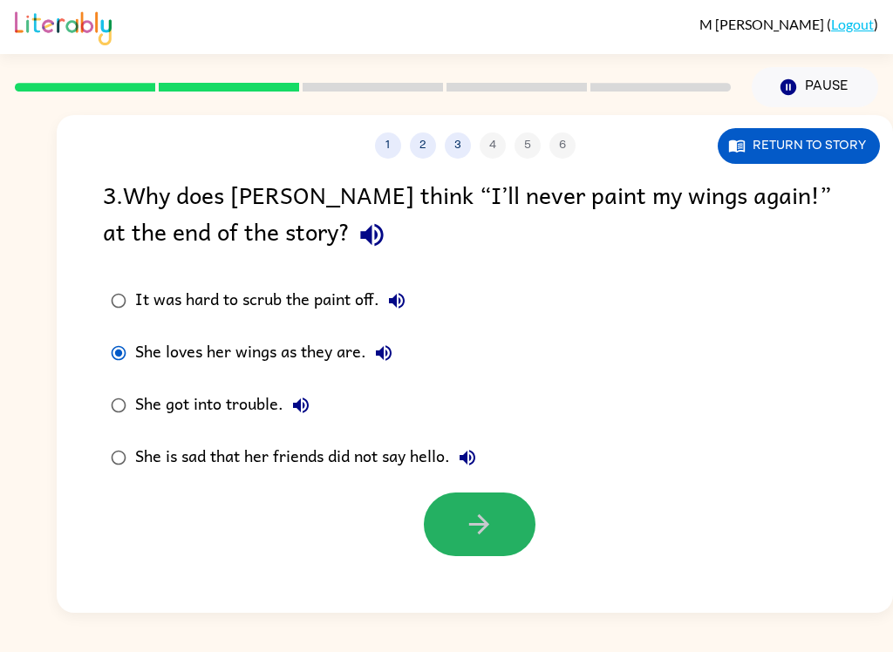
click at [481, 512] on icon "button" at bounding box center [479, 524] width 31 height 31
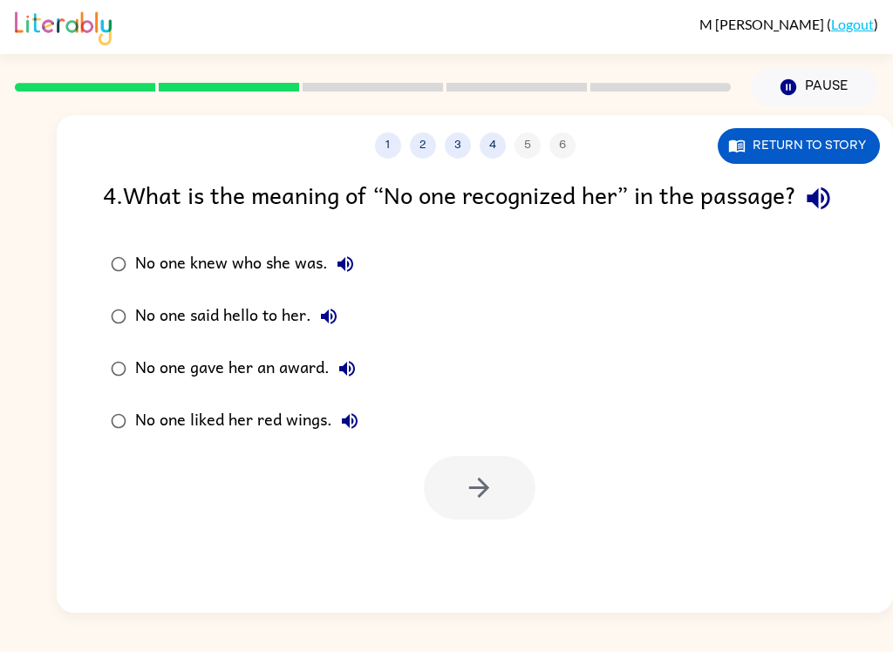
click at [295, 282] on div "No one knew who she was." at bounding box center [249, 264] width 228 height 35
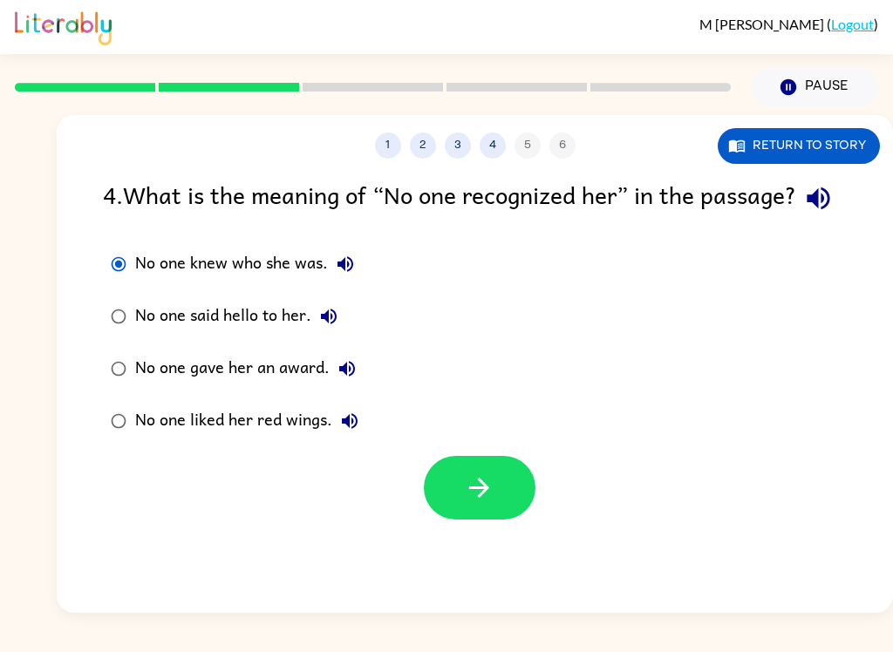
click at [484, 503] on icon "button" at bounding box center [479, 488] width 31 height 31
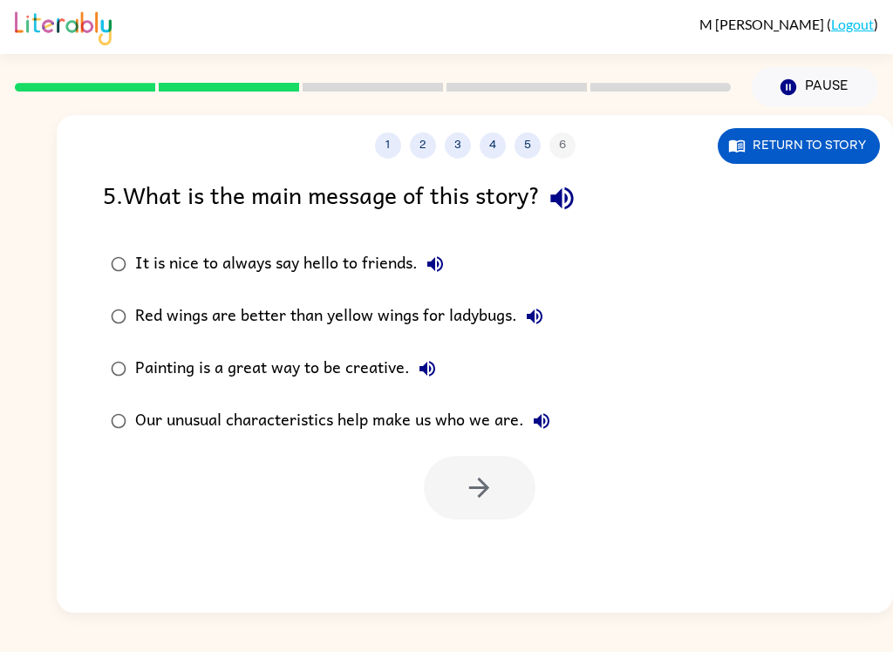
click at [469, 424] on div "Our unusual characteristics help make us who we are." at bounding box center [347, 421] width 424 height 35
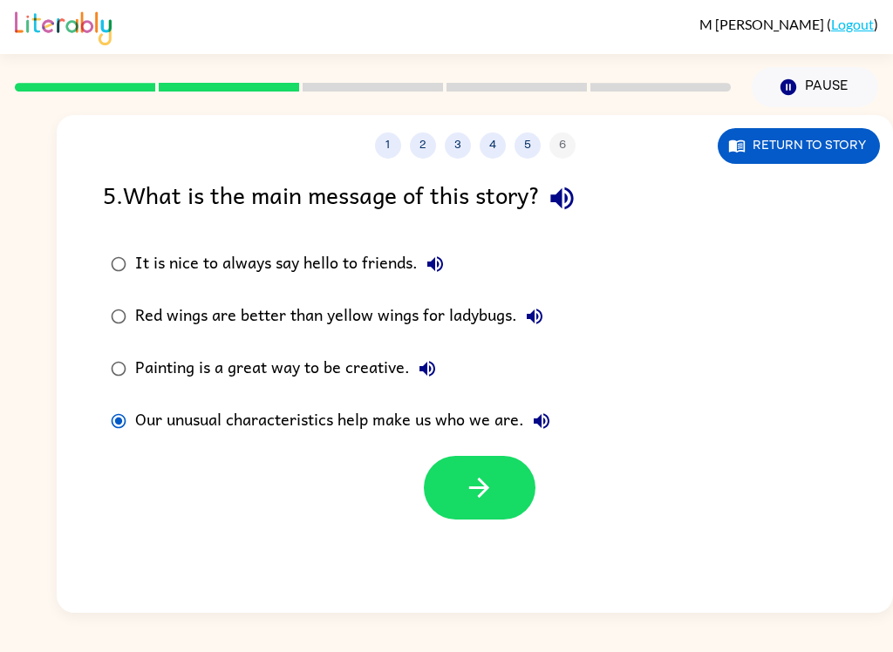
click at [475, 485] on icon "button" at bounding box center [479, 488] width 31 height 31
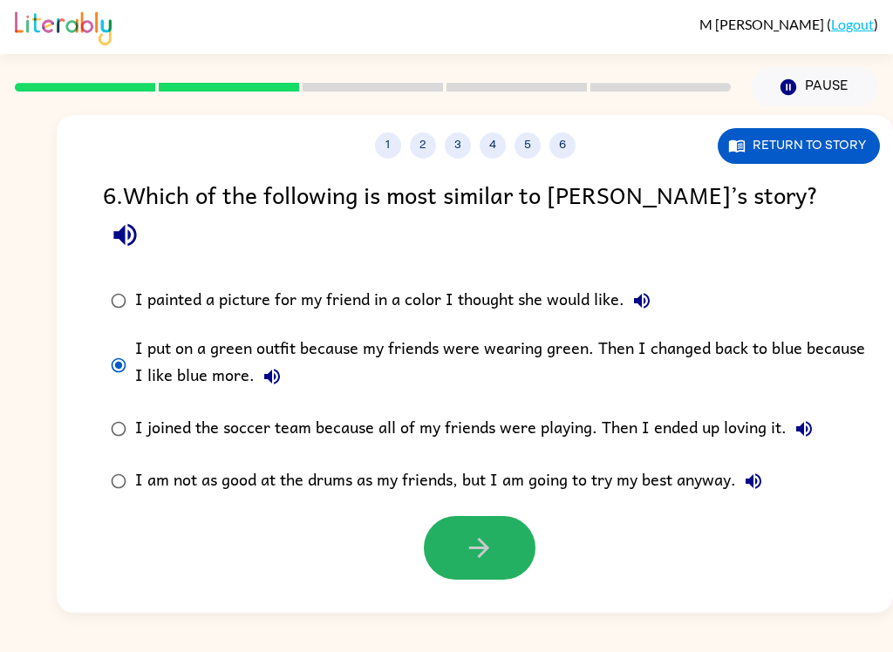
click at [515, 516] on button "button" at bounding box center [480, 548] width 112 height 64
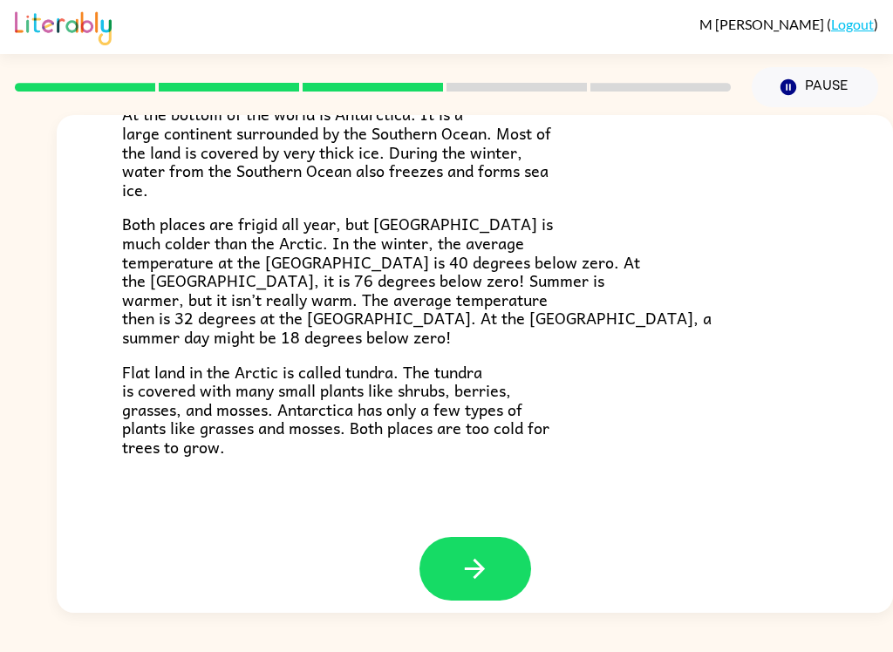
scroll to position [354, 0]
click at [505, 537] on button "button" at bounding box center [475, 569] width 112 height 64
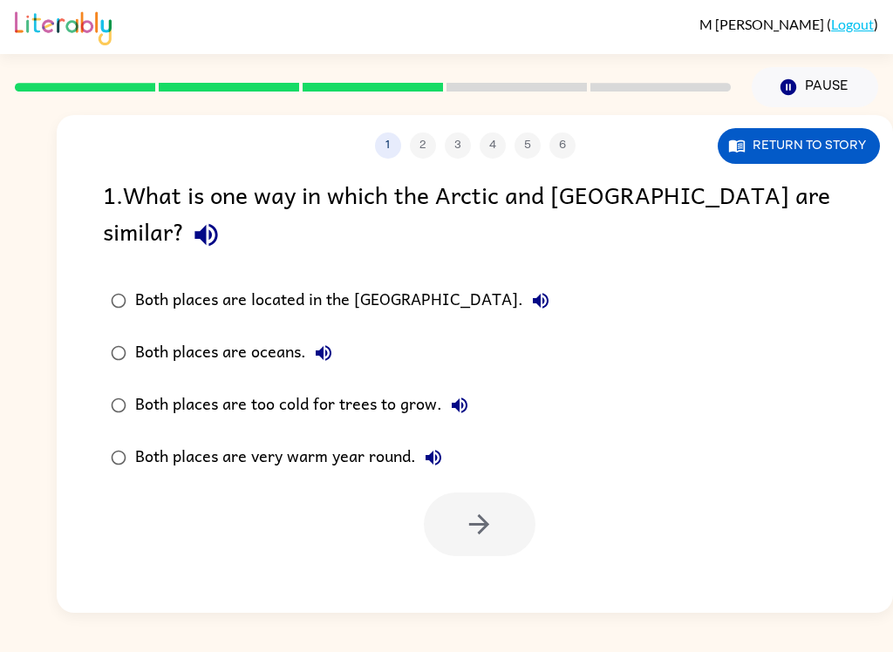
scroll to position [0, 0]
click at [405, 388] on div "Both places are too cold for trees to grow." at bounding box center [306, 405] width 342 height 35
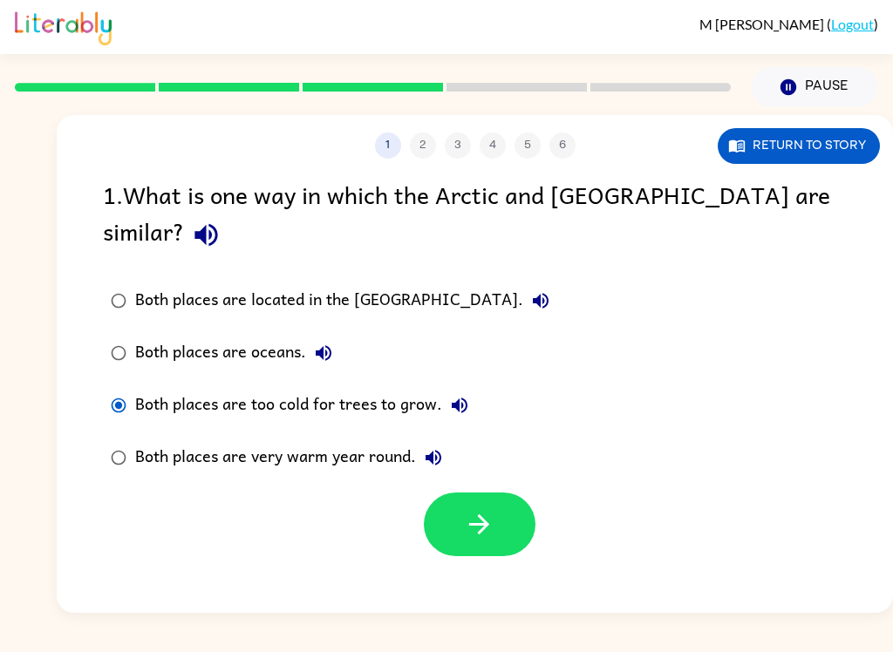
click at [458, 495] on button "button" at bounding box center [480, 525] width 112 height 64
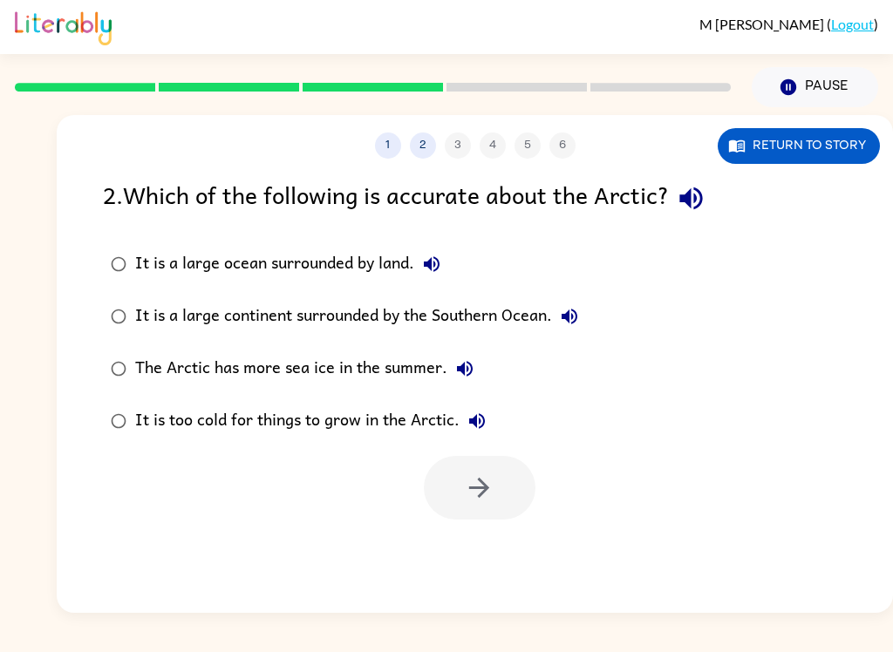
click at [819, 143] on button "Return to story" at bounding box center [799, 146] width 162 height 36
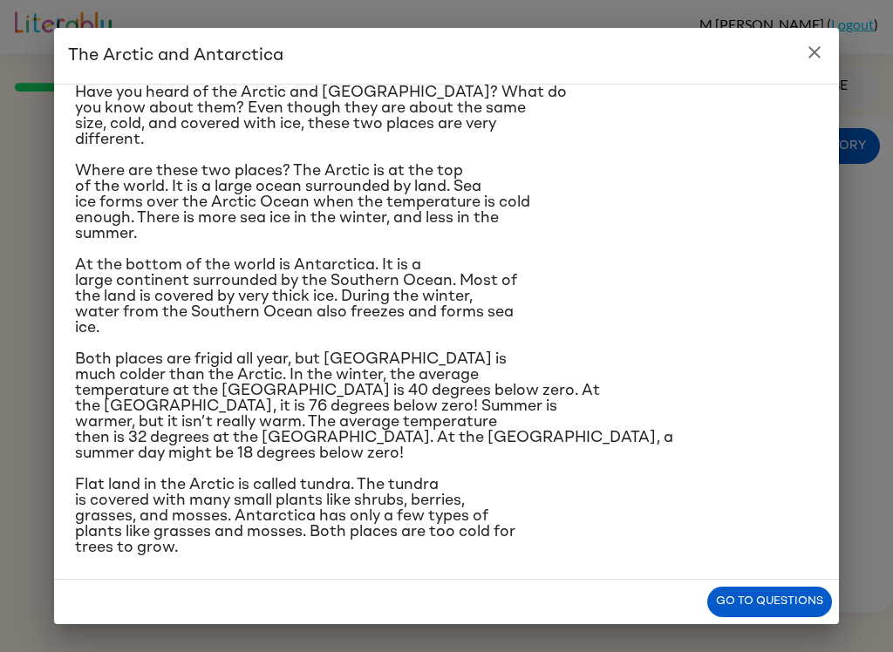
scroll to position [61, 0]
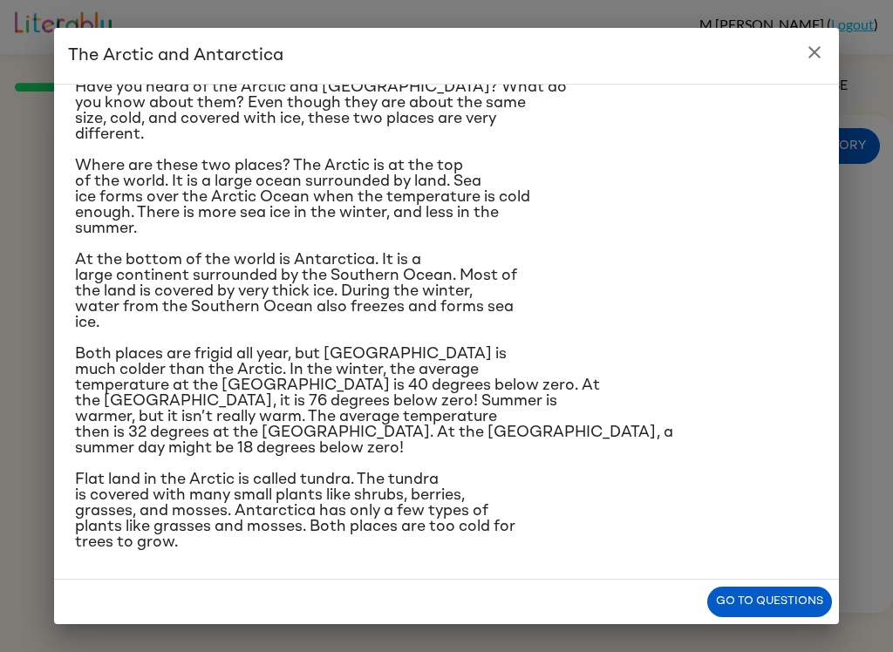
click at [774, 600] on button "Go to questions" at bounding box center [769, 602] width 125 height 31
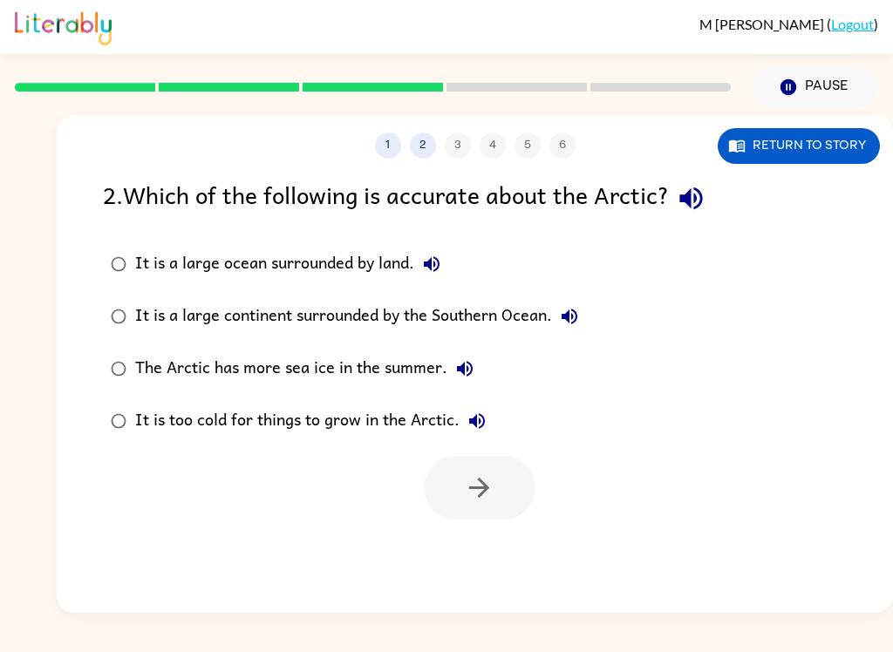
click at [329, 259] on div "It is a large ocean surrounded by land." at bounding box center [292, 264] width 314 height 35
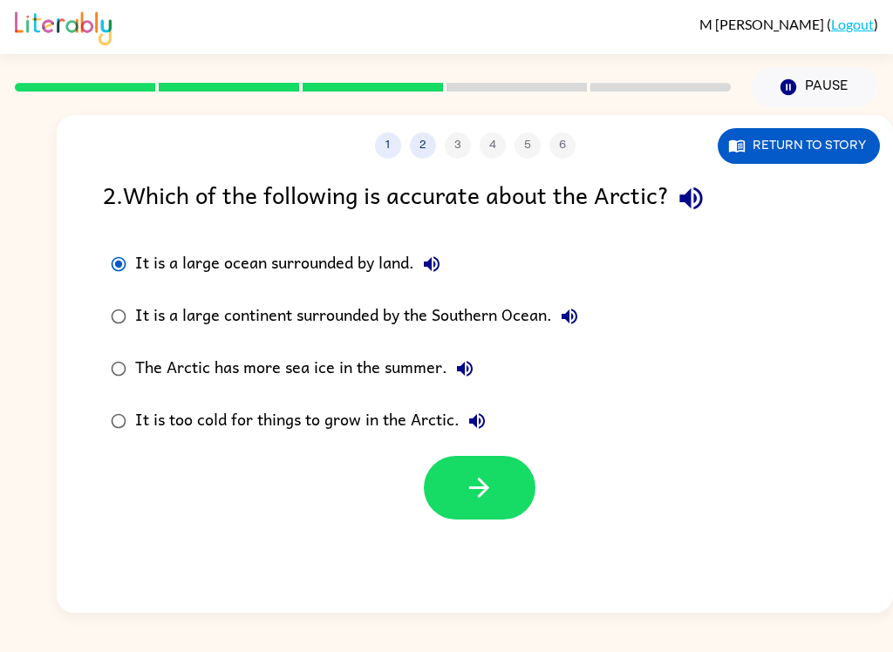
click at [502, 496] on button "button" at bounding box center [480, 488] width 112 height 64
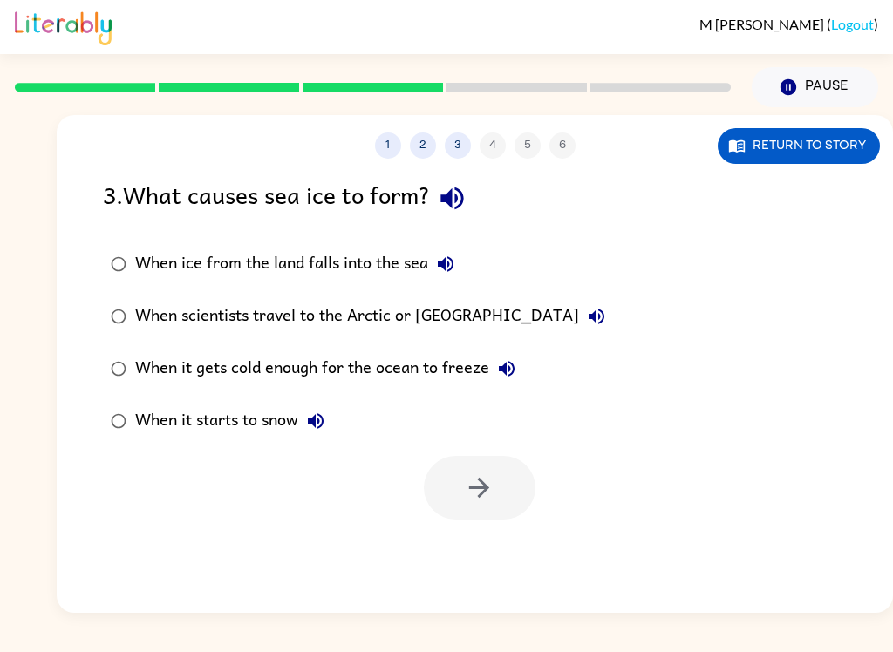
click at [755, 175] on div "1 2 3 4 5 6 Return to story 3 . What causes sea ice to form? When ice from the …" at bounding box center [475, 364] width 836 height 498
click at [819, 150] on button "Return to story" at bounding box center [799, 146] width 162 height 36
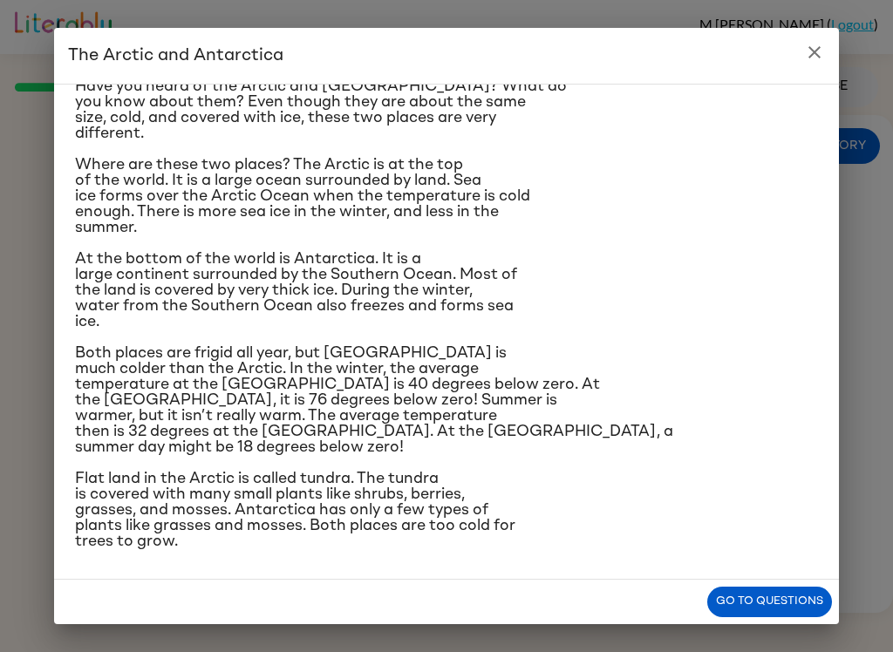
scroll to position [108, 0]
click at [811, 40] on button "close" at bounding box center [814, 52] width 35 height 35
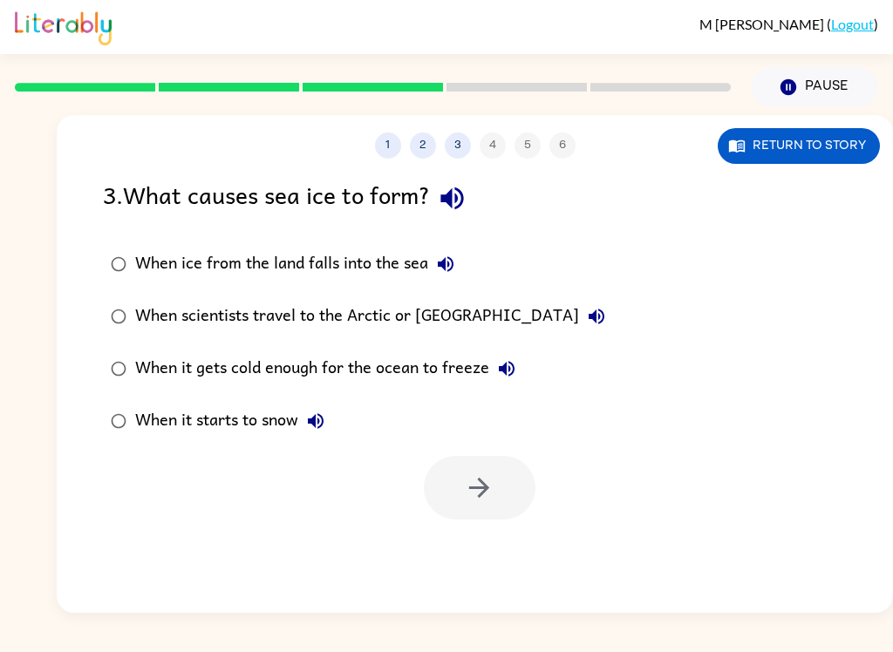
click at [453, 365] on div "When it gets cold enough for the ocean to freeze" at bounding box center [329, 368] width 389 height 35
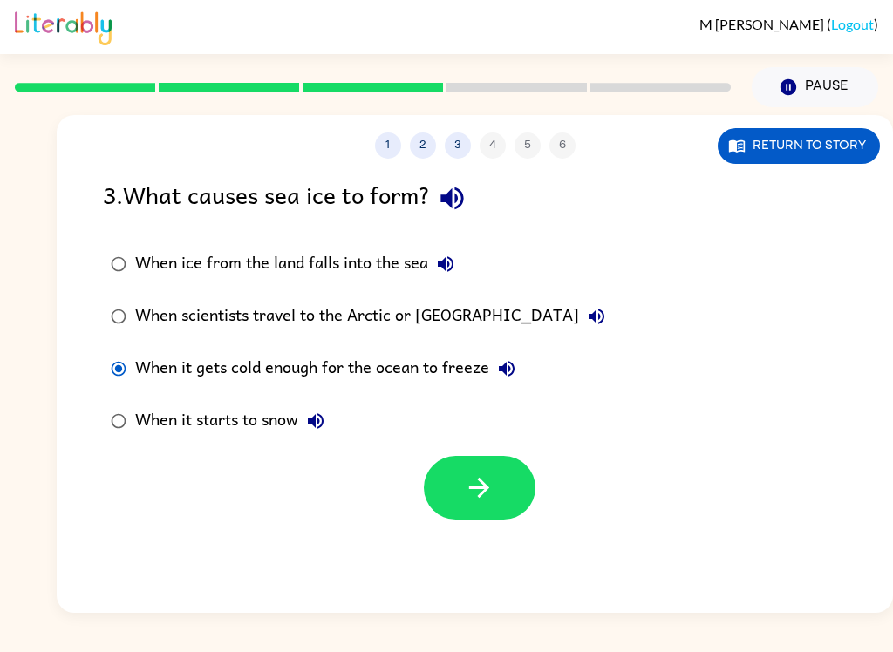
click at [487, 493] on icon "button" at bounding box center [479, 488] width 31 height 31
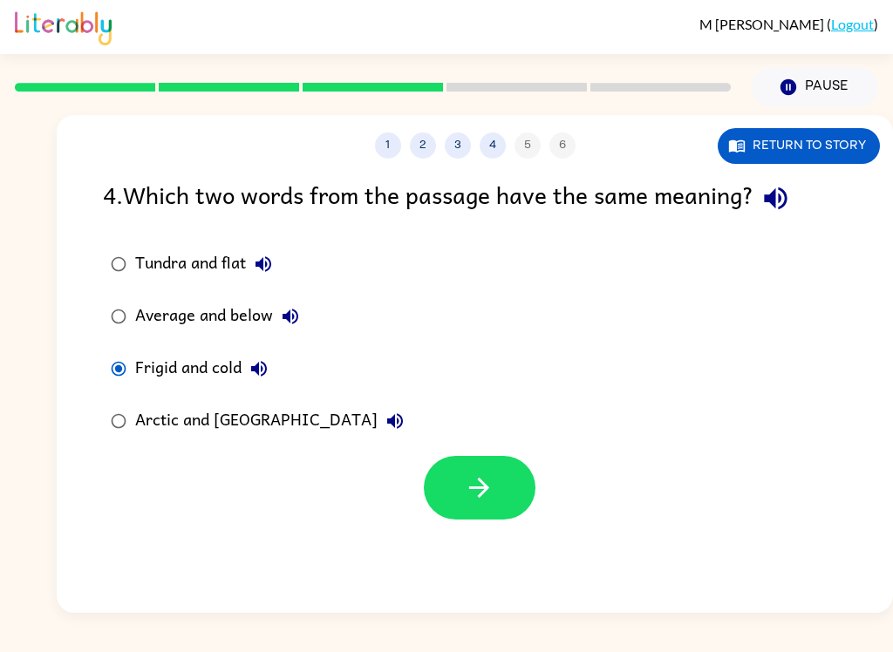
click at [500, 519] on button "button" at bounding box center [480, 488] width 112 height 64
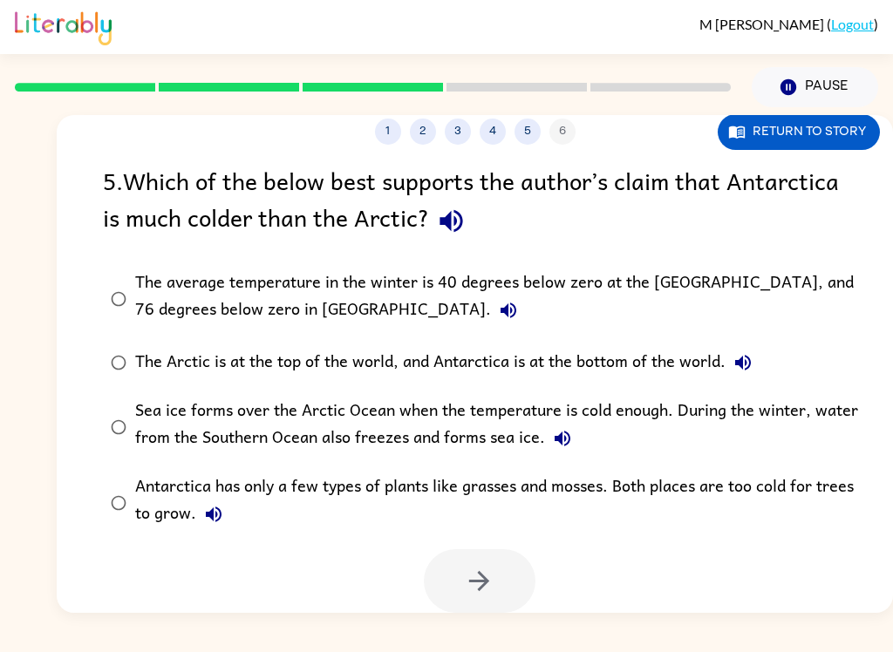
scroll to position [15, 0]
click at [491, 312] on button "The average temperature in the winter is 40 degrees below zero at the [GEOGRAPH…" at bounding box center [508, 310] width 35 height 35
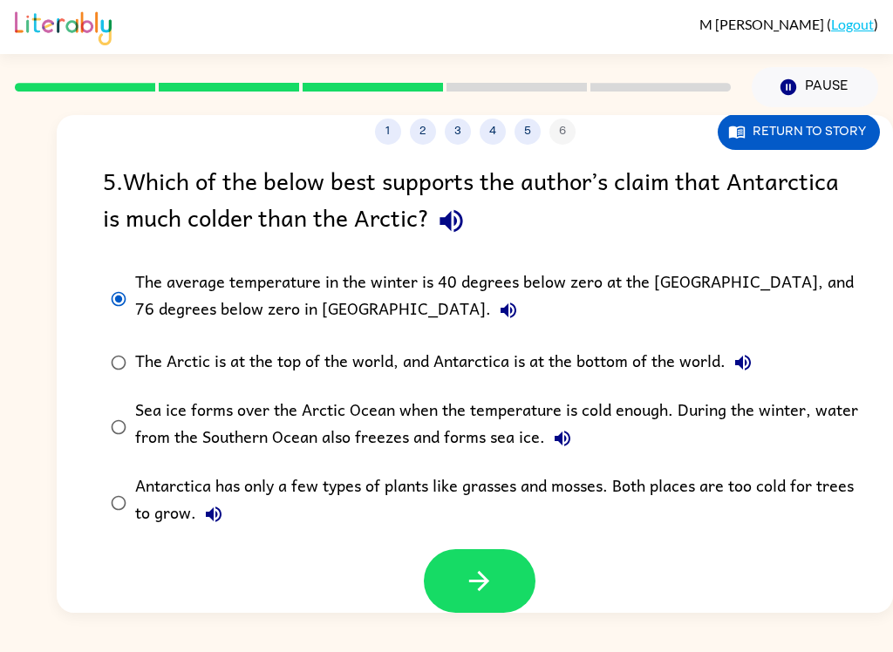
click at [495, 592] on button "button" at bounding box center [480, 581] width 112 height 64
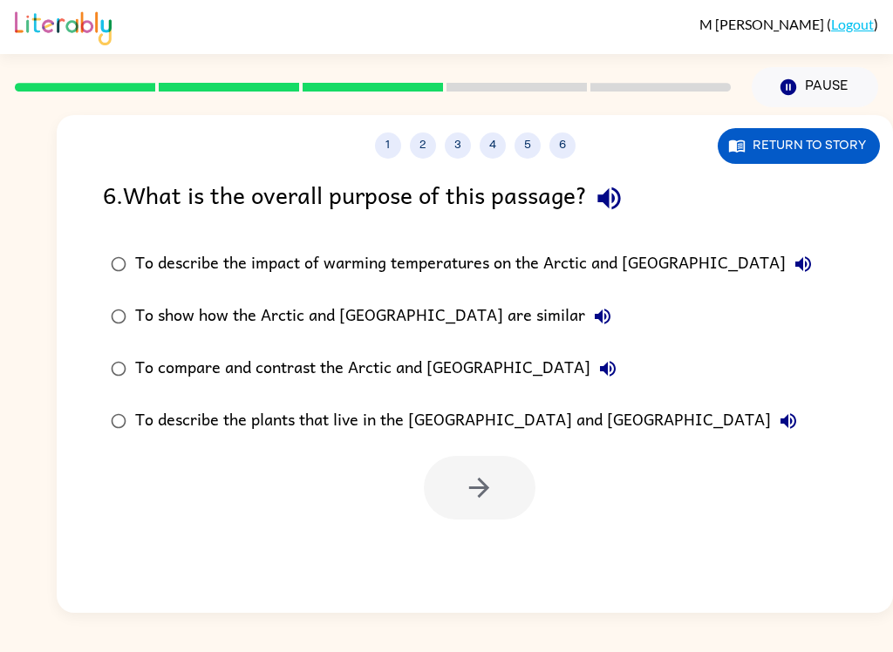
scroll to position [0, 0]
click at [424, 369] on div "To compare and contrast the Arctic and [GEOGRAPHIC_DATA]" at bounding box center [380, 368] width 490 height 35
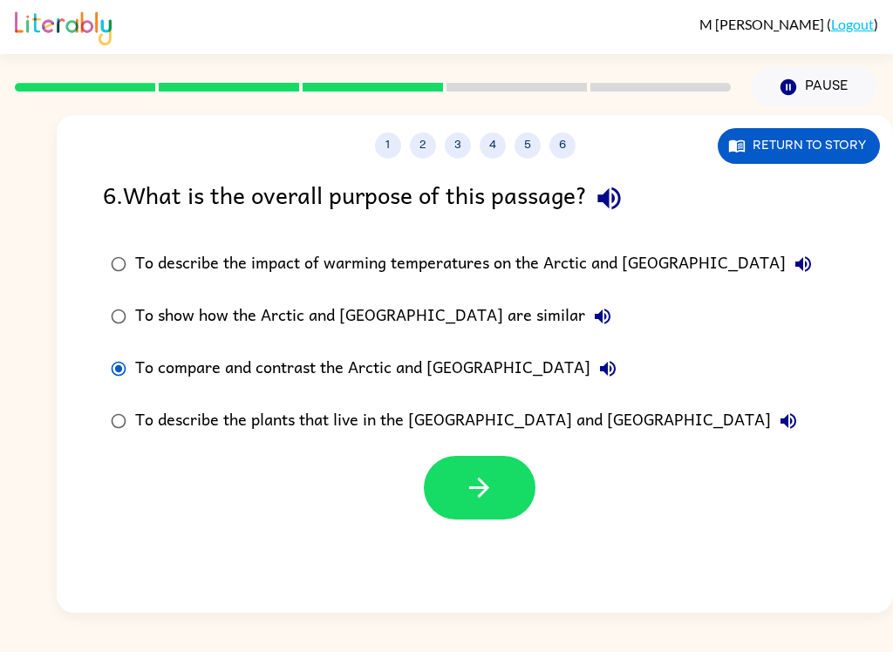
click at [473, 481] on icon "button" at bounding box center [479, 488] width 31 height 31
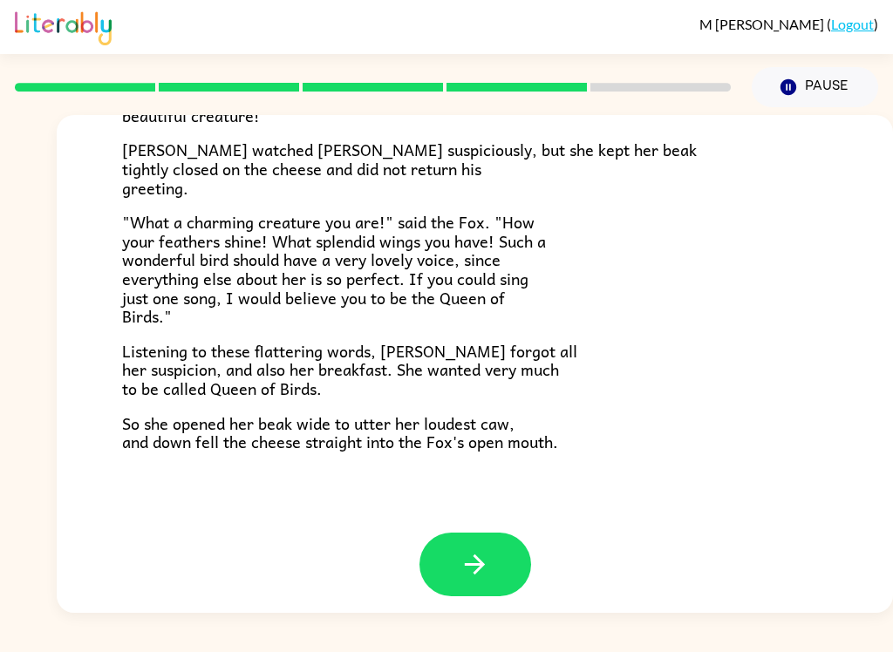
scroll to position [331, 0]
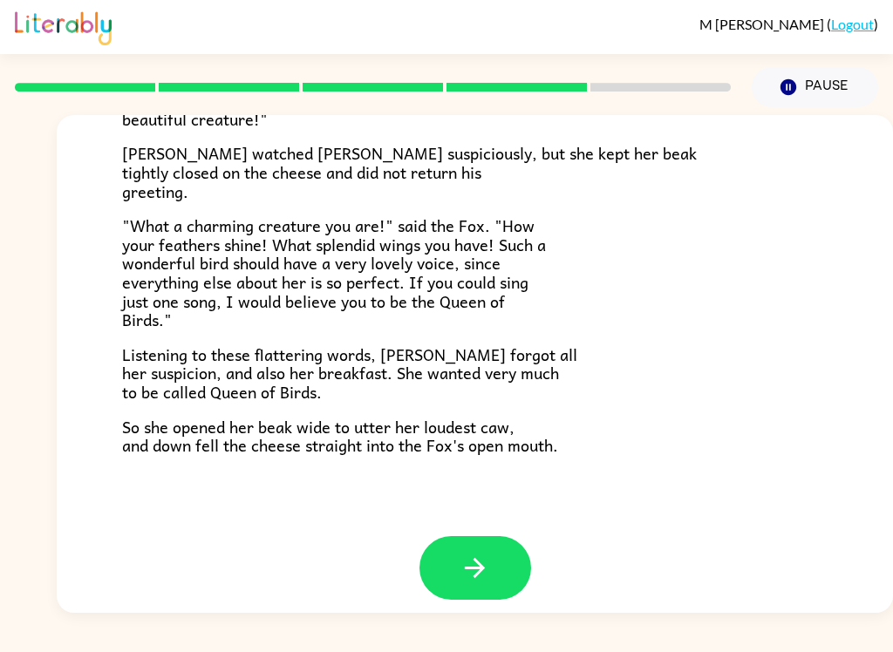
click at [439, 542] on button "button" at bounding box center [475, 568] width 112 height 64
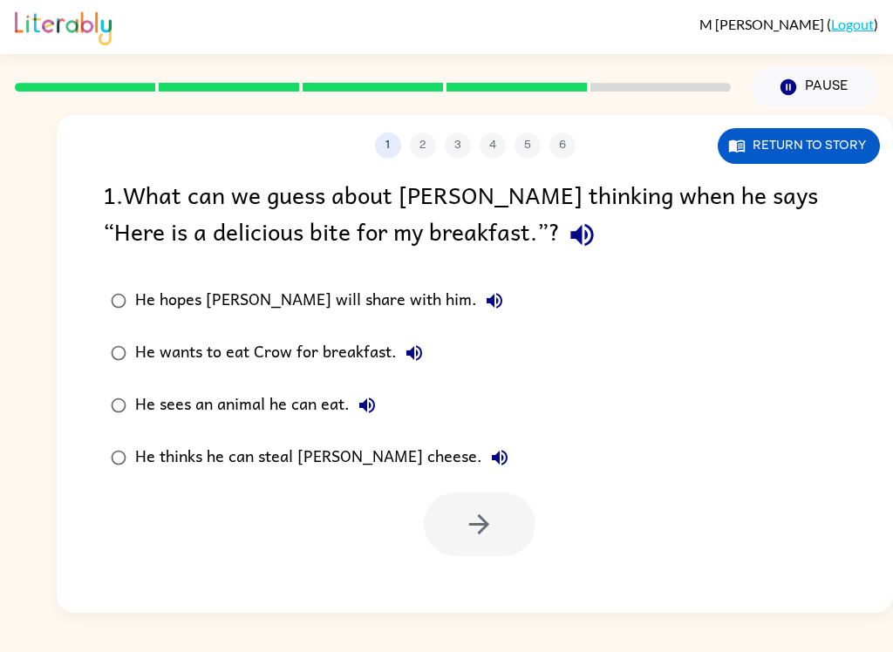
click at [354, 458] on div "He thinks he can steal [PERSON_NAME] cheese." at bounding box center [326, 457] width 382 height 35
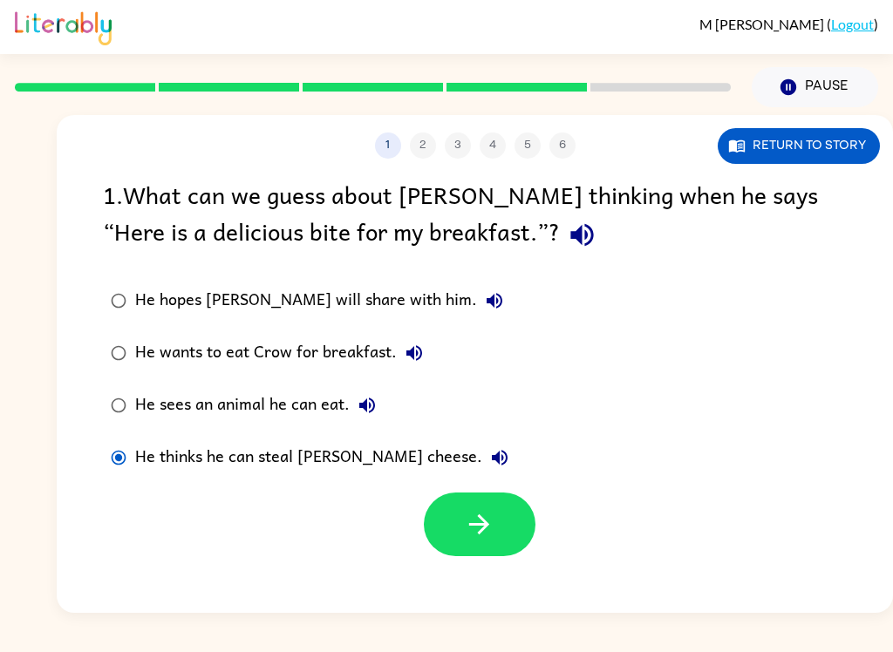
click at [483, 540] on icon "button" at bounding box center [479, 524] width 31 height 31
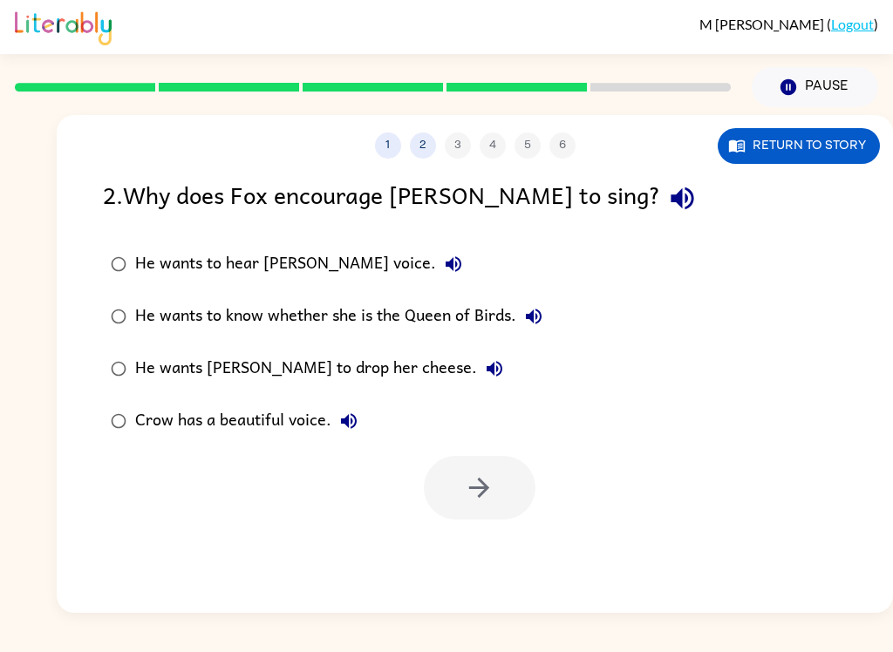
click at [352, 363] on div "He wants [PERSON_NAME] to drop her cheese." at bounding box center [323, 368] width 377 height 35
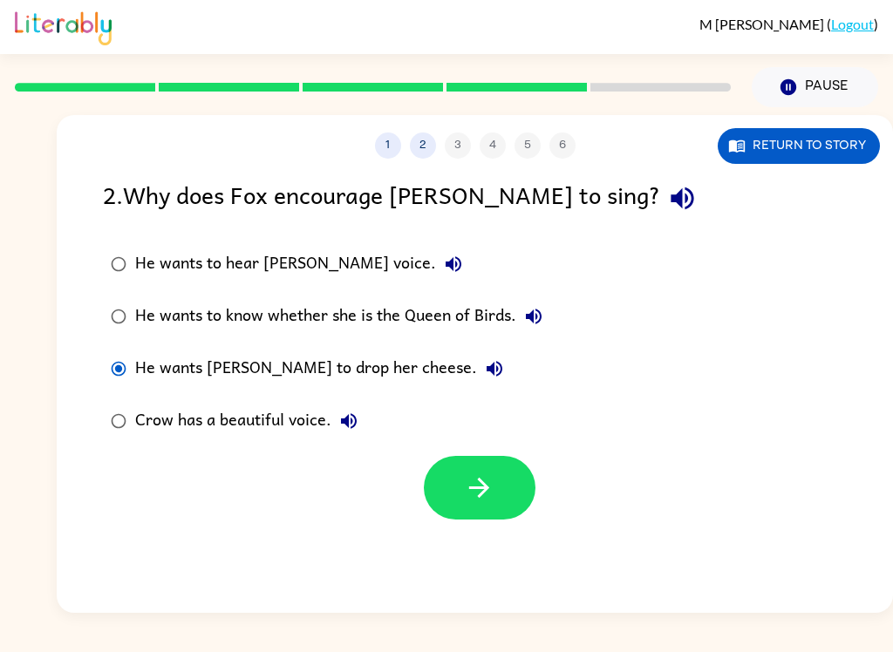
click at [465, 498] on icon "button" at bounding box center [479, 488] width 31 height 31
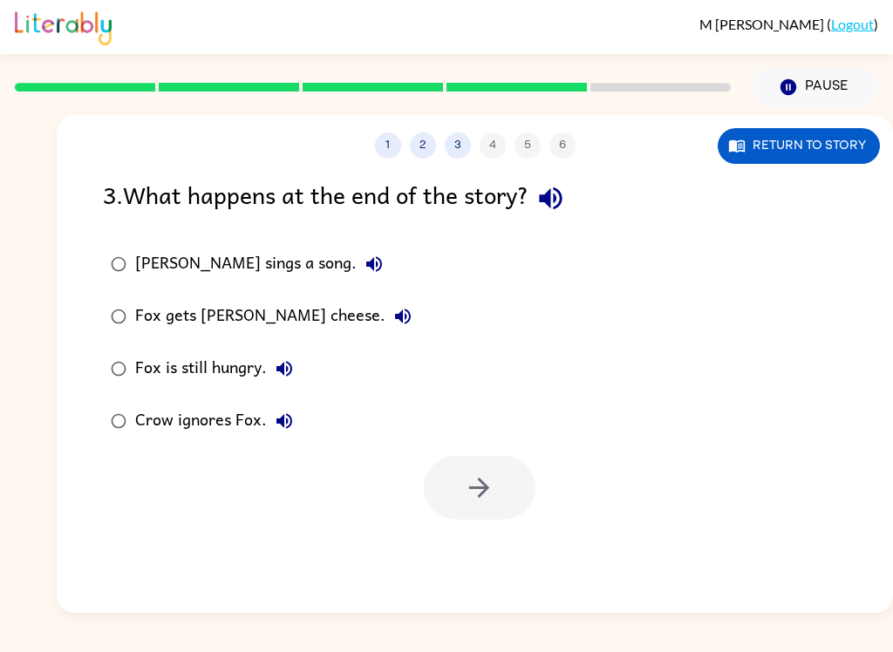
click at [286, 311] on div "Fox gets [PERSON_NAME] cheese." at bounding box center [277, 316] width 285 height 35
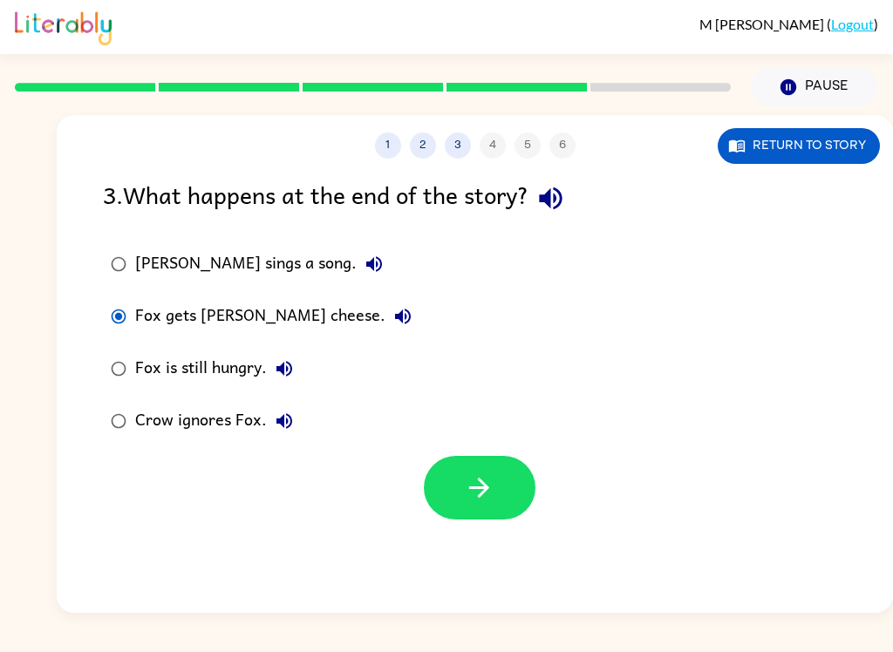
click at [505, 518] on button "button" at bounding box center [480, 488] width 112 height 64
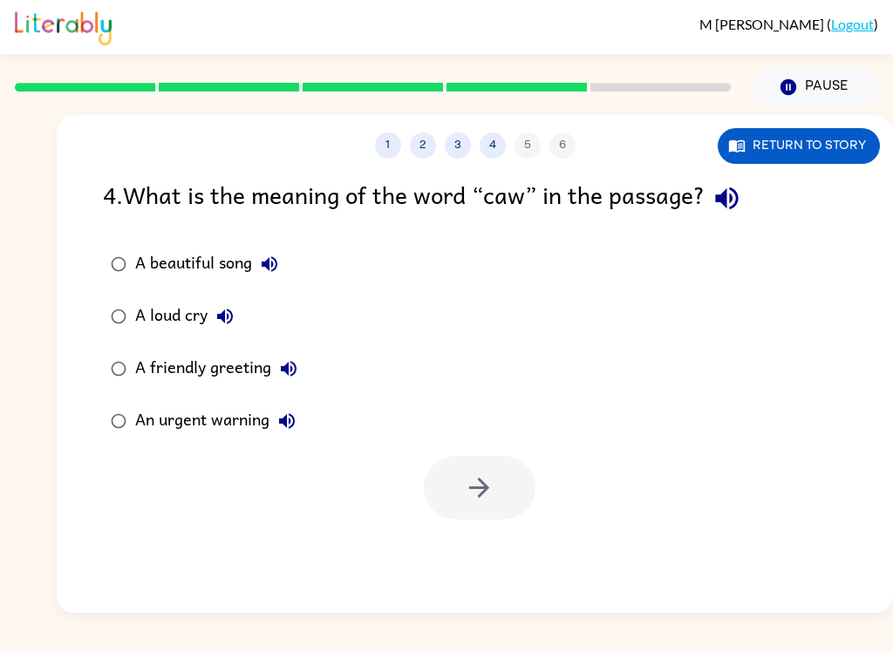
click at [194, 311] on div "A loud cry" at bounding box center [188, 316] width 107 height 35
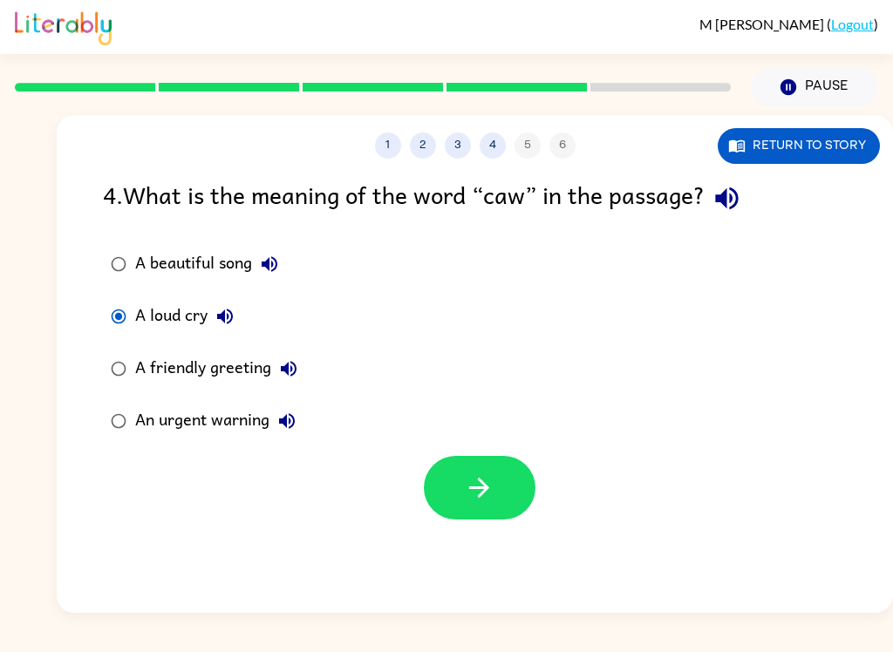
click at [472, 496] on icon "button" at bounding box center [479, 488] width 31 height 31
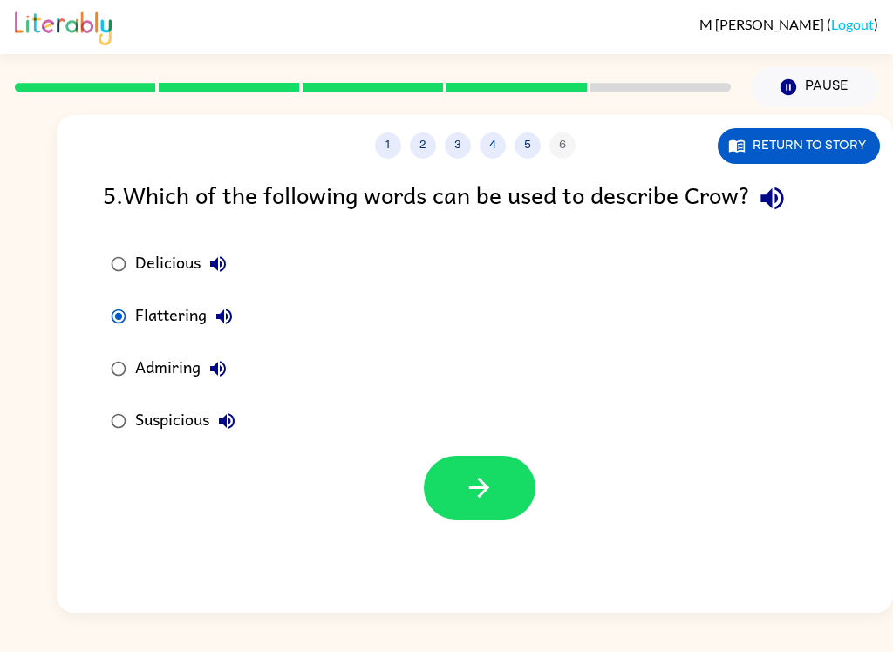
click at [494, 497] on icon "button" at bounding box center [479, 488] width 31 height 31
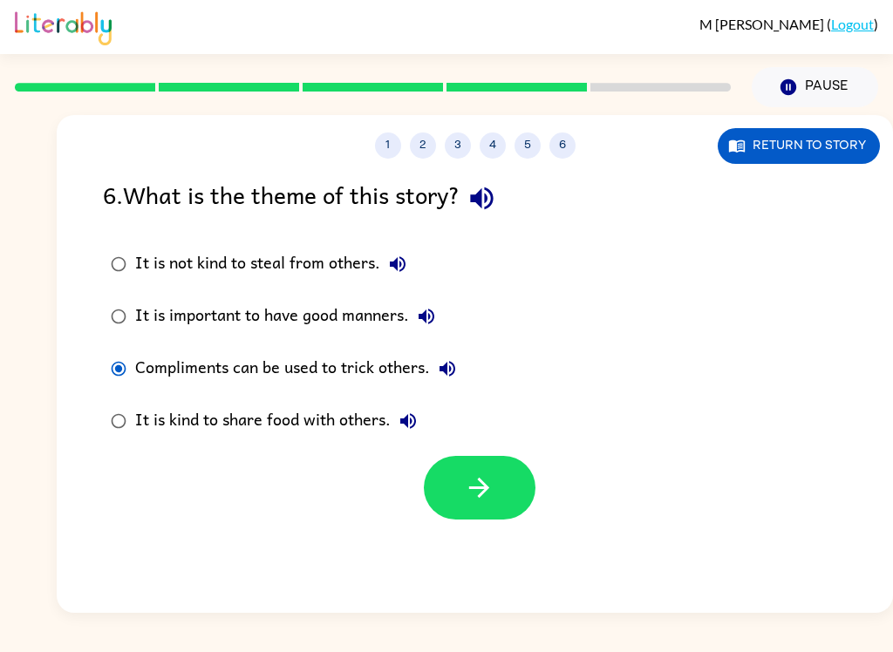
click at [501, 508] on button "button" at bounding box center [480, 488] width 112 height 64
